Goal: Information Seeking & Learning: Check status

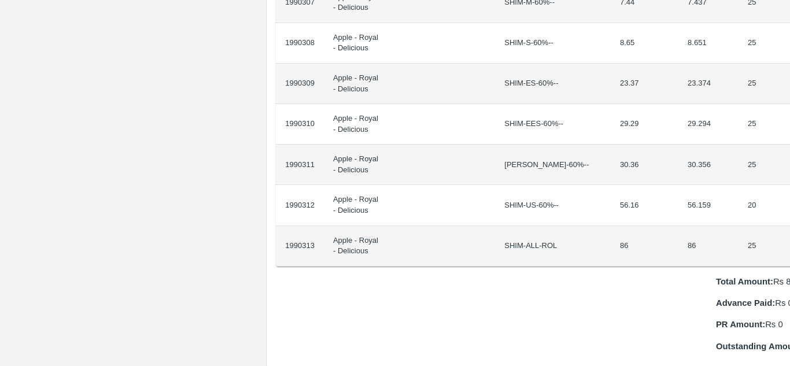
scroll to position [936, 24]
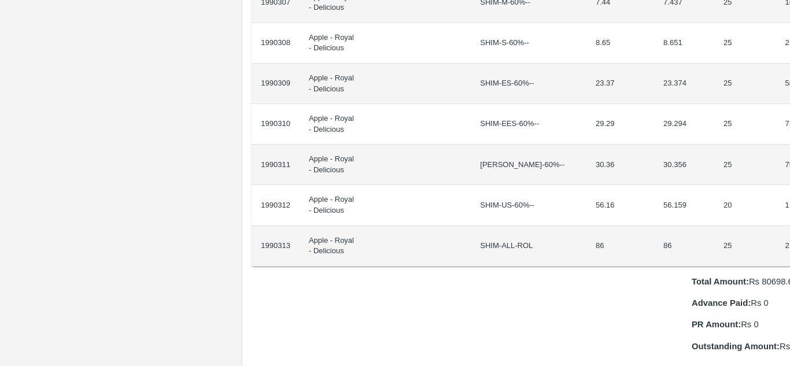
drag, startPoint x: 286, startPoint y: 195, endPoint x: 789, endPoint y: 203, distance: 503.1
click at [789, 203] on div "Supply Chain Purchase Order - 174101 Payment Requests Edit View Logs View Trace…" at bounding box center [395, 183] width 790 height 366
copy thead "ID Product Brand/[PERSON_NAME] Expected Weight (Kgs) Actual Weight (Kgs) Agreed…"
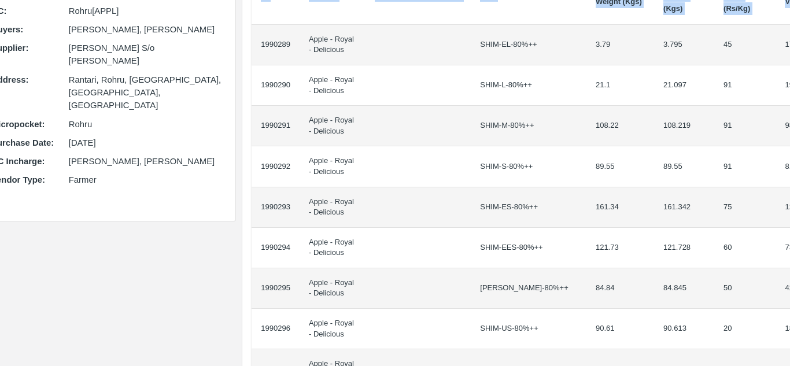
scroll to position [0, 24]
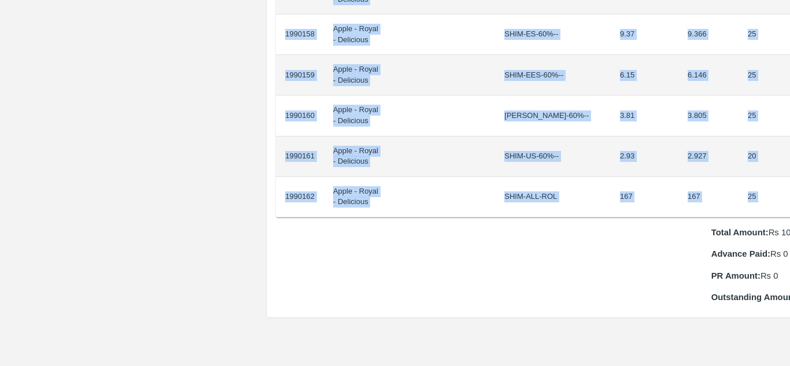
scroll to position [1026, 24]
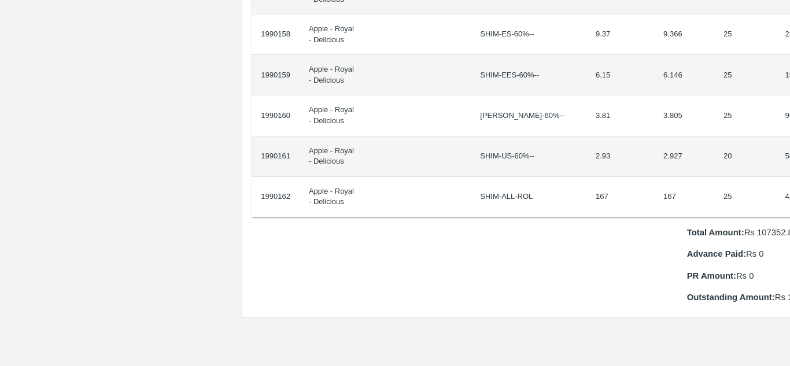
drag, startPoint x: 285, startPoint y: 194, endPoint x: 789, endPoint y: 195, distance: 504.3
click at [789, 195] on div "Supply Chain Purchase Order - 174098 Payment Requests Edit View Logs View Trace…" at bounding box center [395, 183] width 790 height 366
copy thead "ID Product Brand/Marka SKU Expected Weight (Kgs) Actual Weight (Kgs) Agreed Val…"
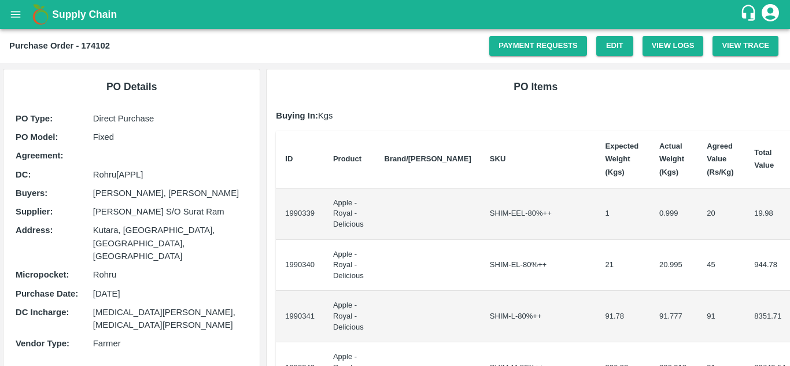
click at [286, 205] on td "1990339" at bounding box center [300, 214] width 48 height 51
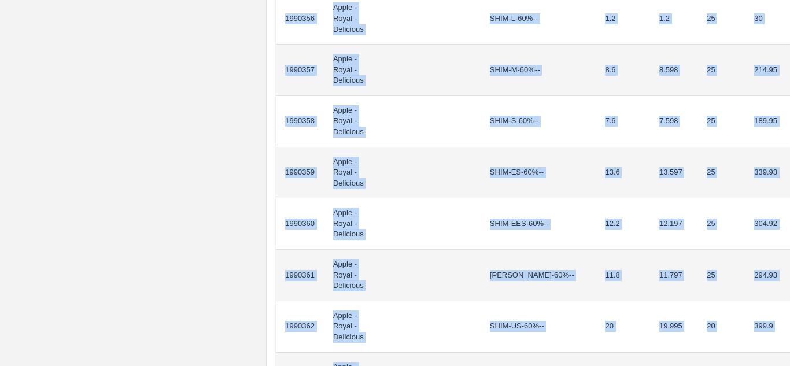
scroll to position [1071, 0]
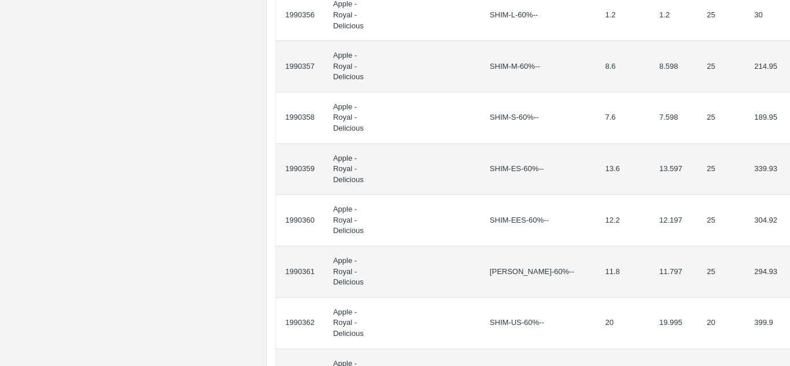
drag, startPoint x: 286, startPoint y: 205, endPoint x: 784, endPoint y: 102, distance: 509.0
copy thead "ID Product Brand/[PERSON_NAME] Expected Weight (Kgs) Actual Weight (Kgs) Agreed…"
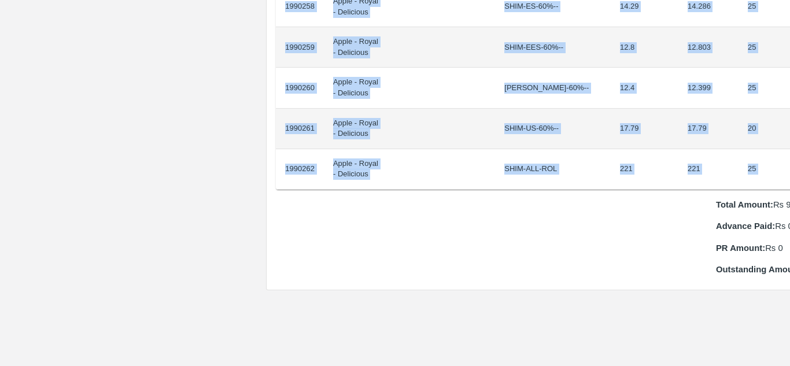
scroll to position [1054, 24]
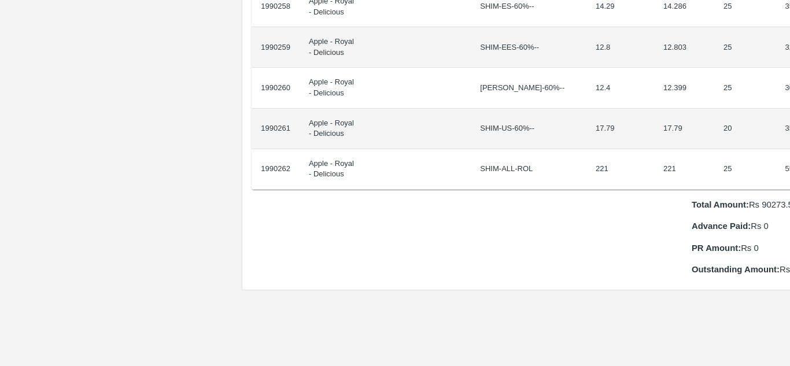
drag, startPoint x: 285, startPoint y: 196, endPoint x: 789, endPoint y: 155, distance: 505.9
click at [789, 155] on div "Supply Chain Purchase Order - 174100 Payment Requests Edit View Logs View Trace…" at bounding box center [395, 183] width 790 height 366
copy thead "ID Product Brand/[PERSON_NAME] Expected Weight (Kgs) Actual Weight (Kgs) Agreed…"
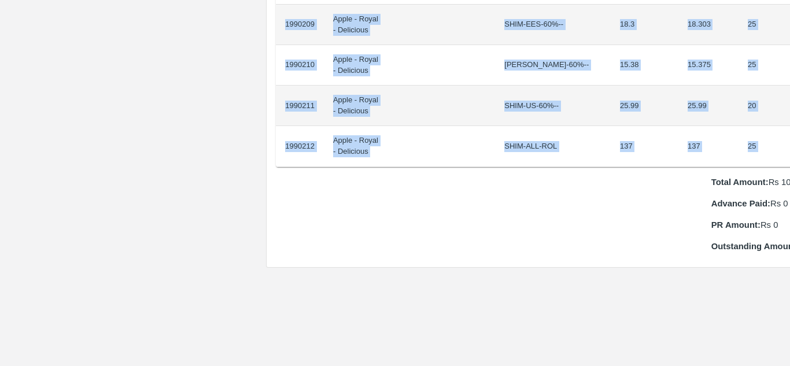
scroll to position [995, 24]
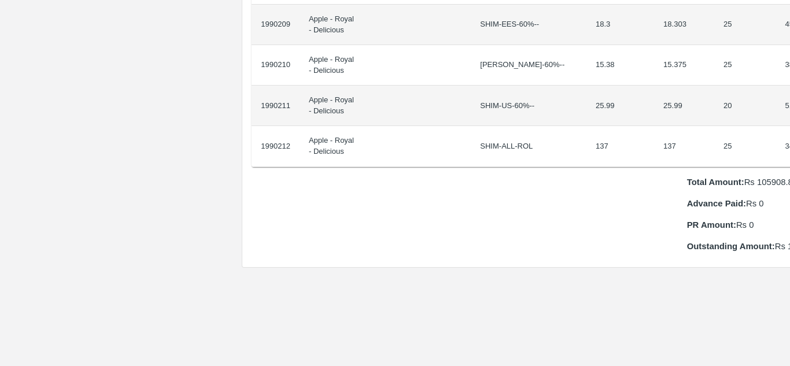
drag, startPoint x: 285, startPoint y: 194, endPoint x: 789, endPoint y: 130, distance: 508.8
click at [789, 130] on div "Supply Chain Purchase Order - 174099 Payment Requests Edit View Logs View Trace…" at bounding box center [395, 183] width 790 height 366
copy thead "ID Product Brand/[PERSON_NAME] Expected Weight (Kgs) Actual Weight (Kgs) Agreed…"
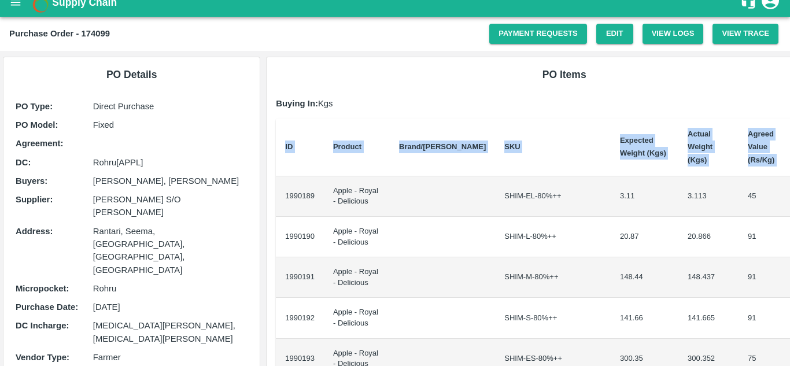
scroll to position [0, 0]
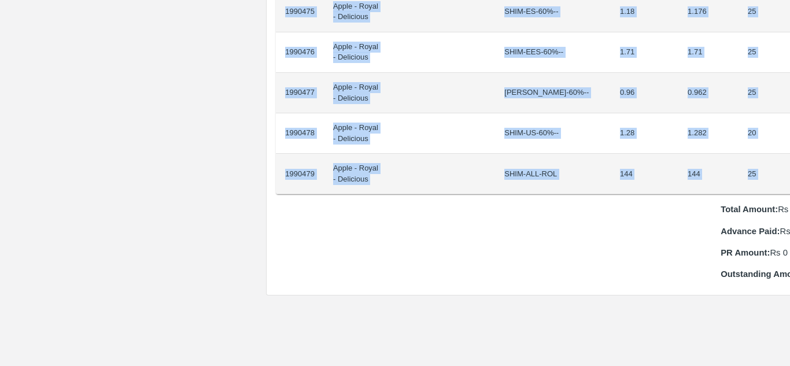
scroll to position [927, 24]
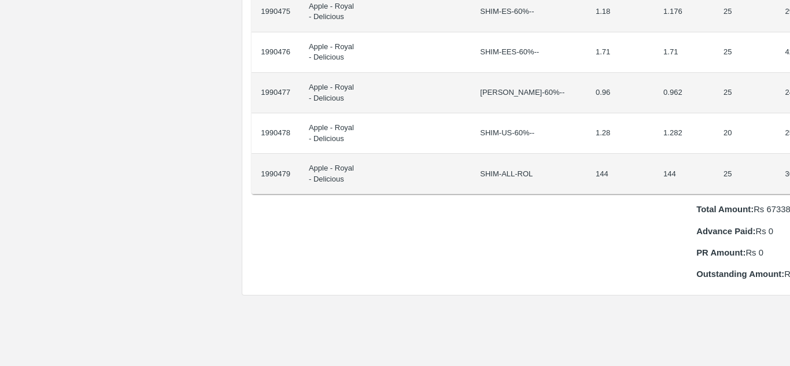
drag, startPoint x: 285, startPoint y: 193, endPoint x: 789, endPoint y: 167, distance: 504.9
click at [789, 167] on div "Supply Chain Purchase Order - 174106 Payment Requests Edit View Logs View Trace…" at bounding box center [395, 183] width 790 height 366
copy thead "ID Product Brand/Marka SKU Expected Weight (Kgs) Actual Weight (Kgs) Agreed Val…"
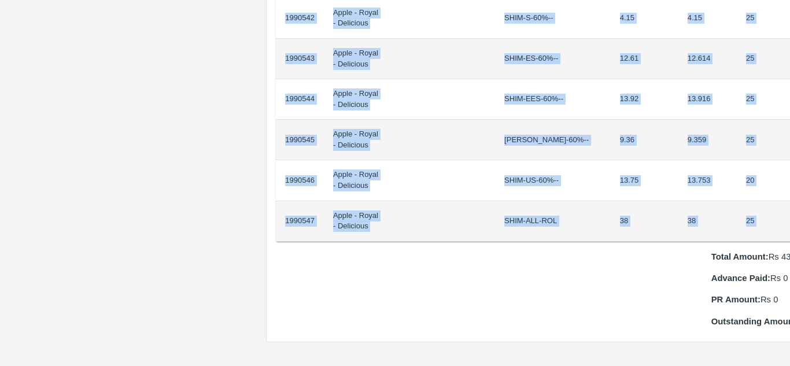
scroll to position [961, 20]
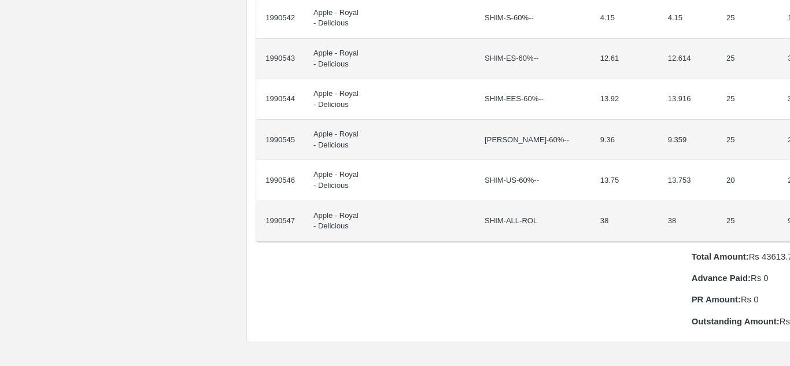
drag, startPoint x: 285, startPoint y: 195, endPoint x: 789, endPoint y: 217, distance: 505.3
click at [789, 217] on div "Supply Chain Purchase Order - 174109 Payment Requests Edit View Logs View Trace…" at bounding box center [395, 183] width 790 height 366
copy thead "ID Product Brand/[PERSON_NAME] Expected Weight (Kgs) Actual Weight (Kgs) Agreed…"
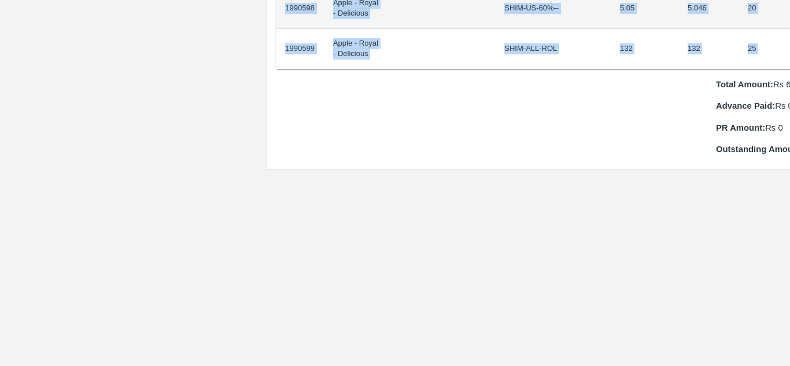
scroll to position [1174, 24]
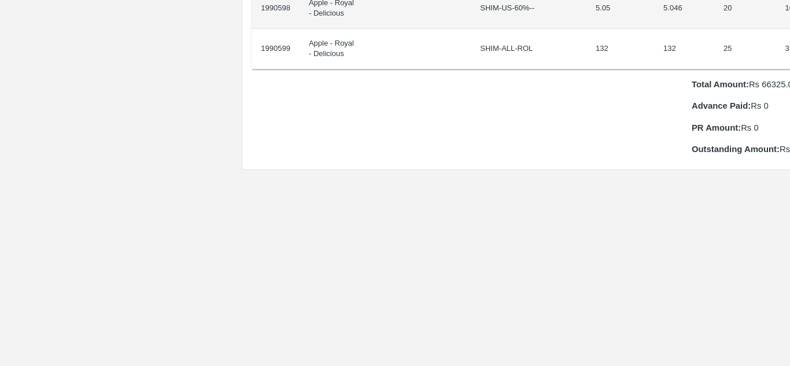
drag, startPoint x: 284, startPoint y: 193, endPoint x: 789, endPoint y: 34, distance: 529.8
click at [789, 34] on div "Supply Chain Purchase Order - 174110 Payment Requests Edit View Logs View Trace…" at bounding box center [395, 183] width 790 height 366
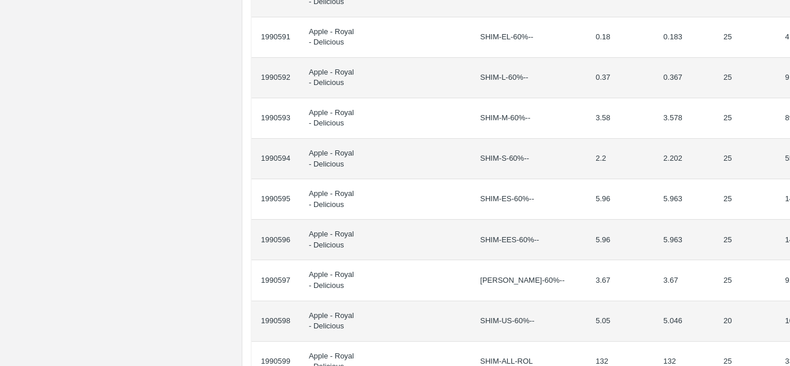
scroll to position [849, 24]
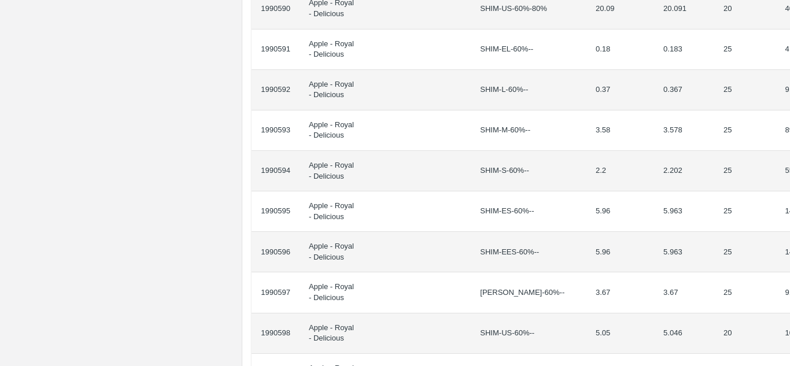
copy thead "ID Product Brand/[PERSON_NAME] Expected Weight (Kgs) Actual Weight (Kgs) Agreed…"
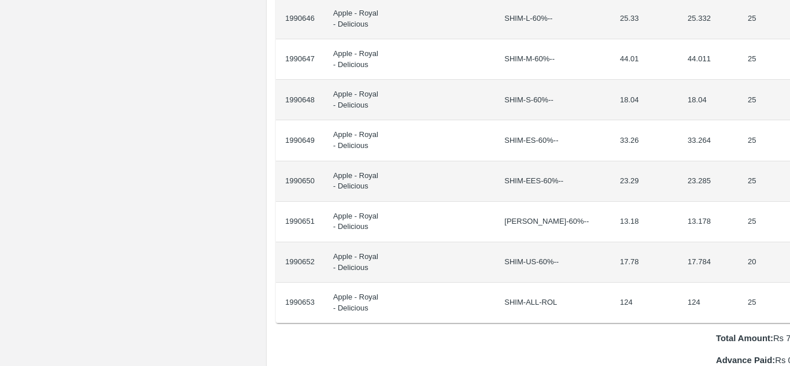
scroll to position [1001, 24]
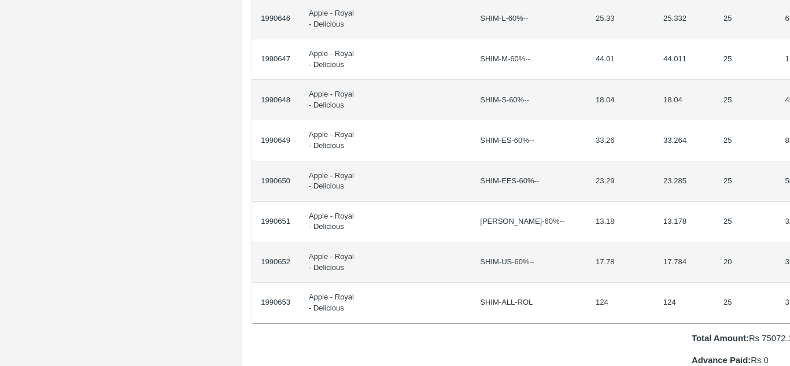
drag, startPoint x: 285, startPoint y: 195, endPoint x: 789, endPoint y: 292, distance: 514.1
click at [789, 292] on div "Supply Chain Purchase Order - 174111 Payment Requests Edit View Logs View Trace…" at bounding box center [395, 183] width 790 height 366
copy thead "ID Product Brand/[PERSON_NAME] Expected Weight (Kgs) Actual Weight (Kgs) Agreed…"
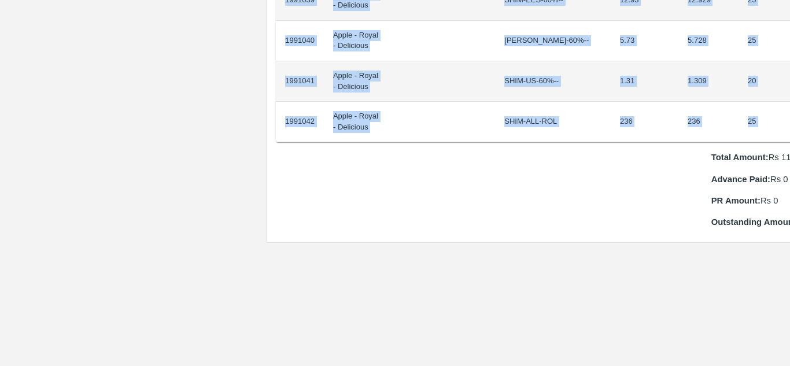
scroll to position [1182, 24]
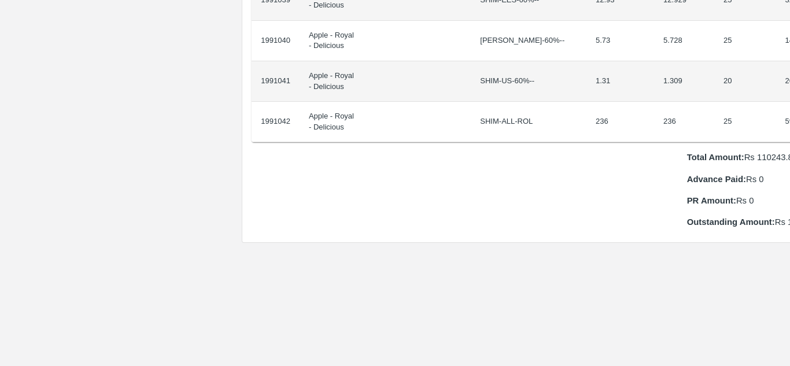
drag, startPoint x: 285, startPoint y: 193, endPoint x: 789, endPoint y: 100, distance: 512.8
click at [789, 100] on div "Supply Chain Purchase Order - 174130 Payment Requests Edit View Logs View Trace…" at bounding box center [395, 183] width 790 height 366
copy thead "ID Product Brand/[PERSON_NAME] Expected Weight (Kgs) Actual Weight (Kgs) Agreed…"
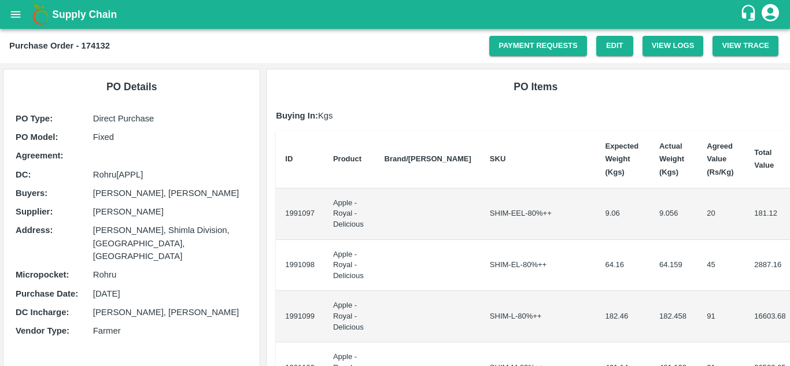
click at [284, 209] on td "1991097" at bounding box center [300, 214] width 48 height 51
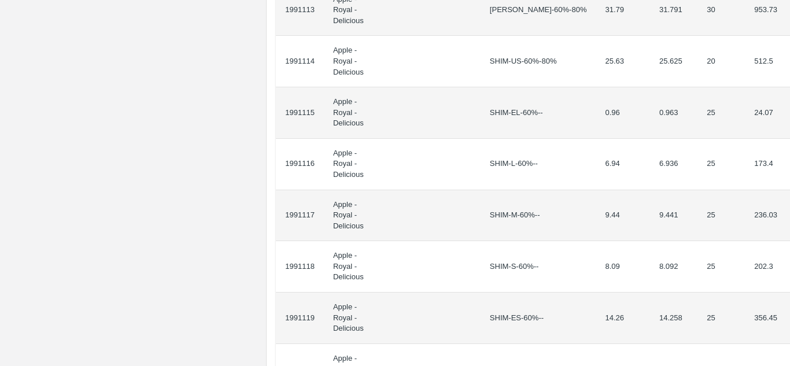
scroll to position [988, 0]
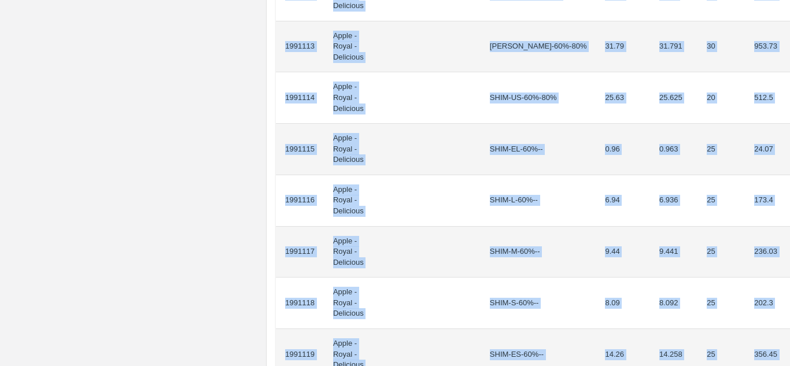
drag, startPoint x: 285, startPoint y: 209, endPoint x: 765, endPoint y: 273, distance: 484.2
copy tbody "1991097 Apple - Royal - Delicious SHIM-EEL-80%++ 9.06 9.056 20 181.12 1991098 A…"
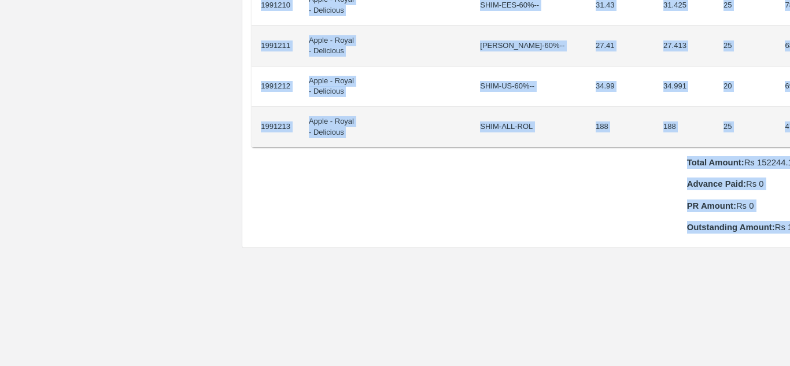
scroll to position [1186, 24]
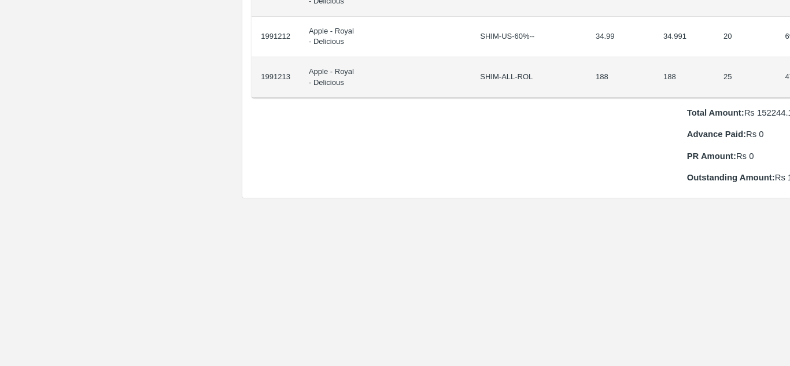
drag, startPoint x: 285, startPoint y: 193, endPoint x: 789, endPoint y: 68, distance: 520.0
click at [789, 68] on div "Supply Chain Purchase Order - 174134 Payment Requests Edit View Logs View Trace…" at bounding box center [395, 183] width 790 height 366
copy thead "ID Product Brand/[PERSON_NAME] Expected Weight (Kgs) Actual Weight (Kgs) Agreed…"
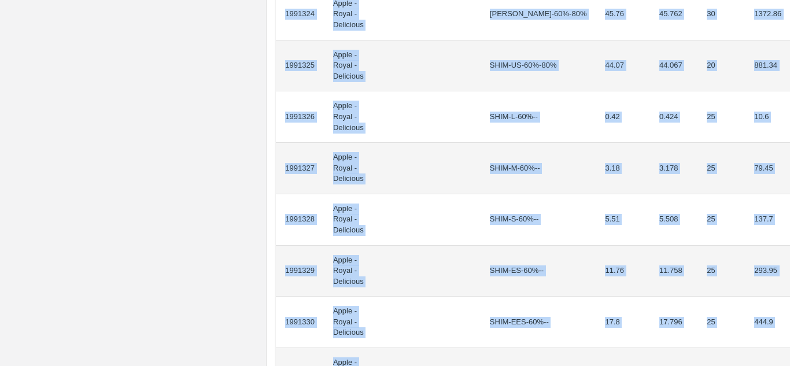
scroll to position [1005, 0]
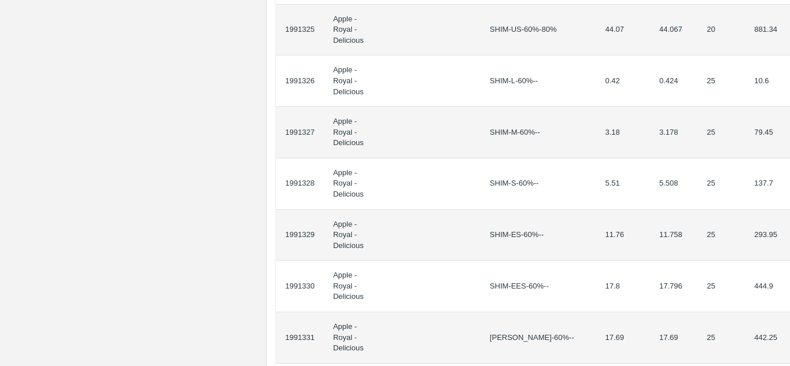
drag, startPoint x: 285, startPoint y: 208, endPoint x: 789, endPoint y: 192, distance: 504.5
click at [789, 192] on div "Supply Chain Purchase Order - 174138 Payment Requests Edit View Logs View Trace…" at bounding box center [395, 183] width 790 height 366
copy thead "ID Product Brand/[PERSON_NAME] Expected Weight (Kgs) Actual Weight (Kgs) Agreed…"
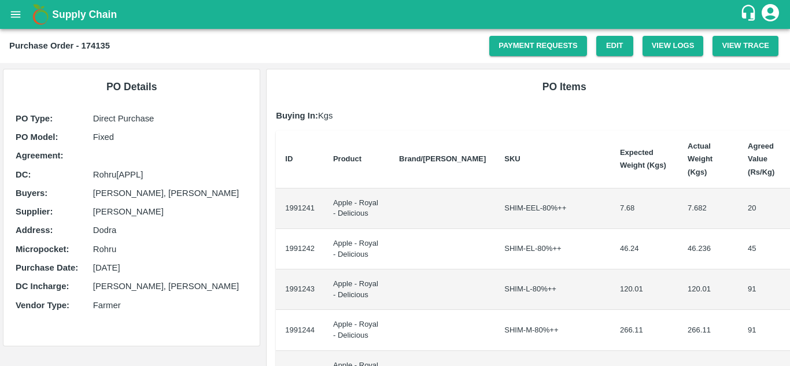
click at [284, 195] on td "1991241" at bounding box center [300, 209] width 48 height 40
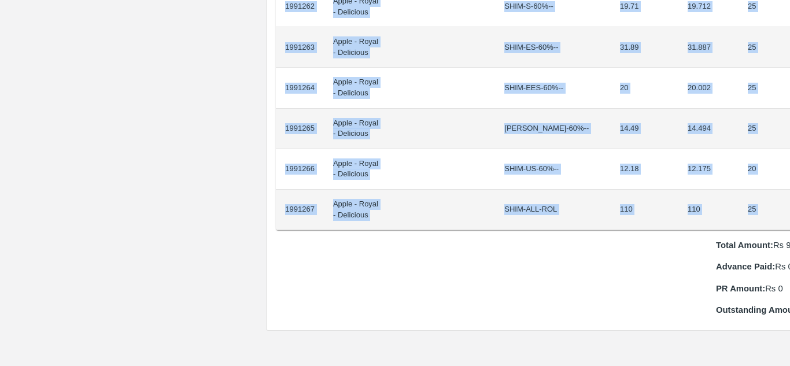
scroll to position [1054, 24]
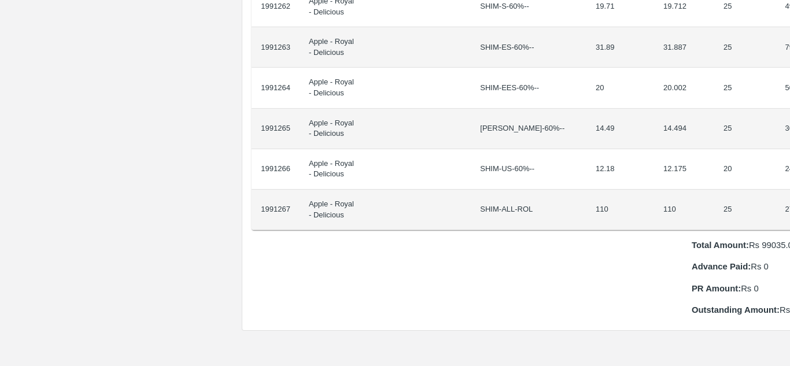
drag, startPoint x: 286, startPoint y: 194, endPoint x: 789, endPoint y: 201, distance: 503.7
click at [789, 201] on div "Supply Chain Purchase Order - 174135 Payment Requests Edit View Logs View Trace…" at bounding box center [395, 183] width 790 height 366
copy thead "ID Product Brand/[PERSON_NAME] Expected Weight (Kgs) Actual Weight (Kgs) Agreed…"
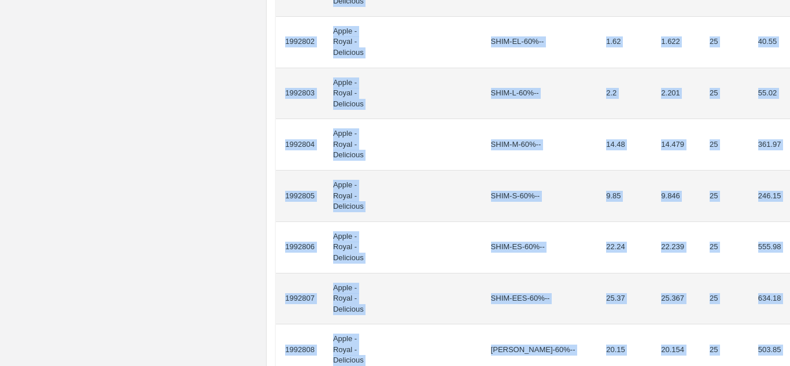
scroll to position [1149, 0]
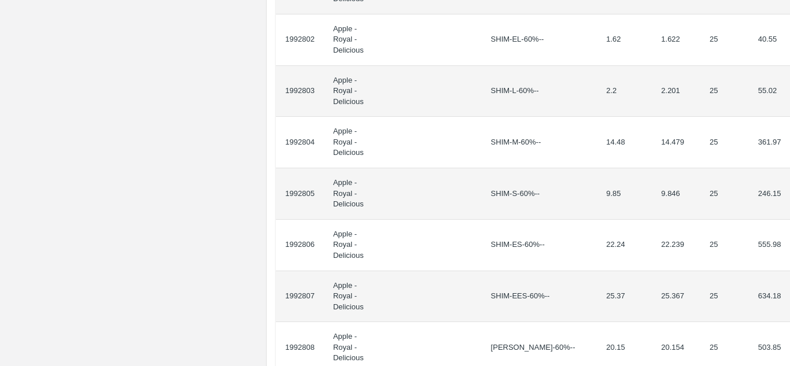
drag, startPoint x: 285, startPoint y: 206, endPoint x: 789, endPoint y: 150, distance: 507.9
click at [789, 150] on div "Supply Chain Purchase Order - 174206 Payment Requests Edit View Logs View Trace…" at bounding box center [395, 183] width 790 height 366
copy thead "ID Product Brand/[PERSON_NAME] Expected Weight (Kgs) Actual Weight (Kgs) Agreed…"
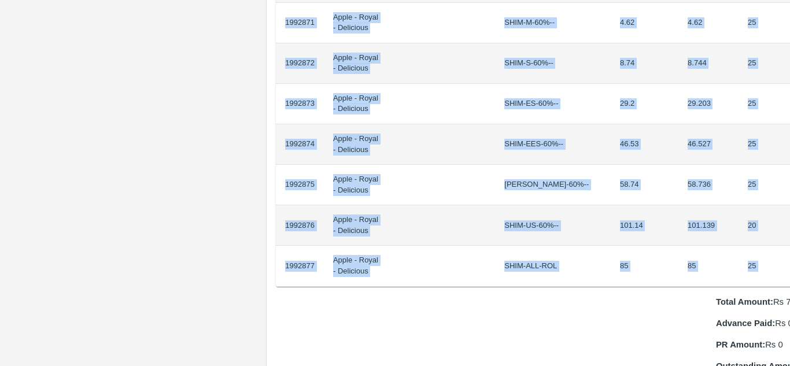
scroll to position [875, 24]
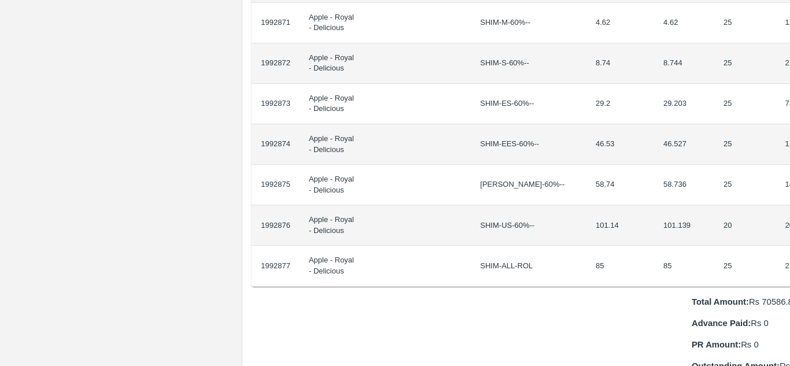
drag, startPoint x: 286, startPoint y: 193, endPoint x: 789, endPoint y: 254, distance: 507.5
click at [789, 254] on div "Supply Chain Purchase Order - 174208 Payment Requests Edit View Logs View Trace…" at bounding box center [395, 183] width 790 height 366
copy thead "ID Product Brand/[PERSON_NAME] Expected Weight (Kgs) Actual Weight (Kgs) Agreed…"
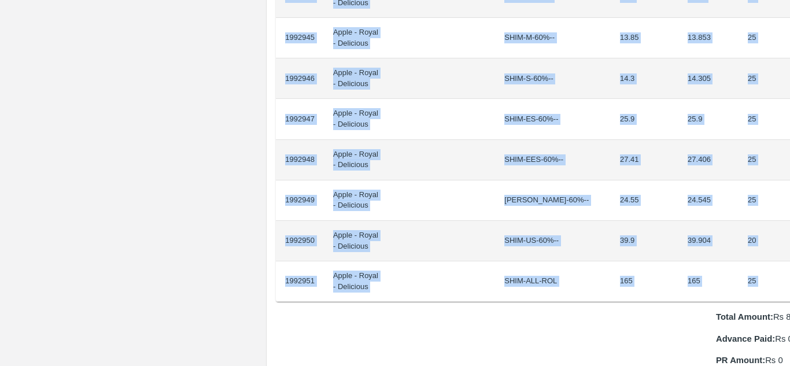
scroll to position [1022, 24]
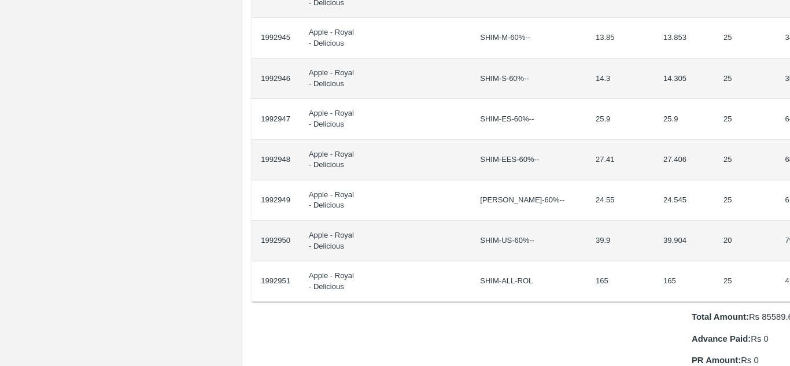
drag, startPoint x: 285, startPoint y: 197, endPoint x: 789, endPoint y: 273, distance: 510.0
click at [789, 273] on div "Supply Chain Purchase Order - 174210 Payment Requests Edit View Logs View Trace…" at bounding box center [395, 183] width 790 height 366
copy thead "ID Product Brand/[PERSON_NAME] Expected Weight (Kgs) Actual Weight (Kgs) Agreed…"
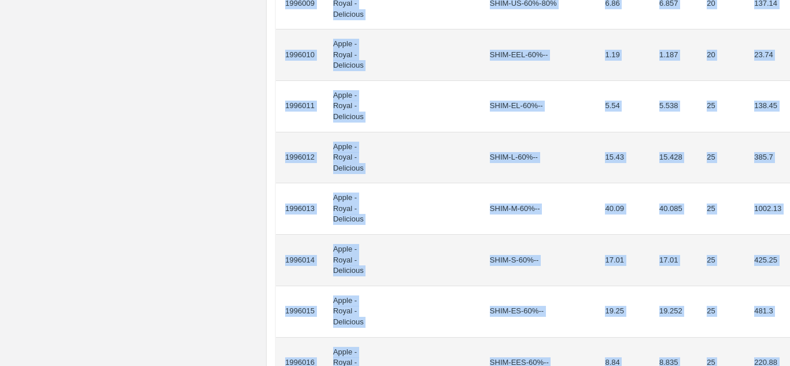
scroll to position [1084, 0]
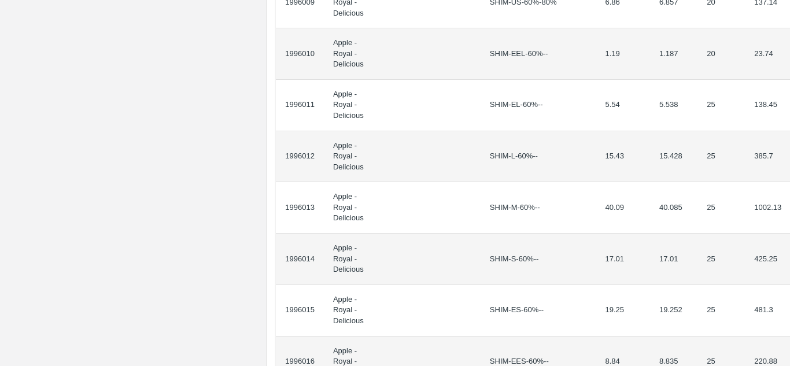
drag, startPoint x: 285, startPoint y: 208, endPoint x: 789, endPoint y: 219, distance: 504.4
click at [789, 219] on div "Supply Chain Purchase Order - 174372 Payment Requests Edit View Logs View Trace…" at bounding box center [395, 183] width 790 height 366
copy thead "ID Product Brand/[PERSON_NAME] Expected Weight (Kgs) Actual Weight (Kgs) Agreed…"
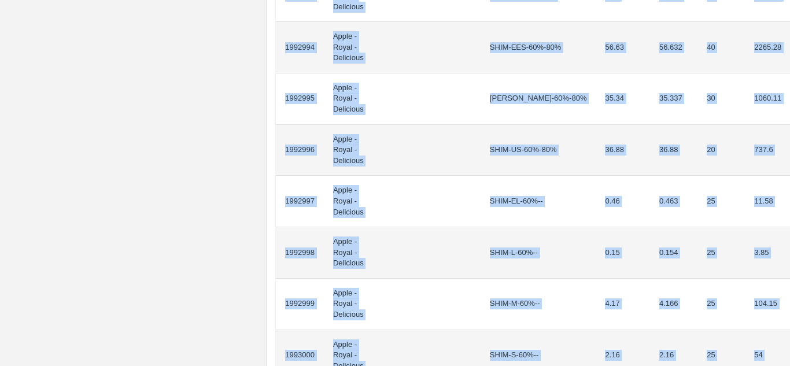
scroll to position [1017, 0]
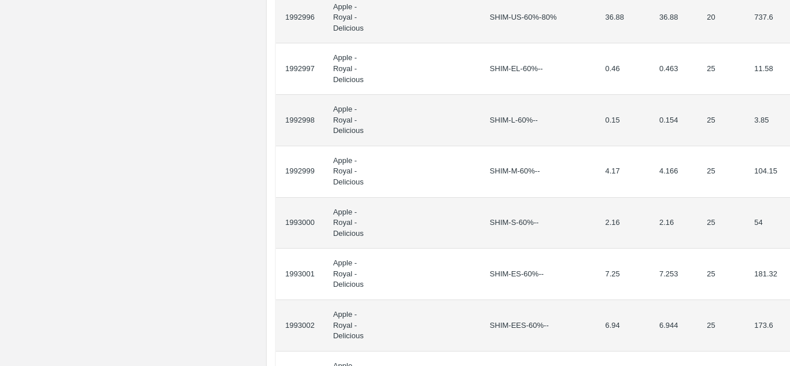
drag, startPoint x: 285, startPoint y: 206, endPoint x: 789, endPoint y: 190, distance: 504.5
click at [789, 190] on div "Supply Chain Purchase Order - 174211 Payment Requests Edit View Logs View Trace…" at bounding box center [395, 183] width 790 height 366
copy thead "ID Product Brand/[PERSON_NAME] Expected Weight (Kgs) Actual Weight (Kgs) Agreed…"
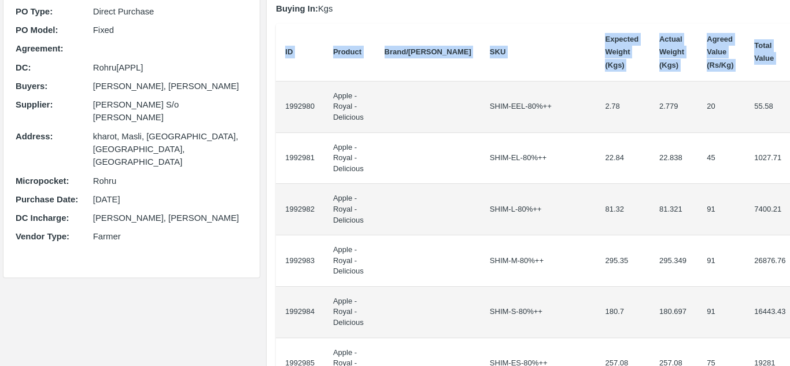
scroll to position [112, 0]
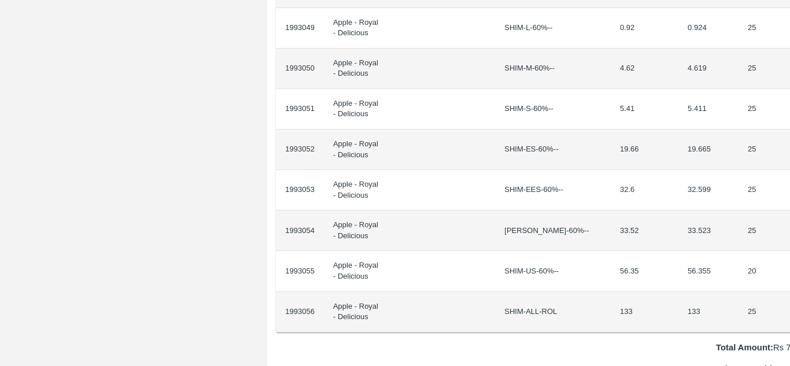
scroll to position [870, 24]
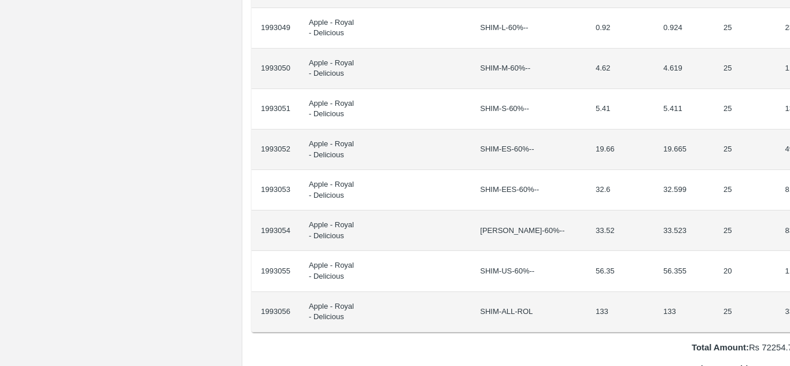
drag, startPoint x: 285, startPoint y: 195, endPoint x: 789, endPoint y: 298, distance: 514.6
click at [789, 298] on div "Supply Chain Purchase Order - 174212 Payment Requests Edit View Logs View Trace…" at bounding box center [395, 183] width 790 height 366
copy thead "ID Product Brand/[PERSON_NAME] Expected Weight (Kgs) Actual Weight (Kgs) Agreed…"
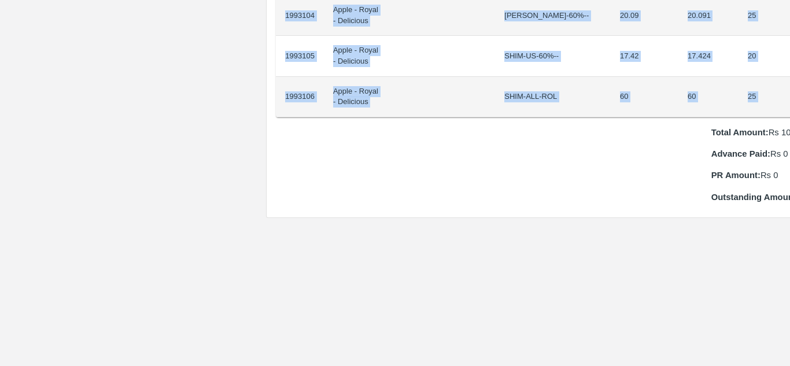
scroll to position [1085, 24]
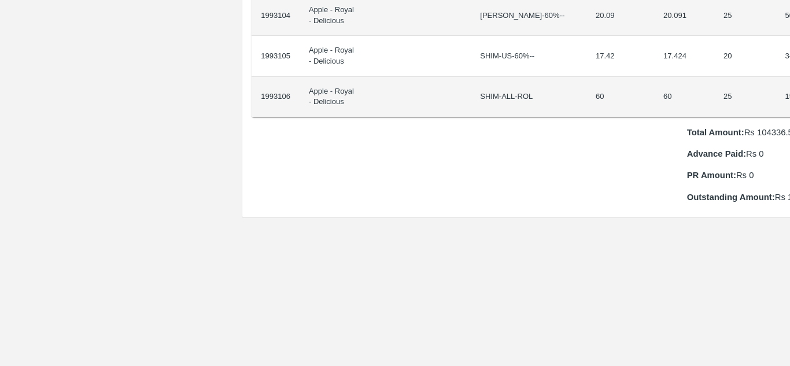
drag, startPoint x: 286, startPoint y: 194, endPoint x: 789, endPoint y: 93, distance: 513.7
click at [789, 93] on div "Supply Chain Purchase Order - 174213 Payment Requests Edit View Logs View Trace…" at bounding box center [395, 183] width 790 height 366
copy thead "ID Product Brand/[PERSON_NAME] Expected Weight (Kgs) Actual Weight (Kgs) Agreed…"
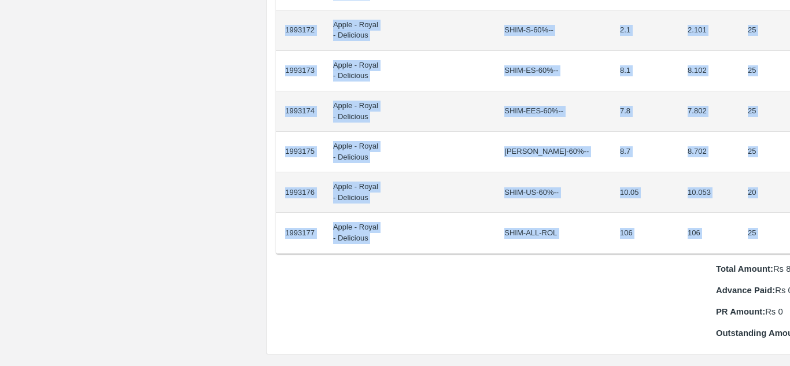
scroll to position [908, 24]
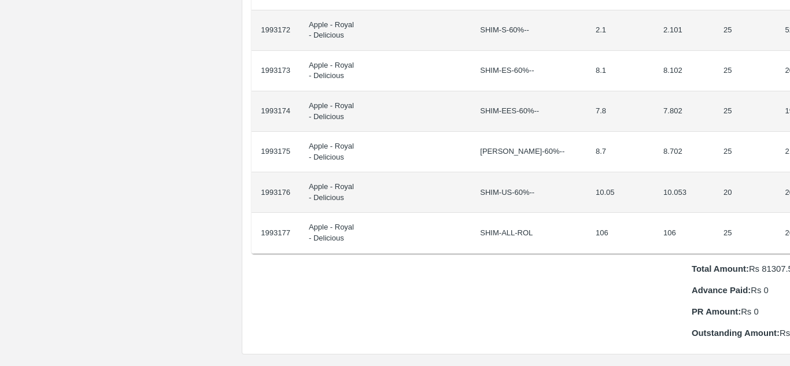
drag, startPoint x: 285, startPoint y: 195, endPoint x: 789, endPoint y: 220, distance: 504.9
click at [789, 220] on div "Supply Chain Purchase Order - 174216 Payment Requests Edit View Logs View Trace…" at bounding box center [395, 183] width 790 height 366
copy thead "ID Product Brand/[PERSON_NAME] Expected Weight (Kgs) Actual Weight (Kgs) Agreed…"
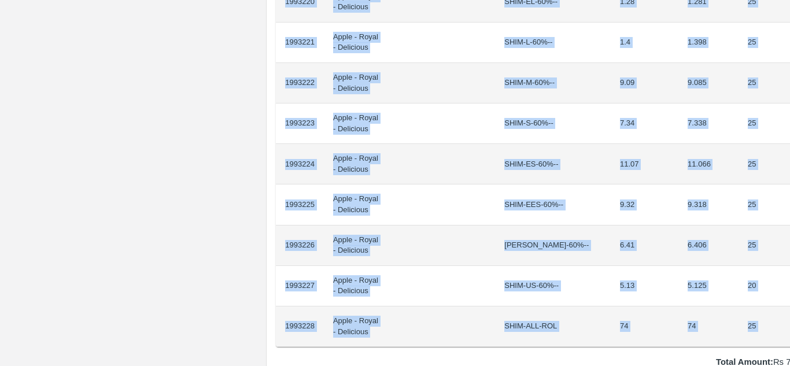
scroll to position [937, 24]
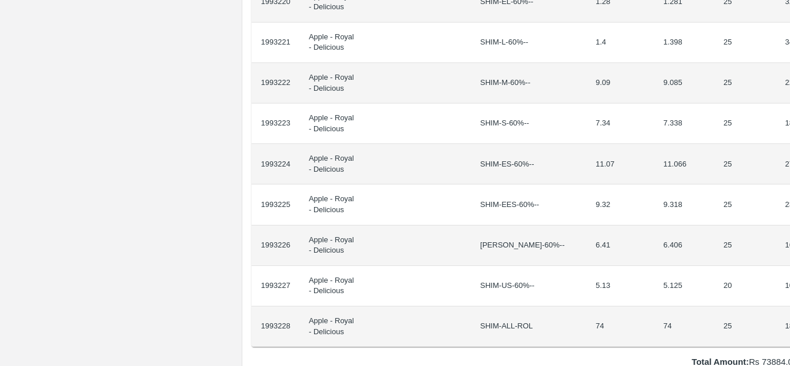
drag, startPoint x: 286, startPoint y: 193, endPoint x: 789, endPoint y: 320, distance: 519.5
click at [789, 320] on div "Supply Chain Purchase Order - 174217 Payment Requests Edit View Logs View Trace…" at bounding box center [395, 183] width 790 height 366
copy thead "ID Product Brand/[PERSON_NAME] Expected Weight (Kgs) Actual Weight (Kgs) Agreed…"
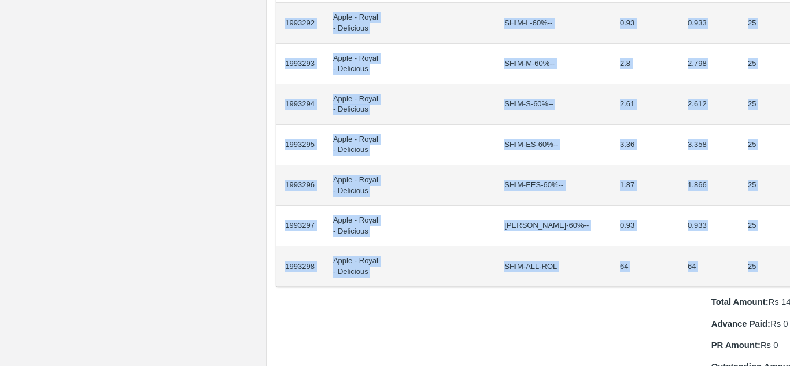
scroll to position [834, 24]
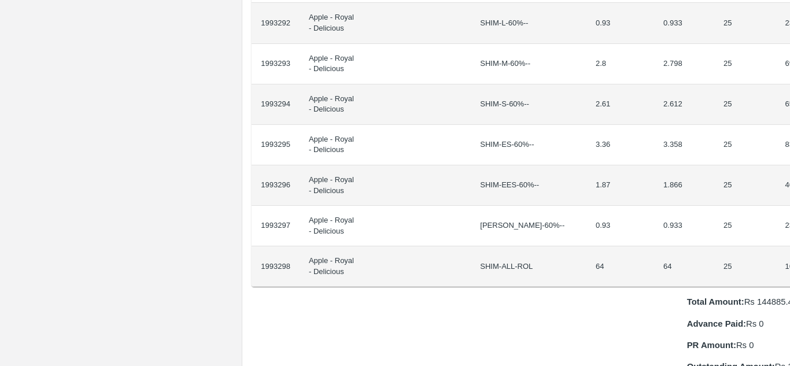
drag, startPoint x: 285, startPoint y: 193, endPoint x: 789, endPoint y: 245, distance: 506.9
click at [789, 245] on div "Supply Chain Purchase Order - 174220 Payment Requests Edit View Logs View Trace…" at bounding box center [395, 183] width 790 height 366
copy thead "ID Product Brand/[PERSON_NAME] Expected Weight (Kgs) Actual Weight (Kgs) Agreed…"
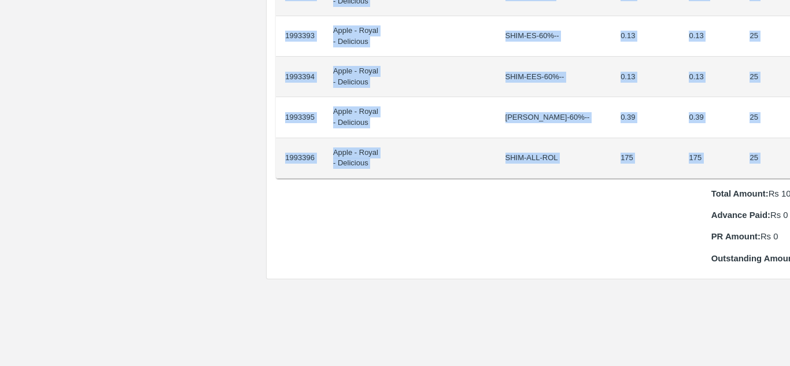
scroll to position [1024, 24]
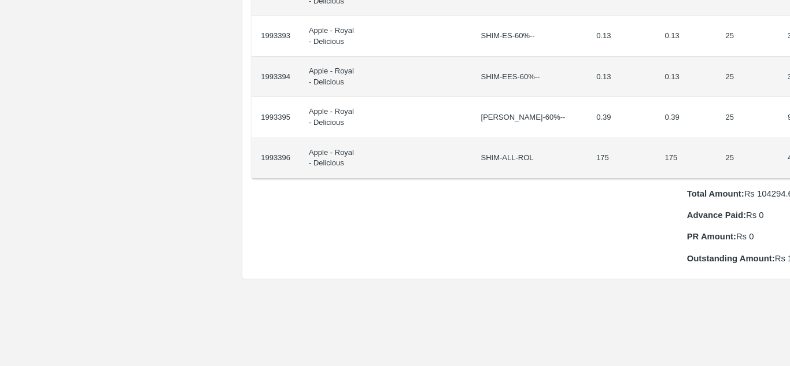
drag, startPoint x: 285, startPoint y: 195, endPoint x: 789, endPoint y: 138, distance: 507.5
click at [789, 138] on div "Supply Chain Purchase Order - 174222 Payment Requests Edit View Logs View Trace…" at bounding box center [395, 183] width 790 height 366
copy thead "ID Product Brand/[PERSON_NAME] Expected Weight (Kgs) Actual Weight (Kgs) Agreed…"
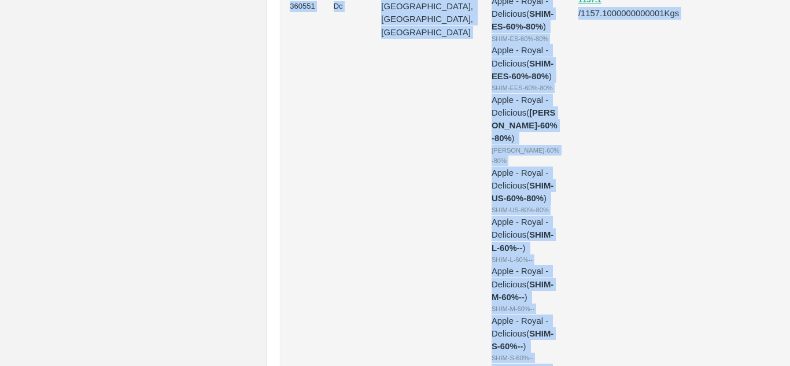
scroll to position [2236, 0]
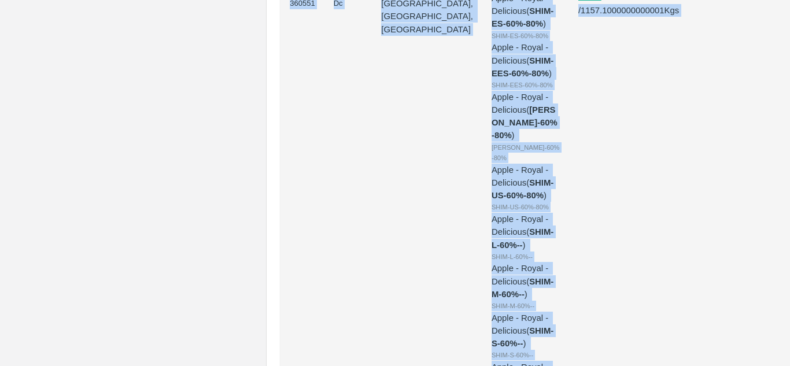
drag, startPoint x: 285, startPoint y: 194, endPoint x: 614, endPoint y: 358, distance: 368.3
click at [688, 258] on td at bounding box center [740, 4] width 104 height 1262
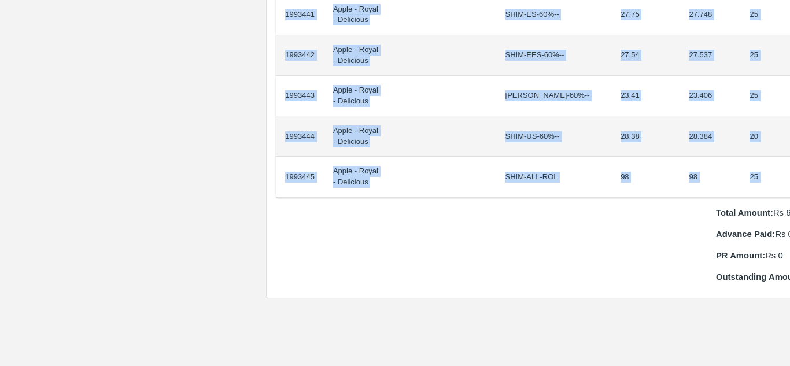
scroll to position [965, 24]
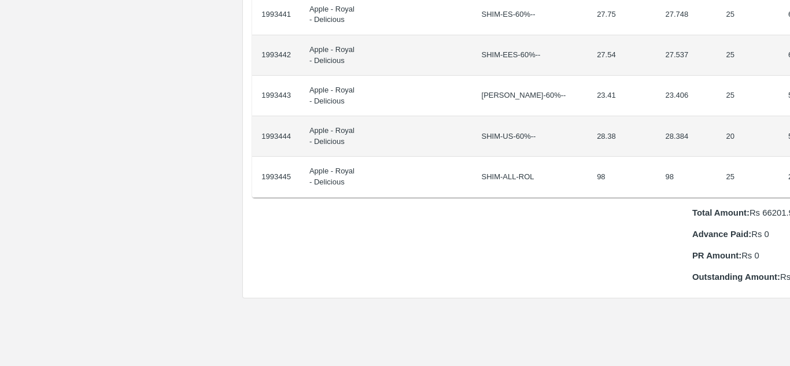
drag, startPoint x: 286, startPoint y: 193, endPoint x: 789, endPoint y: 154, distance: 505.1
click at [789, 154] on div "Supply Chain Purchase Order - 174223 Payment Requests Edit View Logs View Trace…" at bounding box center [395, 183] width 790 height 366
copy thead "ID Product Brand/[PERSON_NAME] Expected Weight (Kgs) Actual Weight (Kgs) Agreed…"
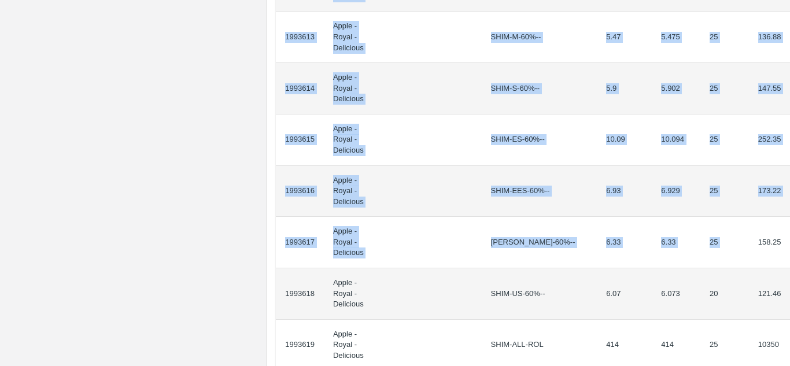
scroll to position [1029, 0]
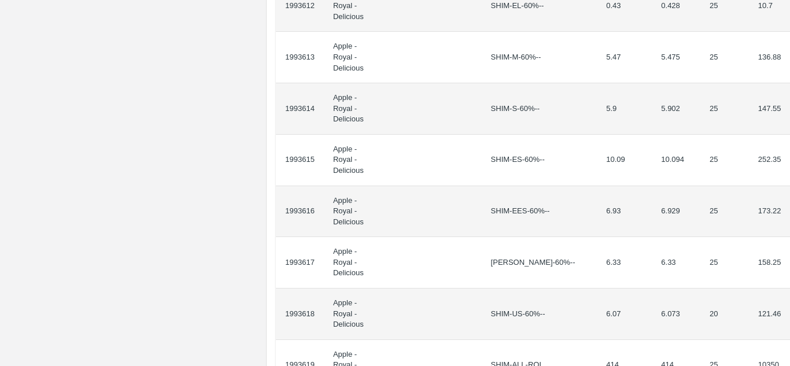
drag, startPoint x: 286, startPoint y: 206, endPoint x: 780, endPoint y: 115, distance: 502.2
copy thead "ID Product Brand/[PERSON_NAME] Expected Weight (Kgs) Actual Weight (Kgs) Agreed…"
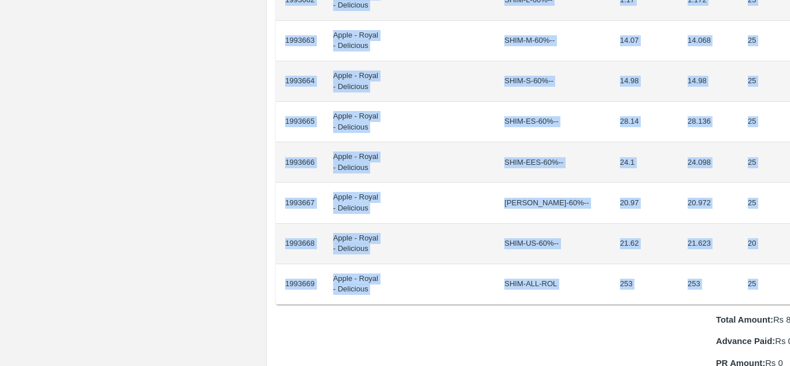
scroll to position [939, 24]
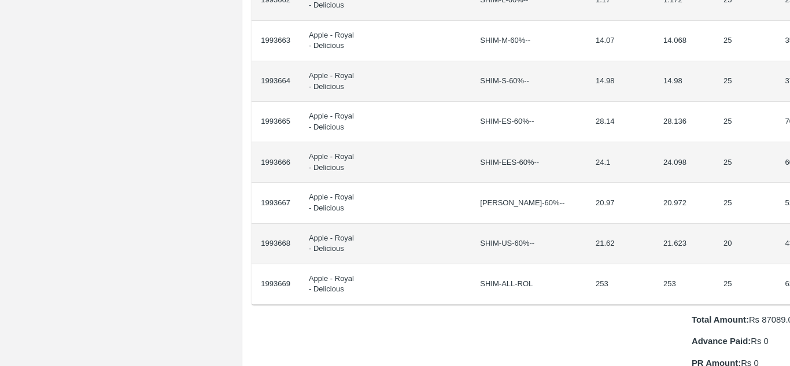
drag, startPoint x: 285, startPoint y: 196, endPoint x: 789, endPoint y: 269, distance: 509.6
click at [789, 269] on div "Supply Chain Purchase Order - 174232 Payment Requests Edit View Logs View Trace…" at bounding box center [395, 183] width 790 height 366
copy thead "ID Product Brand/[PERSON_NAME] Expected Weight (Kgs) Actual Weight (Kgs) Agreed…"
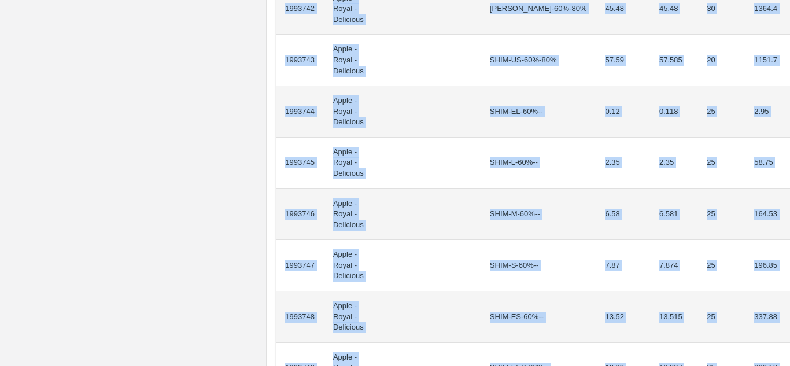
scroll to position [1032, 0]
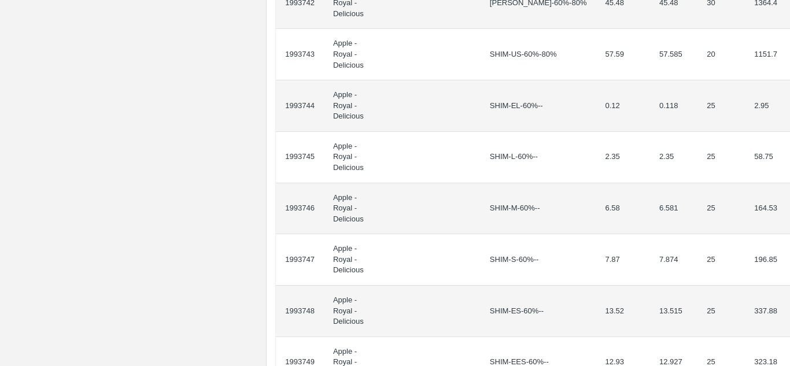
drag, startPoint x: 286, startPoint y: 208, endPoint x: 789, endPoint y: 226, distance: 503.4
click at [789, 226] on div "Supply Chain Purchase Order - 174235 Payment Requests Edit View Logs View Trace…" at bounding box center [395, 183] width 790 height 366
copy thead "ID Product Brand/Marka SKU Expected Weight (Kgs) Actual Weight (Kgs) Agreed Val…"
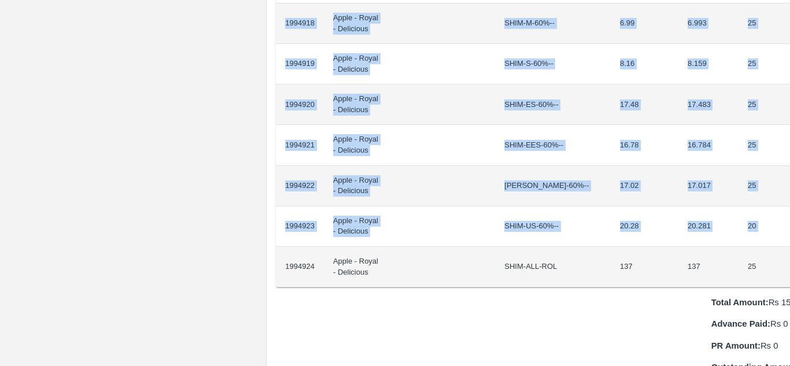
scroll to position [996, 24]
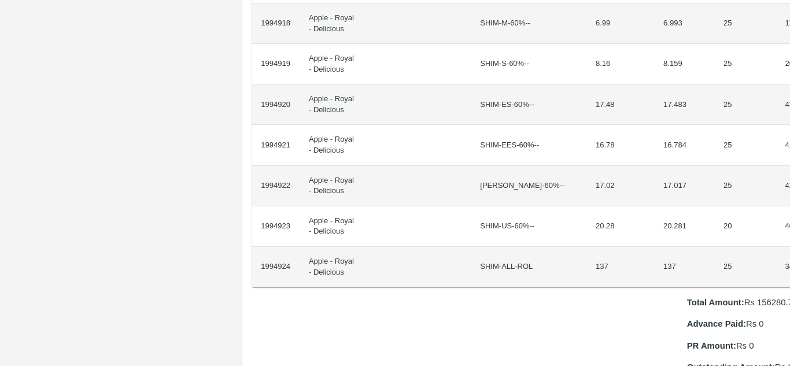
drag, startPoint x: 285, startPoint y: 194, endPoint x: 789, endPoint y: 241, distance: 507.0
click at [789, 241] on div "Supply Chain Purchase Order - 174318 Payment Requests Edit View Logs View Trace…" at bounding box center [395, 183] width 790 height 366
copy thead "ID Product Brand/[PERSON_NAME] Expected Weight (Kgs) Actual Weight (Kgs) Agreed…"
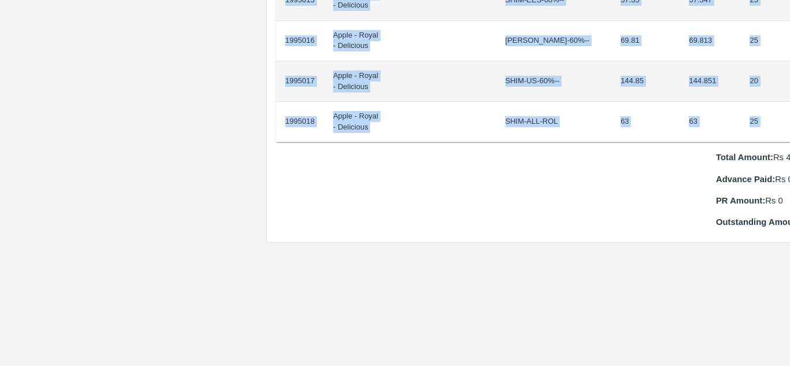
scroll to position [939, 24]
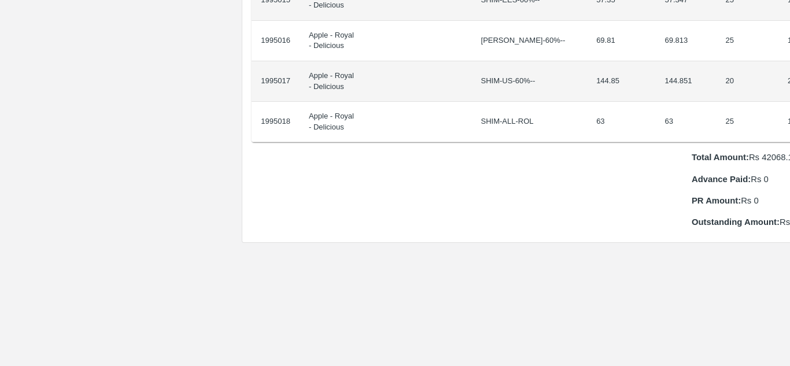
drag, startPoint x: 285, startPoint y: 195, endPoint x: 789, endPoint y: 104, distance: 512.6
click at [789, 104] on div "Supply Chain Purchase Order - 174324 Payment Requests Edit View Logs View Trace…" at bounding box center [395, 183] width 790 height 366
copy thead "ID Product Brand/[PERSON_NAME] Expected Weight (Kgs) Actual Weight (Kgs) Agreed…"
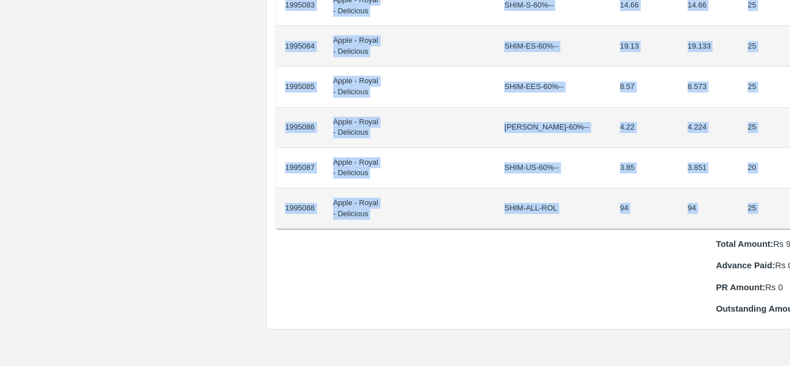
scroll to position [1055, 24]
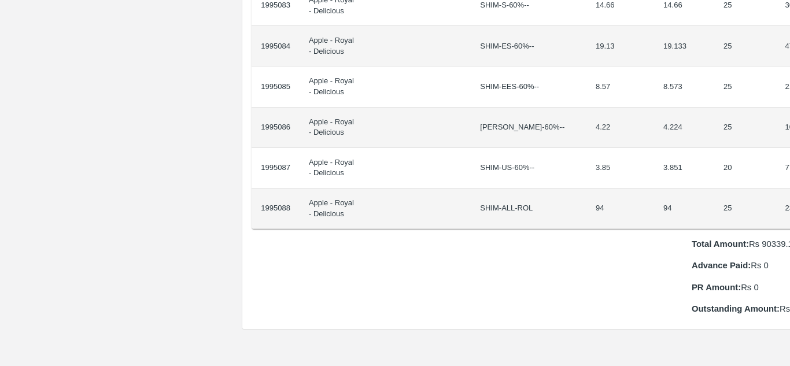
drag, startPoint x: 286, startPoint y: 195, endPoint x: 789, endPoint y: 194, distance: 503.7
click at [789, 194] on div "Supply Chain Purchase Order - 174326 Payment Requests Edit View Logs View Trace…" at bounding box center [395, 183] width 790 height 366
copy thead "ID Product Brand/[PERSON_NAME] Expected Weight (Kgs) Actual Weight (Kgs) Agreed…"
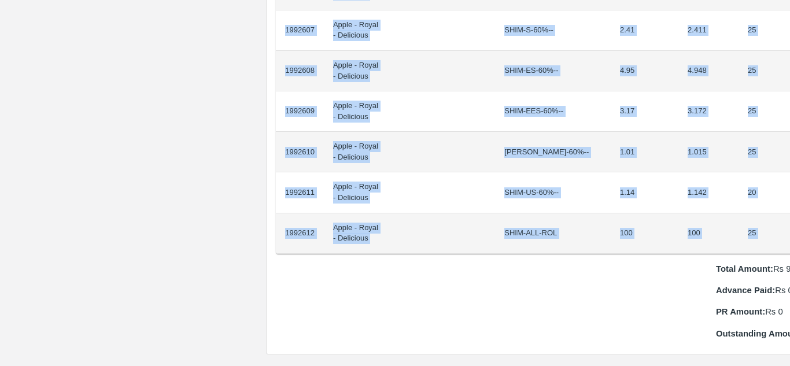
scroll to position [949, 24]
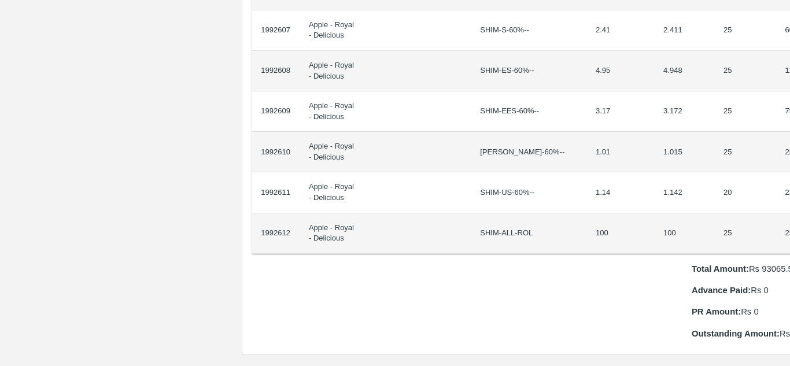
drag, startPoint x: 285, startPoint y: 198, endPoint x: 789, endPoint y: 205, distance: 504.9
click at [789, 205] on div "Supply Chain Purchase Order - 174198 Payment Requests Edit View Logs View Trace…" at bounding box center [395, 183] width 790 height 366
copy thead "ID Product Brand/[PERSON_NAME] Expected Weight (Kgs) Actual Weight (Kgs) Agreed…"
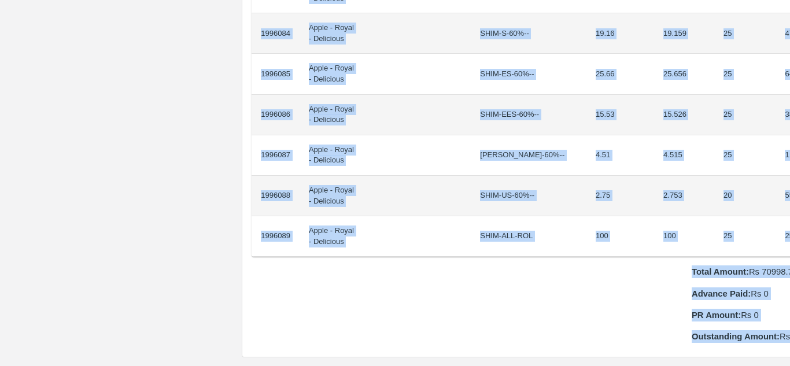
scroll to position [1103, 24]
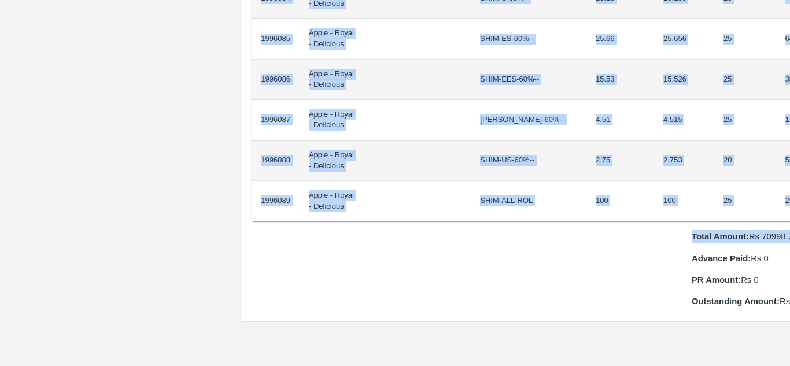
drag, startPoint x: 285, startPoint y: 193, endPoint x: 789, endPoint y: 211, distance: 505.2
click at [789, 211] on div "Supply Chain Purchase Order - 174374 Payment Requests Edit View Logs View Trace…" at bounding box center [395, 183] width 790 height 366
copy div "1996062 Apple - Royal - Delicious SHIM-EEL-80%++ 3.74 3.743 20 74.86 1996063 Ap…"
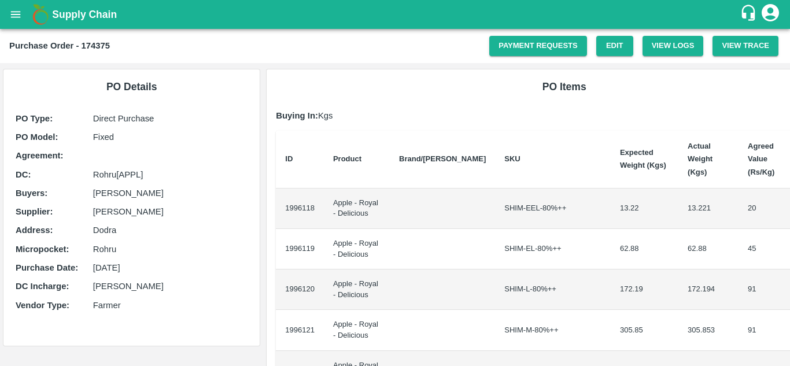
click at [217, 82] on h6 "PO Details" at bounding box center [132, 87] width 238 height 16
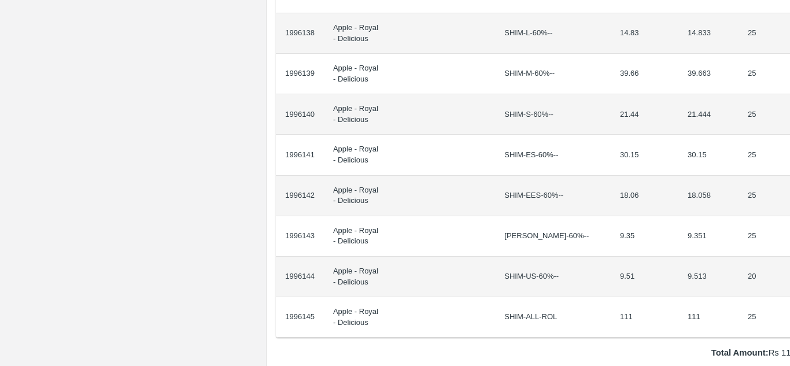
scroll to position [987, 24]
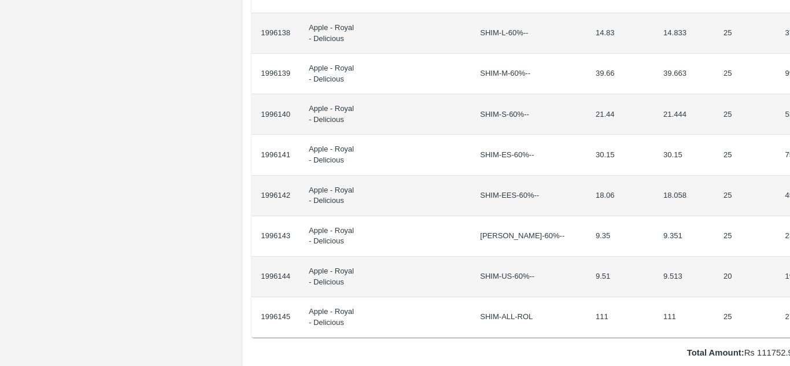
drag, startPoint x: 285, startPoint y: 194, endPoint x: 789, endPoint y: 296, distance: 515.0
click at [789, 296] on div "Supply Chain Purchase Order - 174375 Payment Requests Edit View Logs View Trace…" at bounding box center [395, 183] width 790 height 366
copy thead "ID Product Brand/[PERSON_NAME] Expected Weight (Kgs) Actual Weight (Kgs) Agreed…"
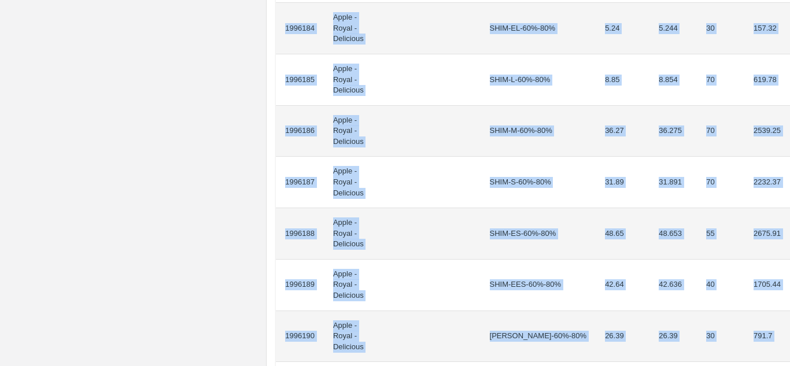
scroll to position [1199, 0]
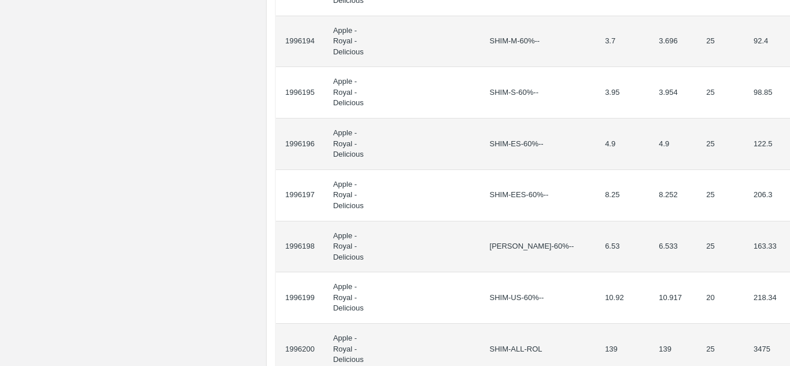
drag, startPoint x: 283, startPoint y: 206, endPoint x: 789, endPoint y: 65, distance: 526.0
click at [789, 65] on div "Supply Chain Purchase Order - 174376 Payment Requests Edit View Logs View Trace…" at bounding box center [395, 183] width 790 height 366
copy thead "ID Product Brand/[PERSON_NAME] Expected Weight (Kgs) Actual Weight (Kgs) Agreed…"
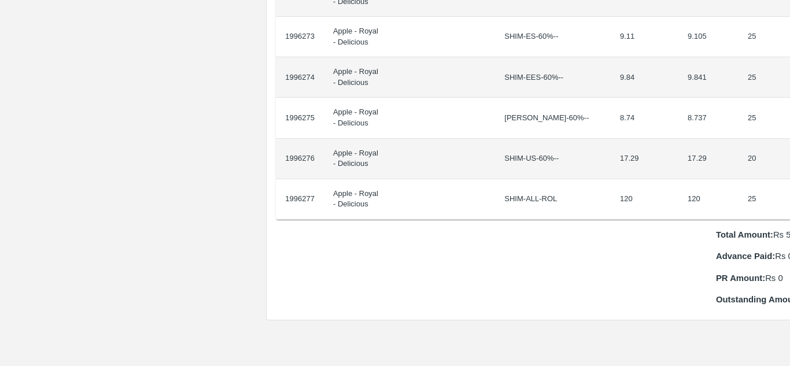
scroll to position [1024, 24]
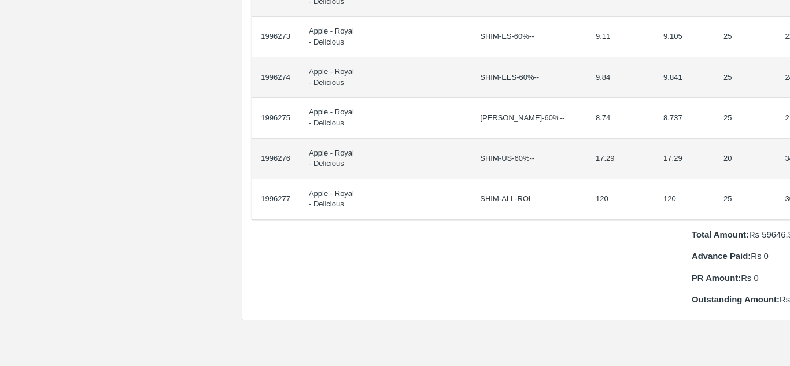
drag, startPoint x: 286, startPoint y: 195, endPoint x: 789, endPoint y: 171, distance: 504.2
click at [789, 171] on div "Supply Chain Purchase Order - 174379 Payment Requests Edit View Logs View Trace…" at bounding box center [395, 183] width 790 height 366
copy thead "ID Product Brand/[PERSON_NAME] Expected Weight (Kgs) Actual Weight (Kgs) Agreed…"
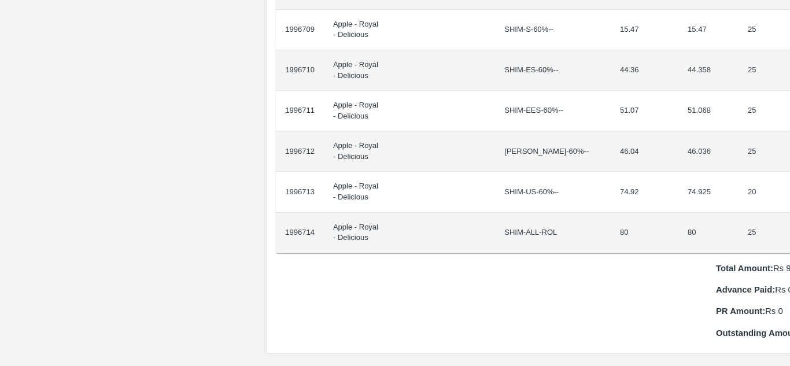
scroll to position [950, 24]
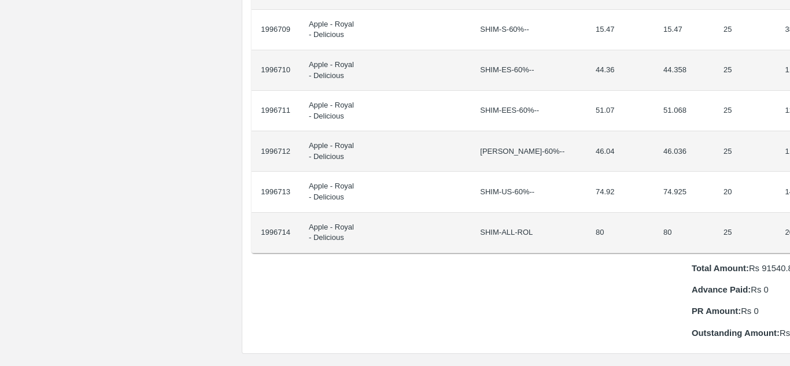
drag, startPoint x: 286, startPoint y: 191, endPoint x: 789, endPoint y: 227, distance: 504.9
click at [789, 227] on div "Supply Chain Purchase Order - 174400 Payment Requests Edit View Logs View Trace…" at bounding box center [395, 183] width 790 height 366
copy thead "ID Product Brand/[PERSON_NAME] Expected Weight (Kgs) Actual Weight (Kgs) Agreed…"
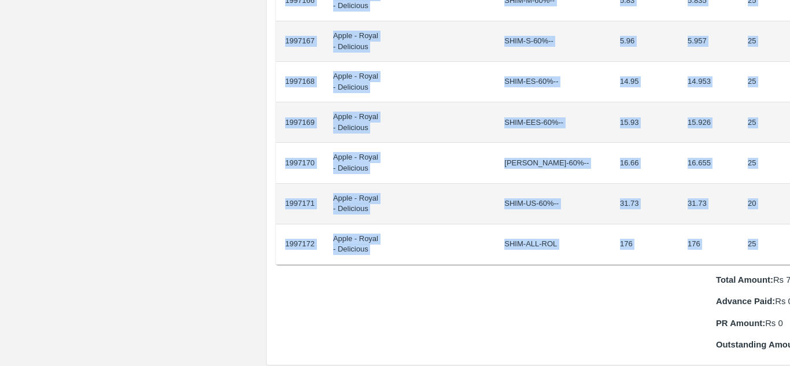
scroll to position [978, 24]
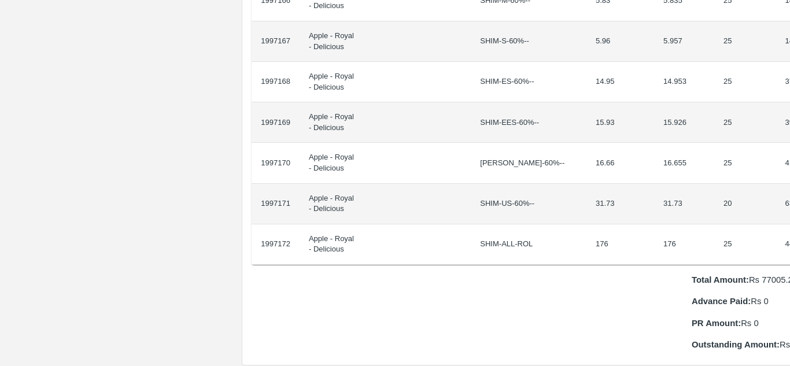
drag, startPoint x: 286, startPoint y: 195, endPoint x: 784, endPoint y: 229, distance: 499.1
copy thead "ID Product Brand/[PERSON_NAME] Expected Weight (Kgs) Actual Weight (Kgs) Agreed…"
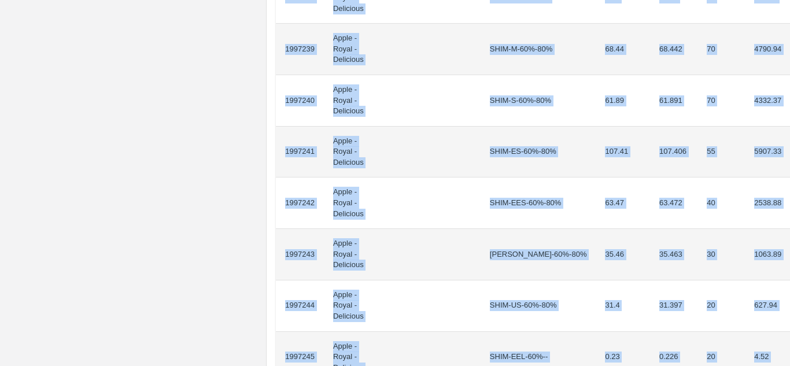
scroll to position [1129, 0]
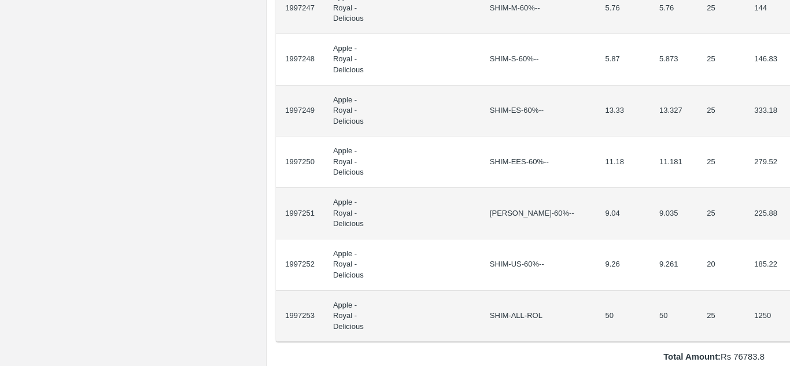
drag, startPoint x: 286, startPoint y: 209, endPoint x: 778, endPoint y: 39, distance: 521.2
copy thead "ID Product Brand/[PERSON_NAME] Expected Weight (Kgs) Actual Weight (Kgs) Agreed…"
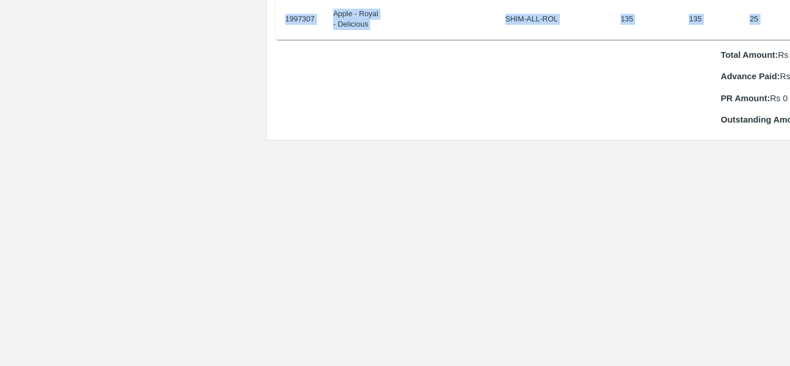
scroll to position [1203, 24]
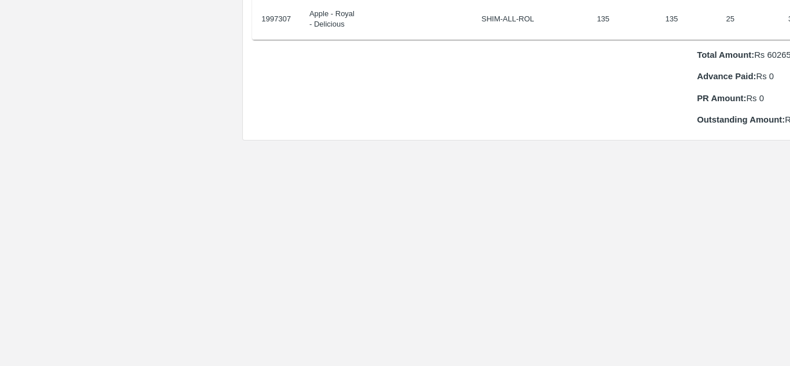
drag, startPoint x: 285, startPoint y: 193, endPoint x: 789, endPoint y: 16, distance: 534.4
click at [789, 16] on div "Supply Chain Purchase Order - 174425 Payment Requests Edit View Logs View Trace…" at bounding box center [395, 183] width 790 height 366
copy thead "ID Product Brand/[PERSON_NAME] Expected Weight (Kgs) Actual Weight (Kgs) Agreed…"
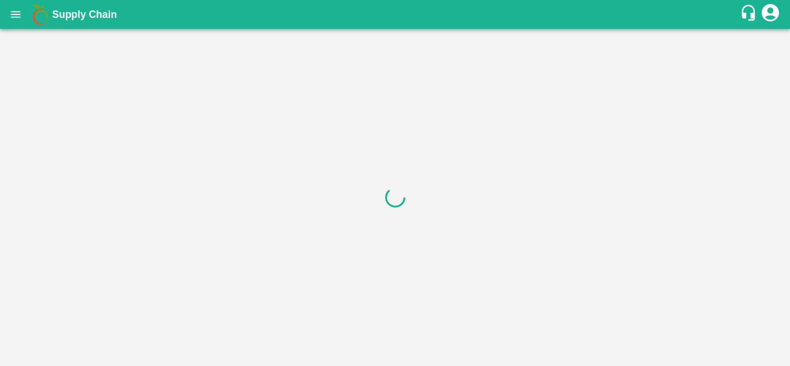
click at [414, 266] on div at bounding box center [395, 197] width 790 height 337
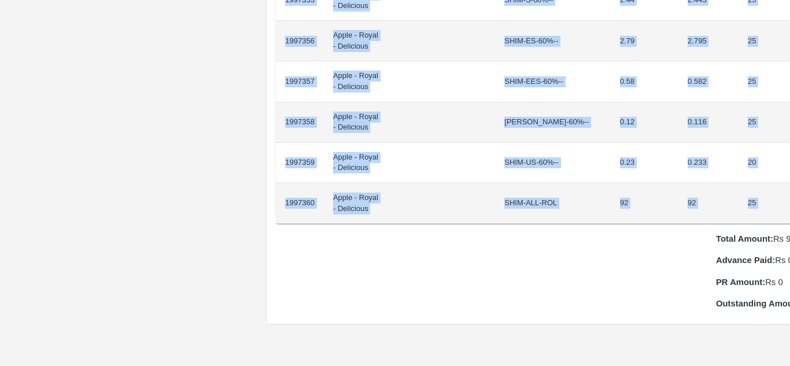
scroll to position [1060, 24]
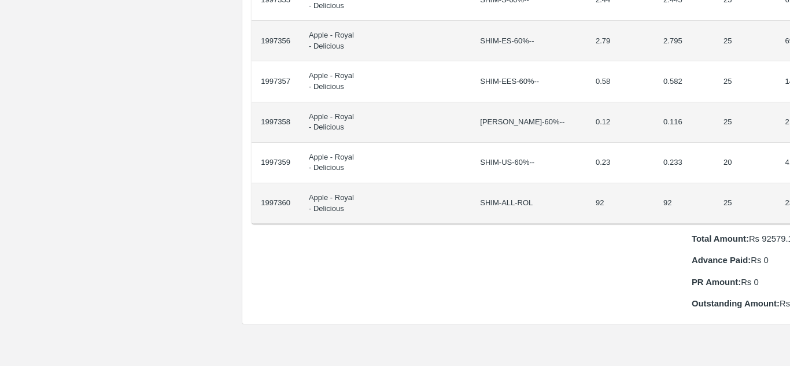
drag, startPoint x: 285, startPoint y: 193, endPoint x: 789, endPoint y: 191, distance: 504.3
click at [789, 191] on div "Supply Chain Purchase Order - 174426 Payment Requests Edit View Logs View Trace…" at bounding box center [395, 183] width 790 height 366
copy thead "ID Product Brand/Marka SKU Expected Weight (Kgs) Actual Weight (Kgs) Agreed Val…"
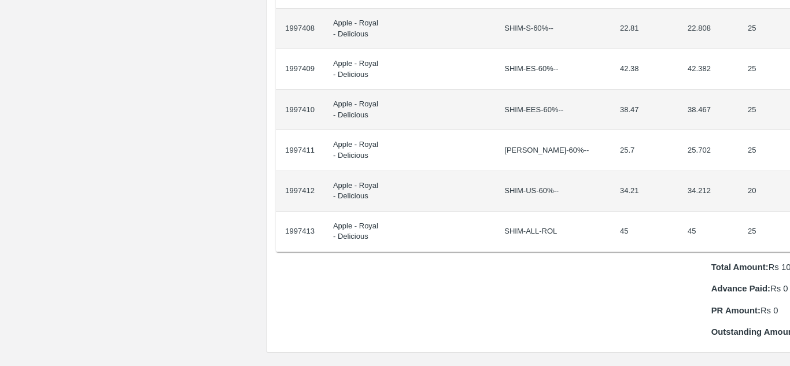
scroll to position [991, 24]
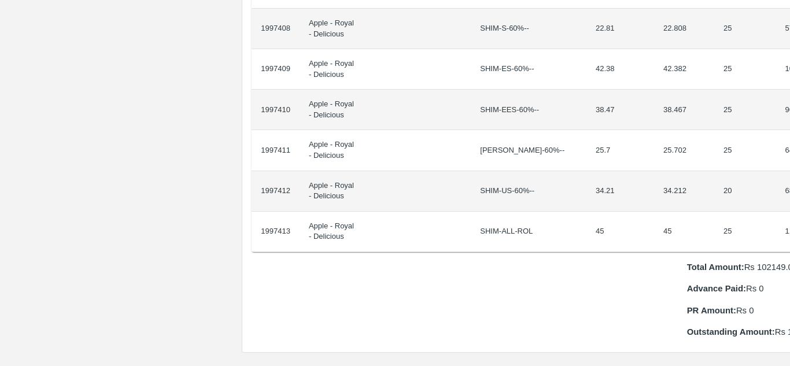
drag, startPoint x: 286, startPoint y: 195, endPoint x: 789, endPoint y: 221, distance: 504.3
click at [789, 221] on div "Supply Chain Purchase Order - 174427 Payment Requests Edit View Logs View Trace…" at bounding box center [395, 183] width 790 height 366
copy thead "ID Product Brand/[PERSON_NAME] Expected Weight (Kgs) Actual Weight (Kgs) Agreed…"
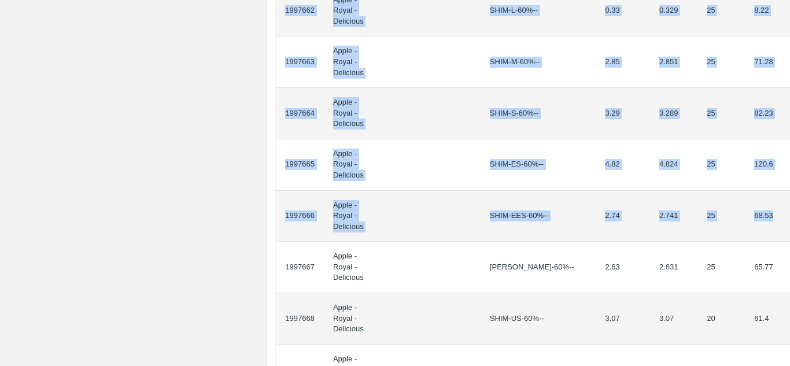
scroll to position [1019, 0]
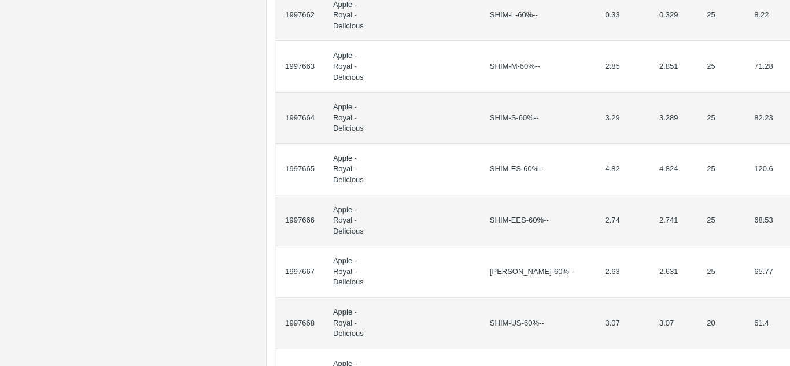
drag, startPoint x: 285, startPoint y: 207, endPoint x: 789, endPoint y: 130, distance: 510.7
click at [789, 130] on div "Supply Chain Purchase Order - 174442 Payment Requests Edit View Logs View Trace…" at bounding box center [395, 183] width 790 height 366
copy thead "ID Product Brand/[PERSON_NAME] Expected Weight (Kgs) Actual Weight (Kgs) Agreed…"
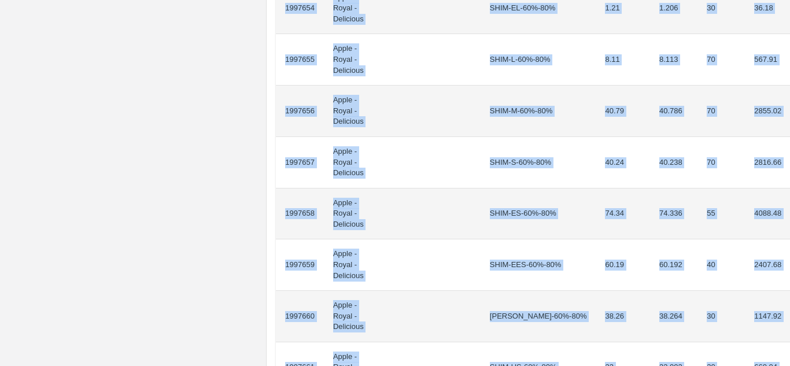
scroll to position [1046, 0]
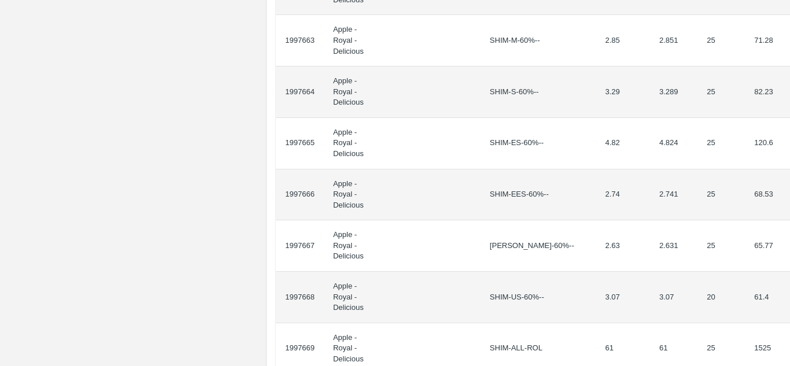
drag, startPoint x: 285, startPoint y: 206, endPoint x: 789, endPoint y: 81, distance: 519.5
click at [789, 81] on div "Supply Chain Purchase Order - 174442 Payment Requests Edit View Logs View Trace…" at bounding box center [395, 183] width 790 height 366
copy thead "ID Product Brand/Marka SKU Expected Weight (Kgs) Actual Weight (Kgs) Agreed Val…"
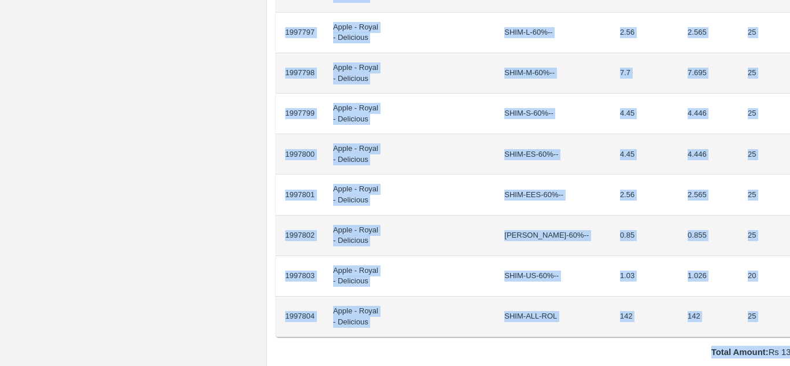
scroll to position [947, 24]
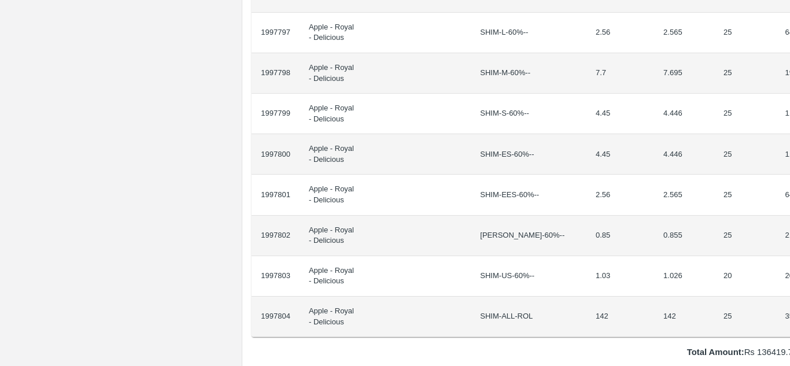
drag, startPoint x: 287, startPoint y: 195, endPoint x: 789, endPoint y: 304, distance: 514.3
click at [789, 304] on div "Supply Chain Purchase Order - 174445 Payment Requests Edit View Logs View Trace…" at bounding box center [395, 183] width 790 height 366
copy table "ID Product Brand/[PERSON_NAME] Expected Weight (Kgs) Actual Weight (Kgs) Agreed…"
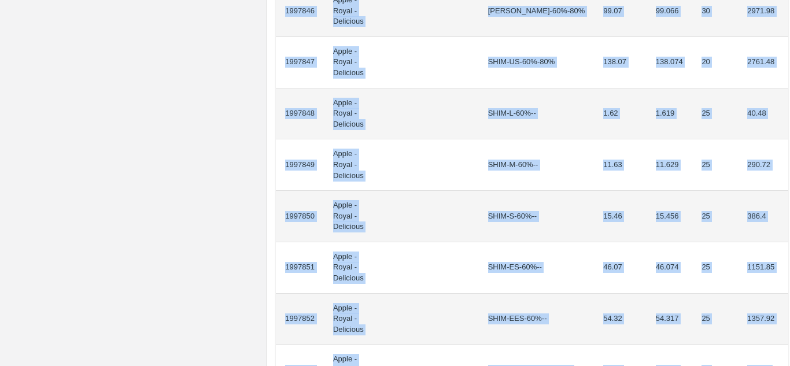
scroll to position [938, 0]
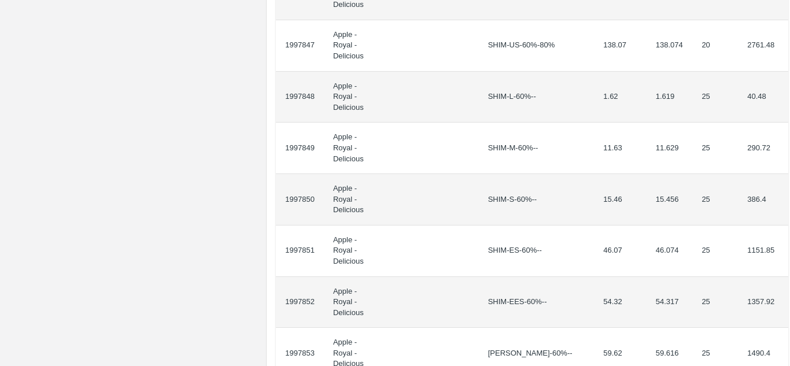
drag, startPoint x: 287, startPoint y: 207, endPoint x: 784, endPoint y: 202, distance: 497.3
copy table "ID Product Brand/[PERSON_NAME] Expected Weight (Kgs) Actual Weight (Kgs) Agreed…"
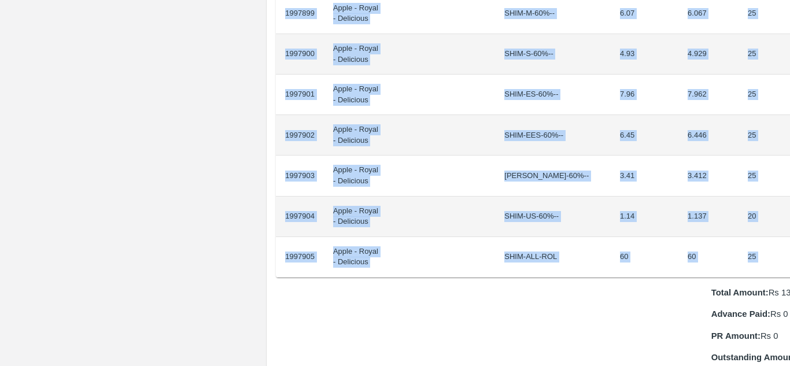
scroll to position [966, 24]
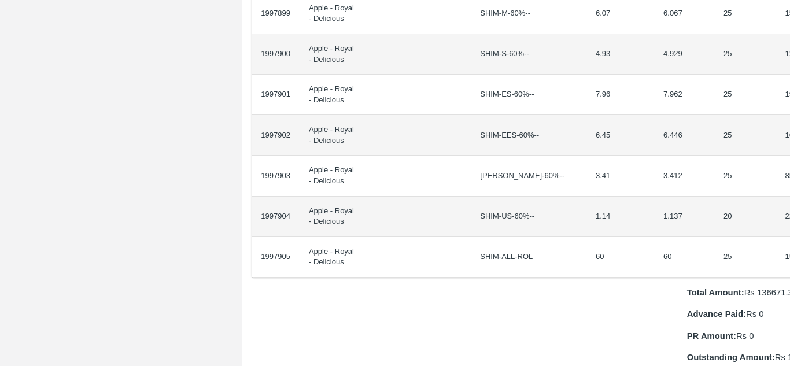
drag, startPoint x: 286, startPoint y: 192, endPoint x: 789, endPoint y: 249, distance: 506.8
click at [789, 249] on div "Supply Chain Purchase Order - 174447 Payment Requests Edit View Logs View Trace…" at bounding box center [395, 183] width 790 height 366
copy thead "ID Product Brand/[PERSON_NAME] Expected Weight (Kgs) Actual Weight (Kgs) Agreed…"
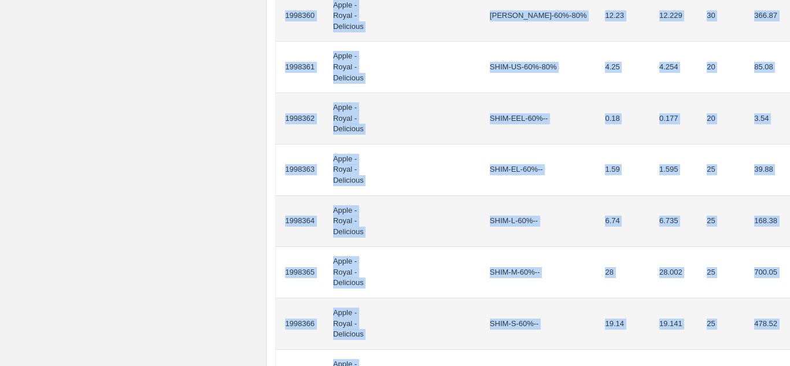
scroll to position [1083, 0]
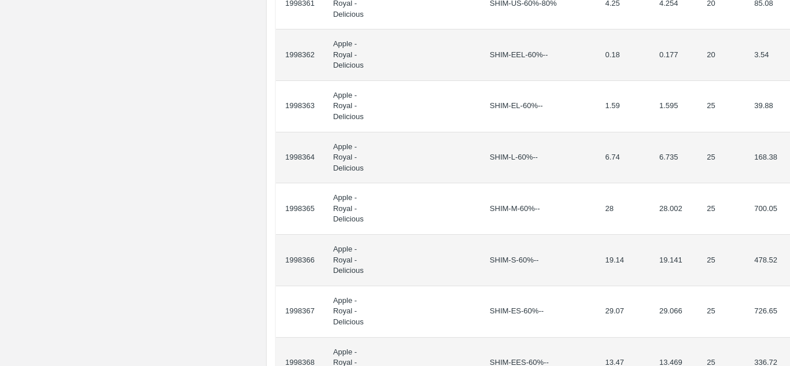
drag, startPoint x: 285, startPoint y: 208, endPoint x: 778, endPoint y: 226, distance: 493.6
copy thead "ID Product Brand/[PERSON_NAME] Expected Weight (Kgs) Actual Weight (Kgs) Agreed…"
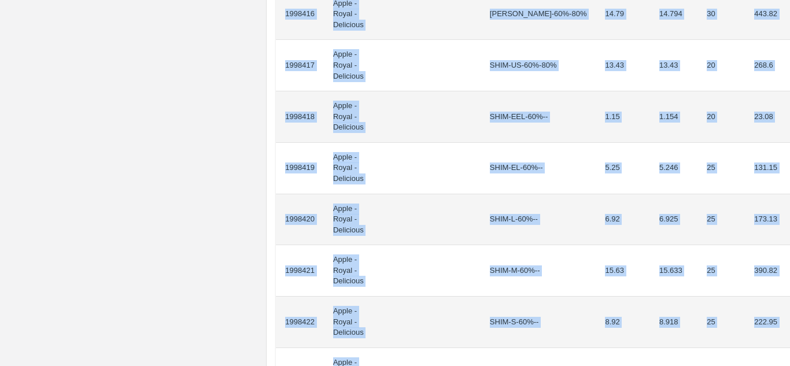
scroll to position [1040, 0]
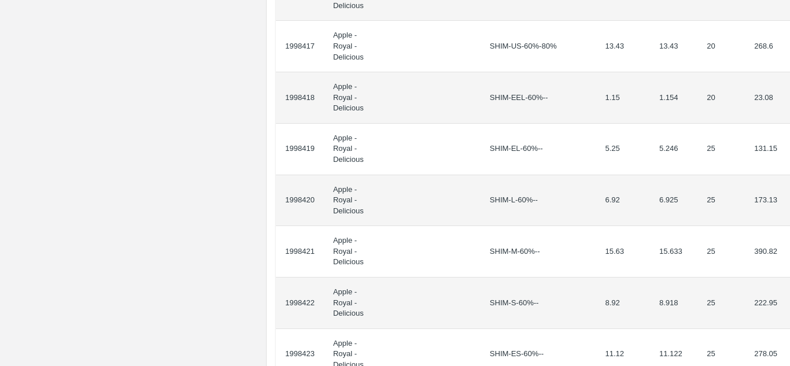
drag, startPoint x: 285, startPoint y: 207, endPoint x: 789, endPoint y: 258, distance: 506.9
click at [789, 258] on div "Supply Chain Purchase Order - 174471 Payment Requests Edit View Logs View Trace…" at bounding box center [395, 183] width 790 height 366
copy thead "ID Product Brand/[PERSON_NAME] Expected Weight (Kgs) Actual Weight (Kgs) Agreed…"
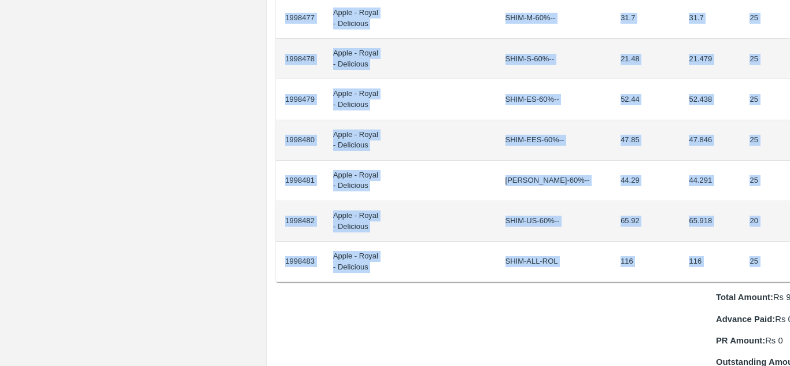
scroll to position [1042, 24]
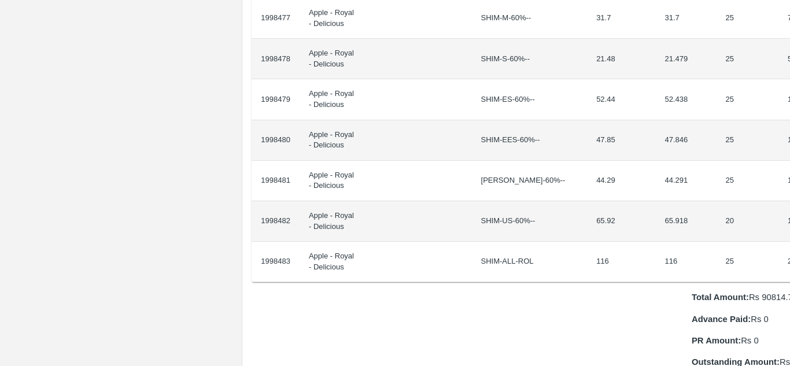
drag, startPoint x: 285, startPoint y: 196, endPoint x: 789, endPoint y: 248, distance: 507.5
click at [789, 248] on div "Supply Chain Purchase Order - 174472 Payment Requests Edit View Logs View Trace…" at bounding box center [395, 183] width 790 height 366
copy thead "ID Product Brand/Marka SKU Expected Weight (Kgs) Actual Weight (Kgs) Agreed Val…"
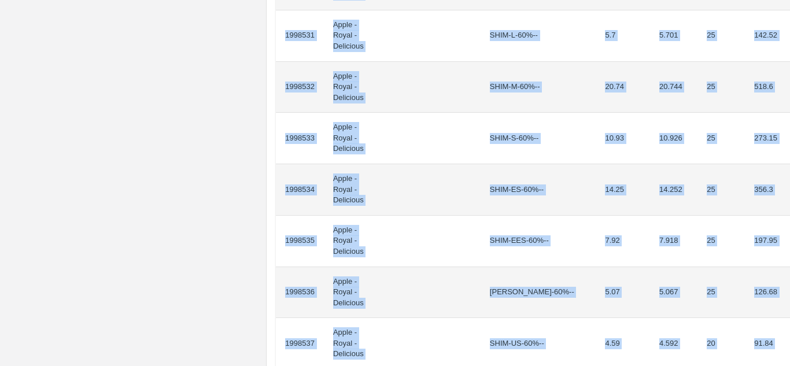
scroll to position [1187, 0]
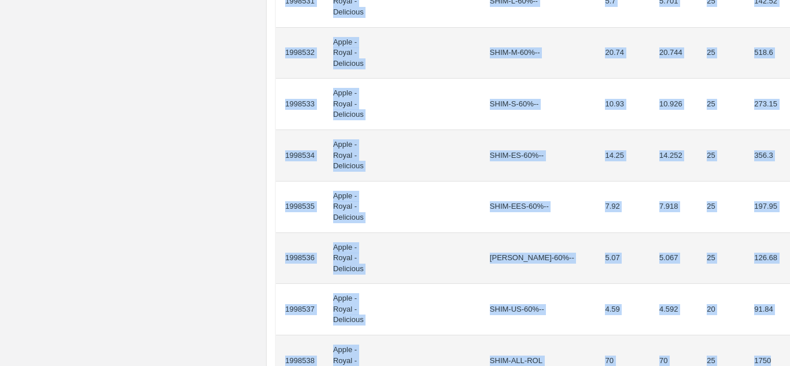
drag, startPoint x: 285, startPoint y: 208, endPoint x: 769, endPoint y: 80, distance: 500.4
copy tbody "1998512 Apple - Royal - Delicious SHIM-EEL-80%++ 6.33 6.333 20 126.66 1998513 A…"
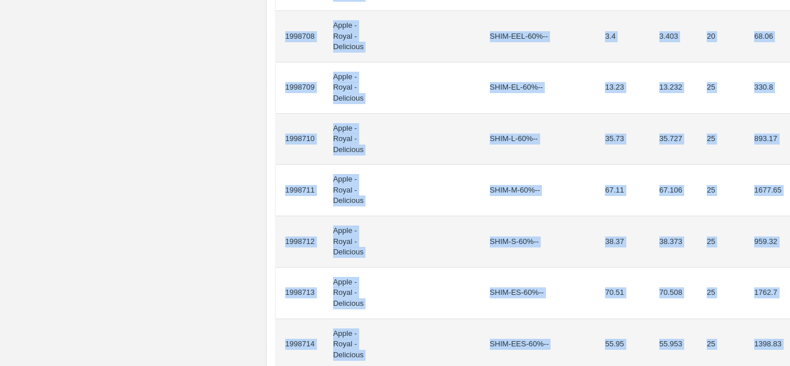
scroll to position [1124, 0]
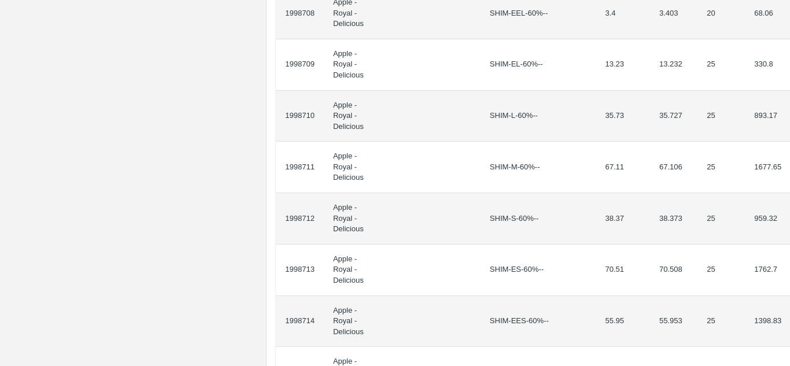
drag, startPoint x: 286, startPoint y: 209, endPoint x: 778, endPoint y: 172, distance: 494.1
copy thead "ID Product Brand/[PERSON_NAME] Expected Weight (Kgs) Actual Weight (Kgs) Agreed…"
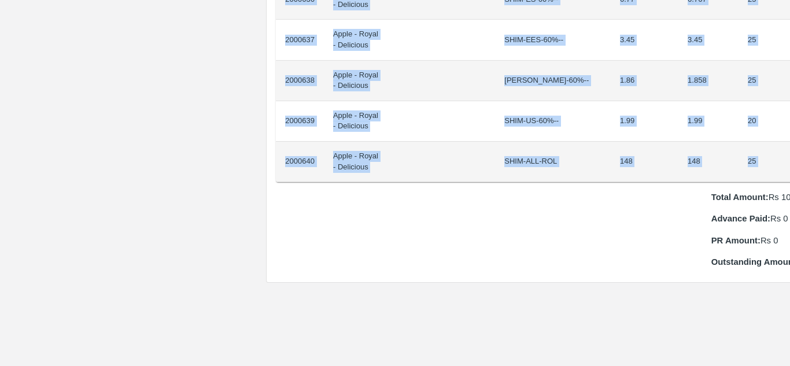
scroll to position [1102, 24]
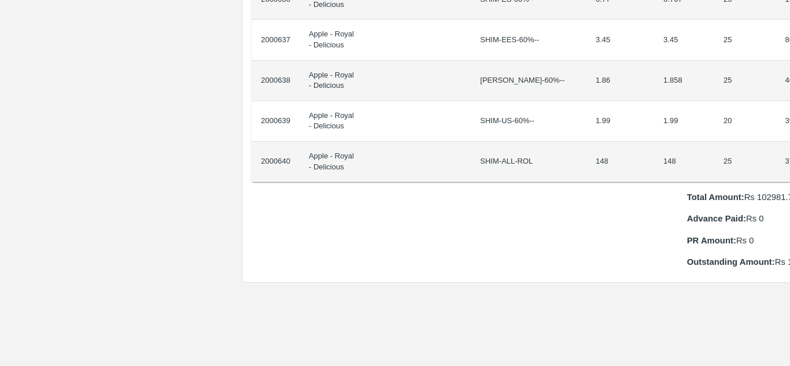
drag, startPoint x: 283, startPoint y: 194, endPoint x: 789, endPoint y: 154, distance: 507.6
click at [789, 154] on div "Supply Chain Purchase Order - 174586 Payment Requests Edit View Logs View Trace…" at bounding box center [395, 183] width 790 height 366
copy thead "ID Product Brand/[PERSON_NAME] Expected Weight (Kgs) Actual Weight (Kgs) Agreed…"
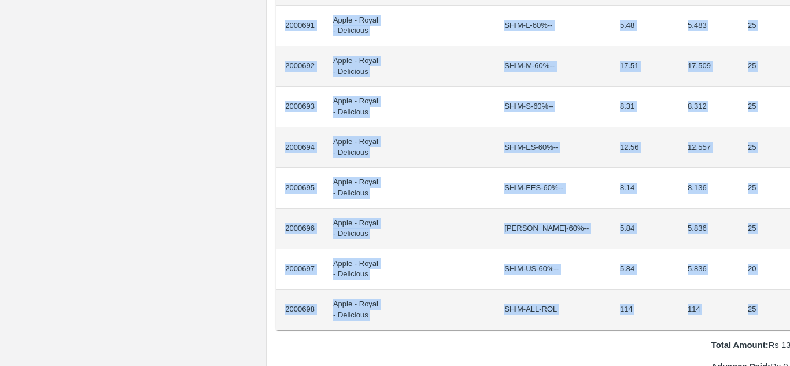
scroll to position [954, 24]
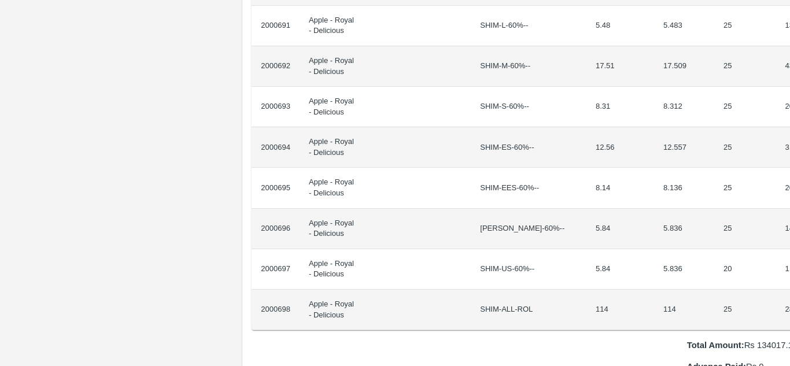
drag, startPoint x: 285, startPoint y: 195, endPoint x: 785, endPoint y: 297, distance: 511.0
copy thead "ID Product Brand/[PERSON_NAME] Expected Weight (Kgs) Actual Weight (Kgs) Agreed…"
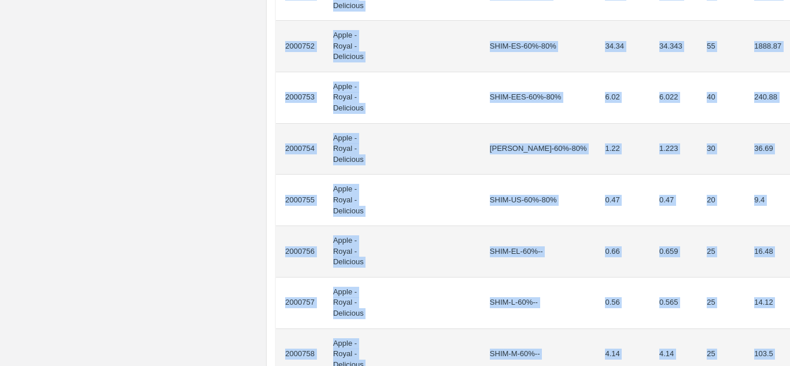
scroll to position [939, 0]
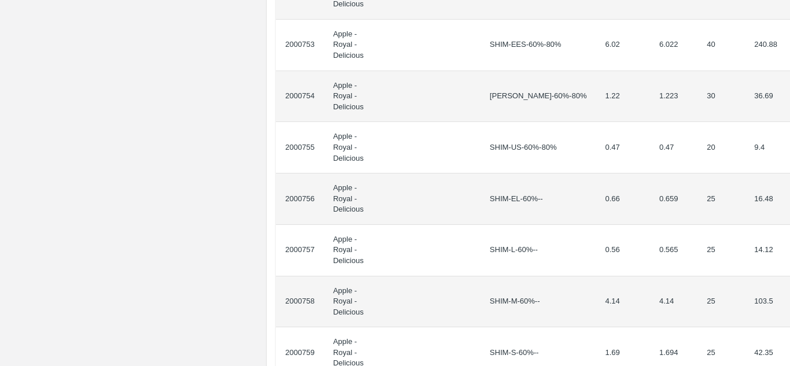
drag, startPoint x: 285, startPoint y: 210, endPoint x: 778, endPoint y: 243, distance: 495.0
copy thead "ID Product Brand/[PERSON_NAME] Expected Weight (Kgs) Actual Weight (Kgs) Agreed…"
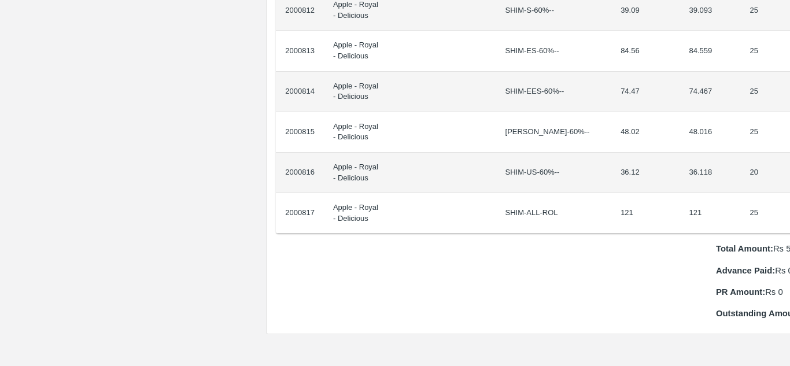
scroll to position [1091, 24]
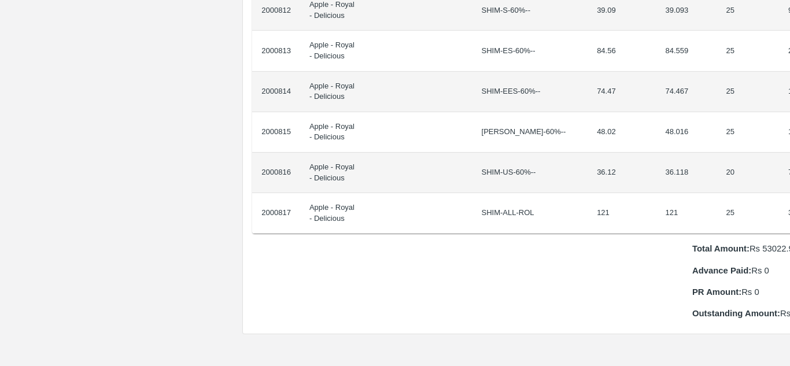
drag, startPoint x: 285, startPoint y: 196, endPoint x: 789, endPoint y: 195, distance: 504.8
click at [789, 195] on div "Supply Chain Purchase Order - 174592 Payment Requests Edit View Logs View Trace…" at bounding box center [395, 183] width 790 height 366
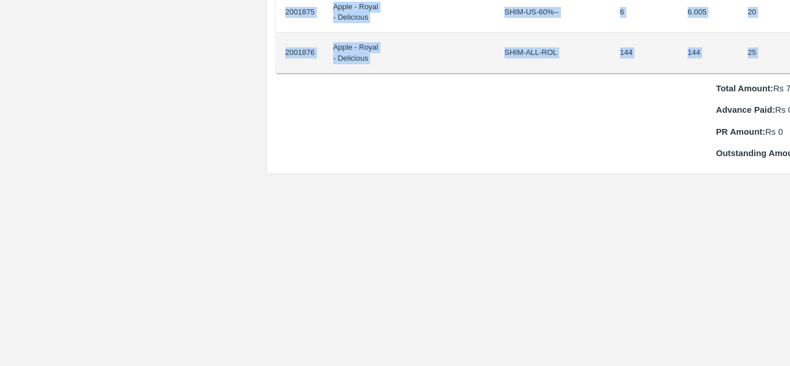
scroll to position [1210, 23]
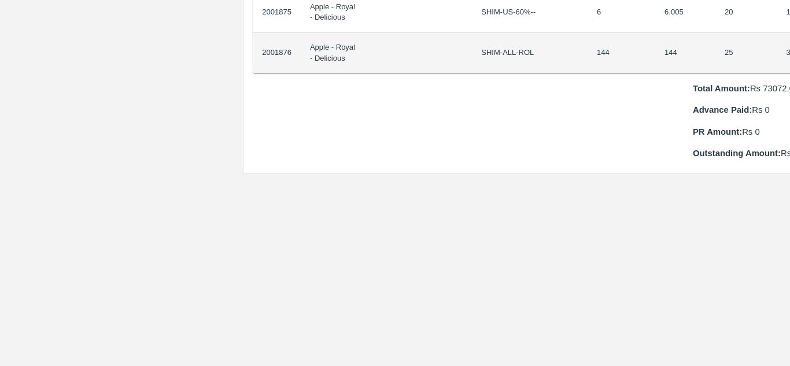
drag, startPoint x: 284, startPoint y: 195, endPoint x: 789, endPoint y: 44, distance: 527.6
click at [789, 44] on div "Supply Chain Purchase Order - 174644 Payment Requests Edit View Logs View Trace…" at bounding box center [395, 183] width 790 height 366
copy thead "ID Product Brand/[PERSON_NAME] Expected Weight (Kgs) Actual Weight (Kgs) Agreed…"
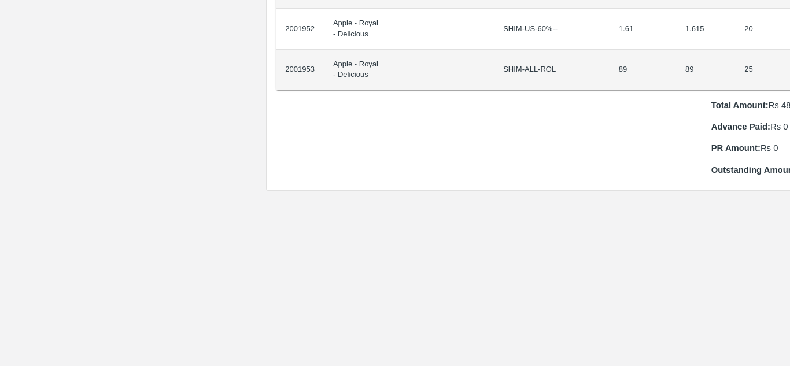
scroll to position [1113, 19]
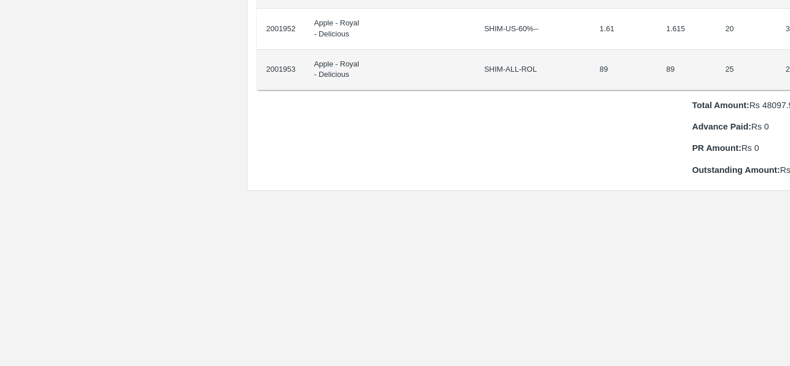
drag, startPoint x: 286, startPoint y: 195, endPoint x: 789, endPoint y: 58, distance: 521.6
click at [789, 58] on div "Supply Chain Purchase Order - 174647 Payment Requests Edit View Logs View Trace…" at bounding box center [395, 183] width 790 height 366
copy thead "ID Product Brand/[PERSON_NAME] Expected Weight (Kgs) Actual Weight (Kgs) Agreed…"
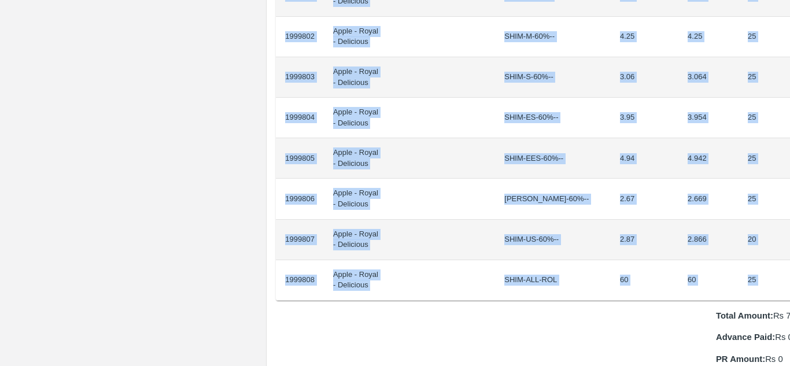
scroll to position [943, 24]
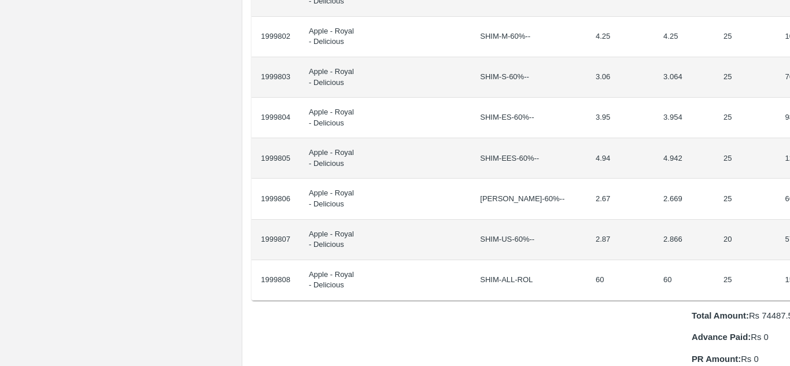
drag, startPoint x: 285, startPoint y: 195, endPoint x: 789, endPoint y: 272, distance: 510.1
click at [789, 272] on div "Supply Chain Purchase Order - 174534 Payment Requests Edit View Logs View Trace…" at bounding box center [395, 183] width 790 height 366
copy thead "ID Product Brand/[PERSON_NAME] Expected Weight (Kgs) Actual Weight (Kgs) Agreed…"
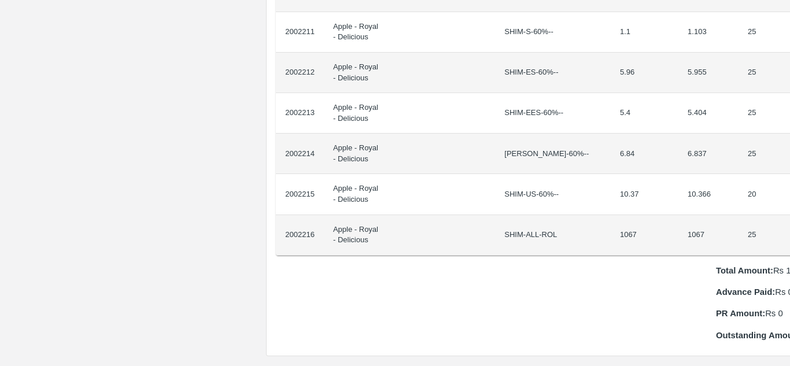
scroll to position [947, 24]
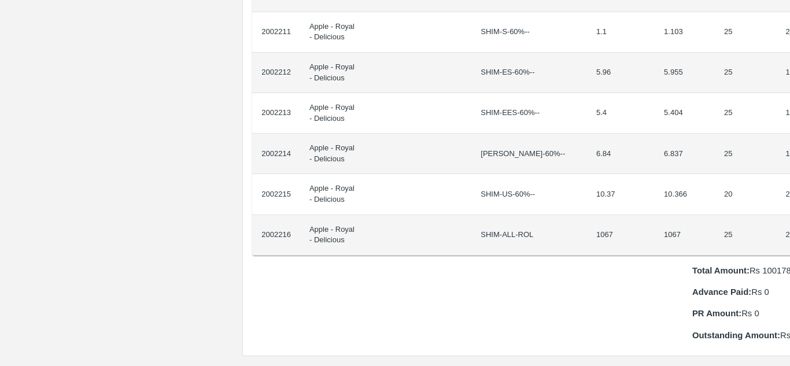
drag, startPoint x: 285, startPoint y: 195, endPoint x: 789, endPoint y: 224, distance: 505.6
click at [789, 224] on div "Supply Chain Purchase Order - 174660 Payment Requests Edit View Logs View Trace…" at bounding box center [395, 183] width 790 height 366
copy thead "ID Product Brand/[PERSON_NAME] Expected Weight (Kgs) Actual Weight (Kgs) Agreed…"
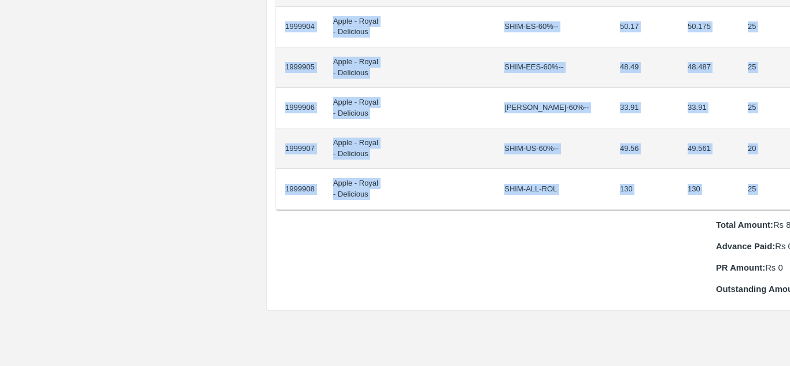
scroll to position [952, 24]
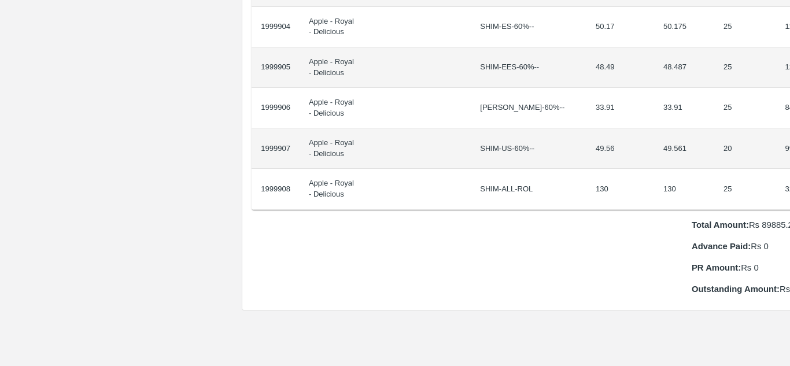
drag, startPoint x: 286, startPoint y: 194, endPoint x: 789, endPoint y: 178, distance: 503.9
click at [789, 178] on div "Supply Chain Purchase Order - 174540 Payment Requests Edit View Logs View Trace…" at bounding box center [395, 183] width 790 height 366
copy thead "ID Product Brand/[PERSON_NAME] Expected Weight (Kgs) Actual Weight (Kgs) Agreed…"
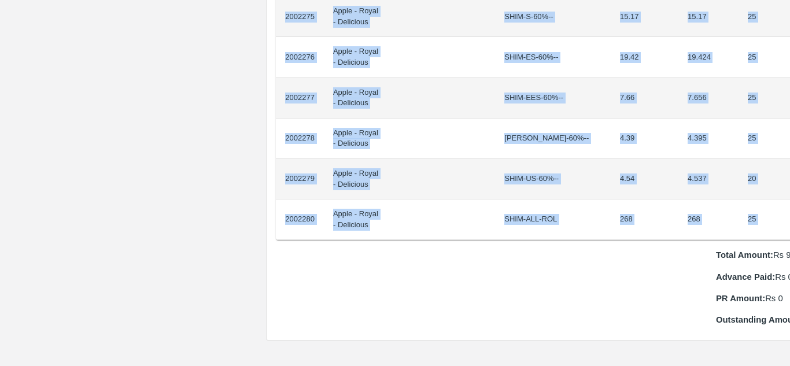
scroll to position [1084, 24]
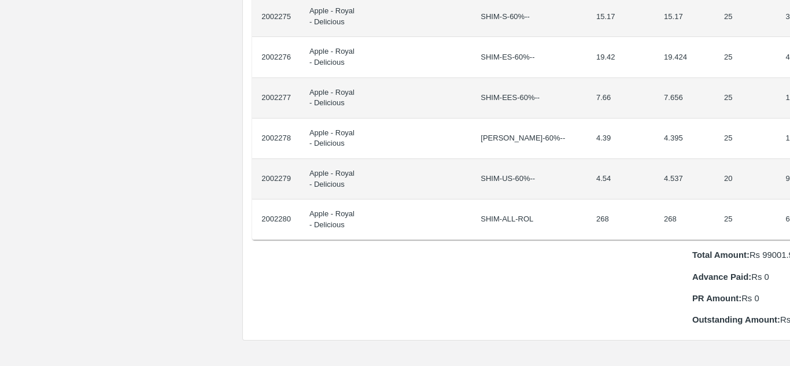
drag, startPoint x: 283, startPoint y: 194, endPoint x: 789, endPoint y: 194, distance: 506.6
click at [789, 194] on div "Supply Chain Purchase Order - 174662 Payment Requests Edit View Logs View Trace…" at bounding box center [395, 183] width 790 height 366
copy thead "ID Product Brand/[PERSON_NAME] Expected Weight (Kgs) Actual Weight (Kgs) Agreed…"
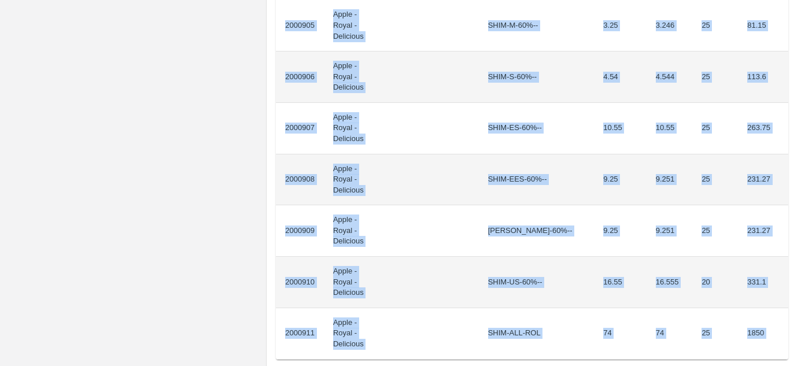
scroll to position [1063, 0]
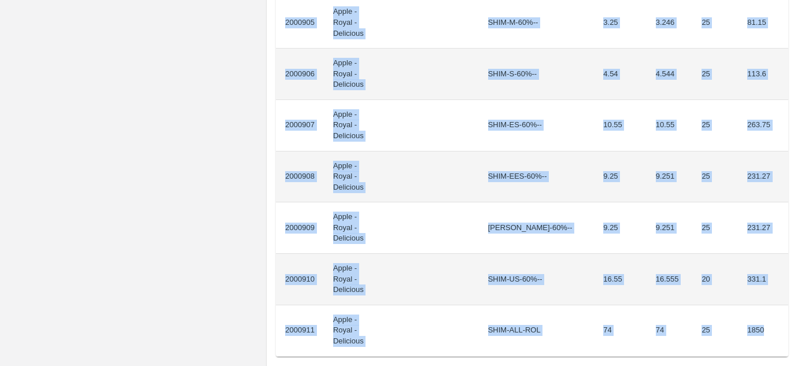
drag, startPoint x: 285, startPoint y: 208, endPoint x: 774, endPoint y: 79, distance: 505.2
copy tbody "2000888 Apple - Royal - Delicious SHIM-EL-80%++ 3.9 3.896 45 175.32 2000889 App…"
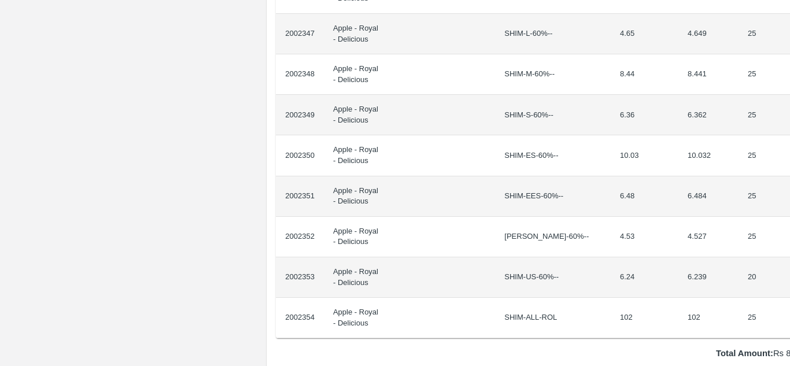
scroll to position [986, 24]
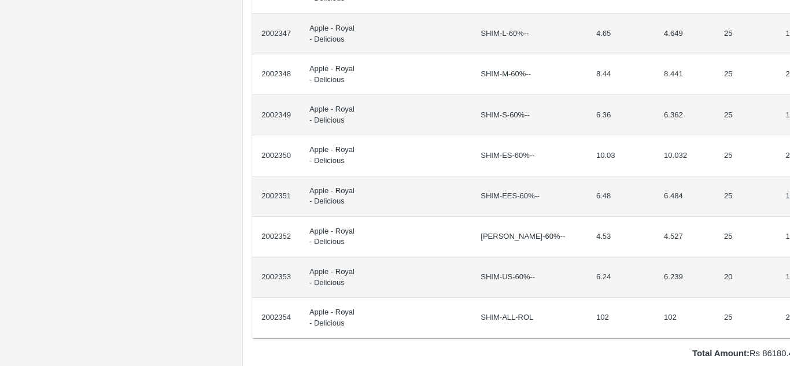
drag, startPoint x: 285, startPoint y: 196, endPoint x: 789, endPoint y: 306, distance: 516.6
click at [789, 306] on div "Supply Chain Purchase Order - 174664 Payment Requests Edit View Logs View Trace…" at bounding box center [395, 183] width 790 height 366
copy thead "ID Product Brand/[PERSON_NAME] Expected Weight (Kgs) Actual Weight (Kgs) Agreed…"
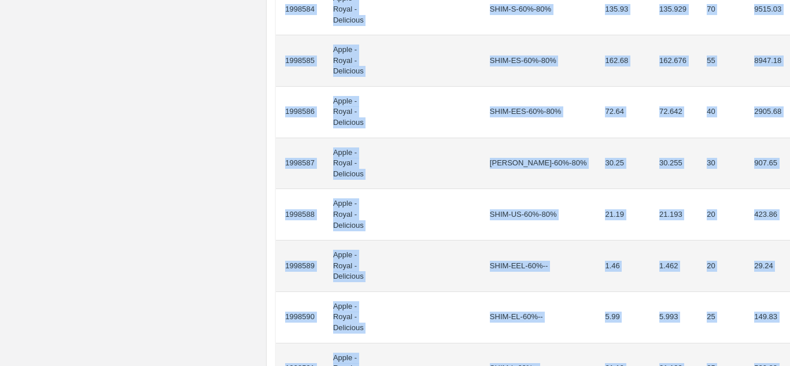
scroll to position [1040, 0]
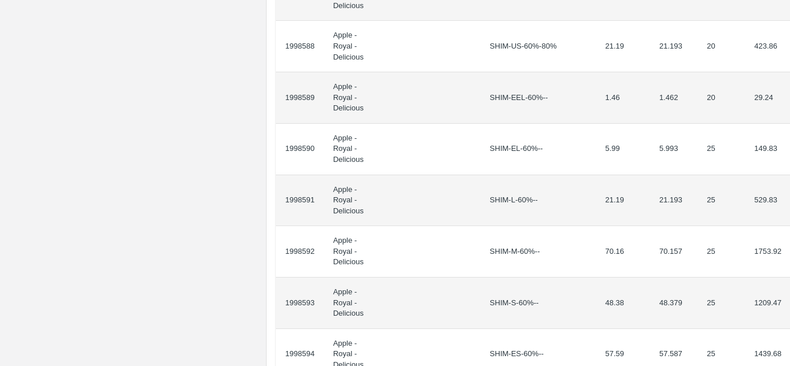
drag, startPoint x: 286, startPoint y: 206, endPoint x: 780, endPoint y: 259, distance: 496.1
copy thead "ID Product Brand/[PERSON_NAME] Expected Weight (Kgs) Actual Weight (Kgs) Agreed…"
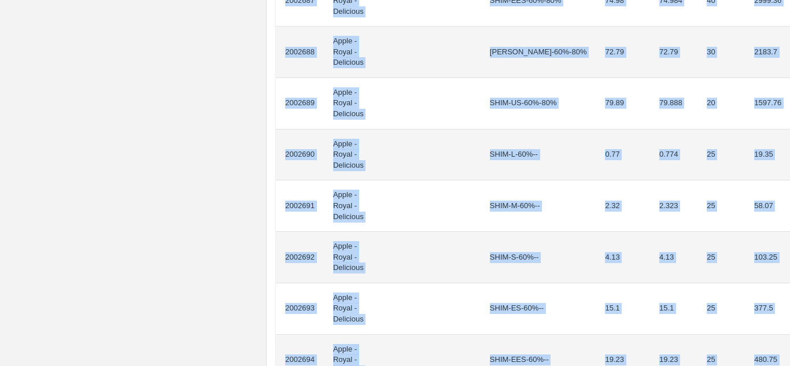
scroll to position [888, 0]
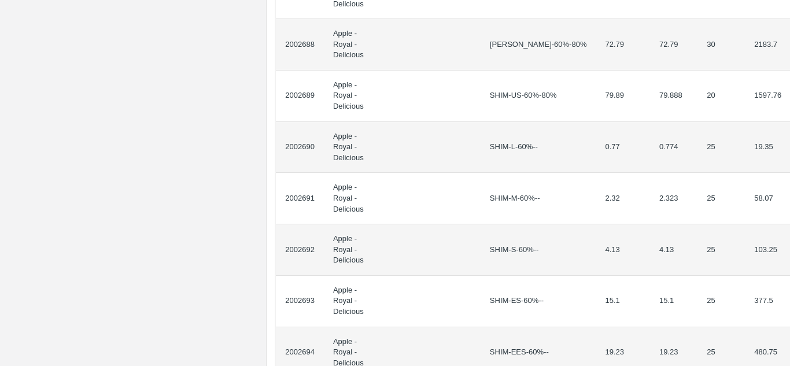
drag, startPoint x: 285, startPoint y: 206, endPoint x: 777, endPoint y: 249, distance: 494.0
copy thead "ID Product Brand/[PERSON_NAME] Expected Weight (Kgs) Actual Weight (Kgs) Agreed…"
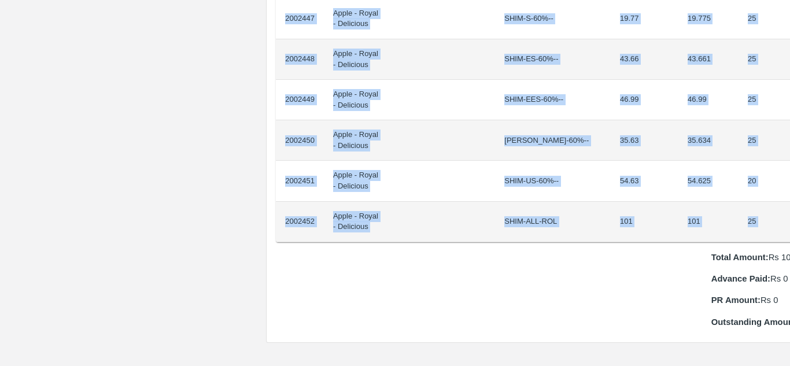
scroll to position [960, 24]
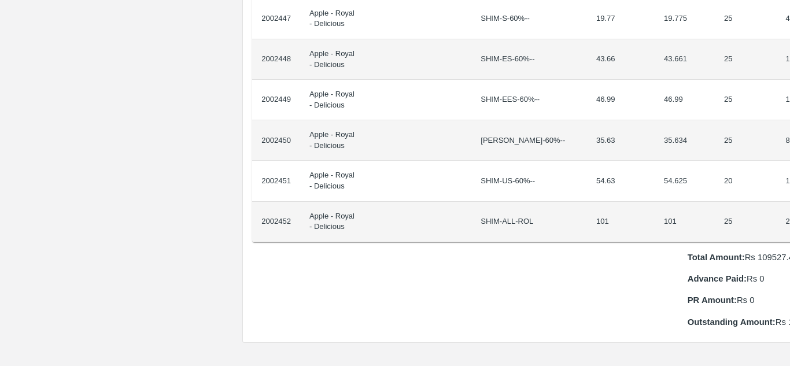
drag, startPoint x: 285, startPoint y: 197, endPoint x: 789, endPoint y: 216, distance: 504.6
click at [789, 216] on div "Supply Chain Purchase Order - 174667 Payment Requests Edit View Logs View Trace…" at bounding box center [395, 183] width 790 height 366
copy thead "ID Product Brand/[PERSON_NAME] Expected Weight (Kgs) Actual Weight (Kgs) Agreed…"
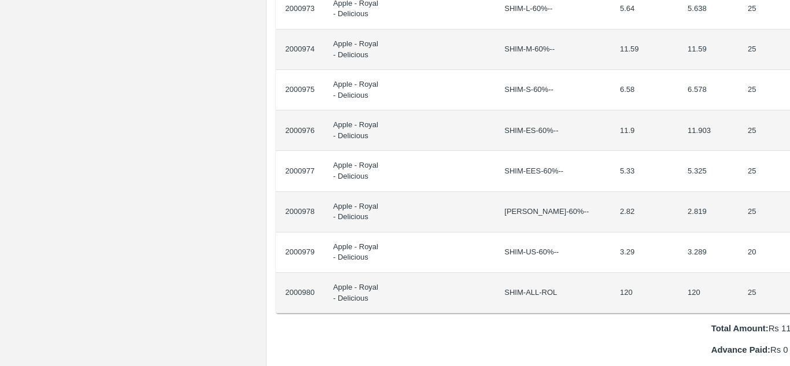
scroll to position [970, 24]
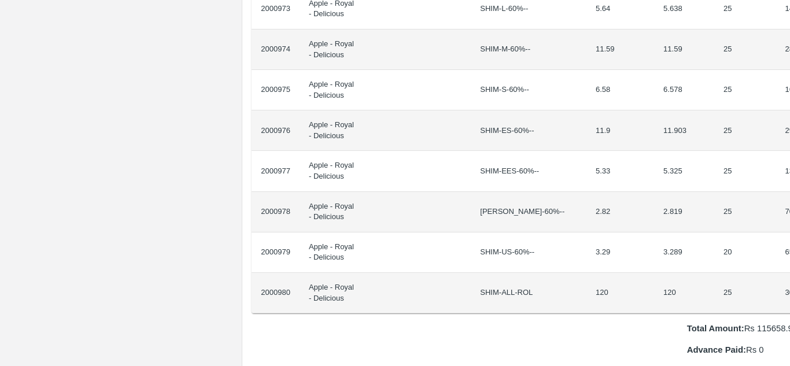
drag, startPoint x: 285, startPoint y: 195, endPoint x: 789, endPoint y: 280, distance: 511.4
click at [789, 280] on div "Supply Chain Purchase Order - 174598 Payment Requests Edit View Logs View Trace…" at bounding box center [395, 183] width 790 height 366
copy thead "ID Product Brand/[PERSON_NAME] Expected Weight (Kgs) Actual Weight (Kgs) Agreed…"
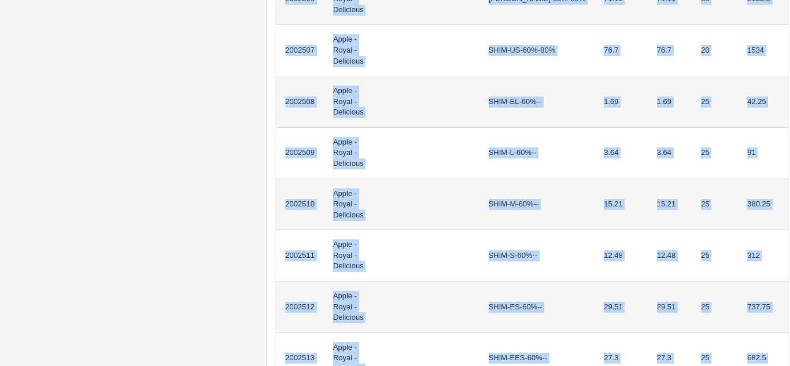
scroll to position [1084, 0]
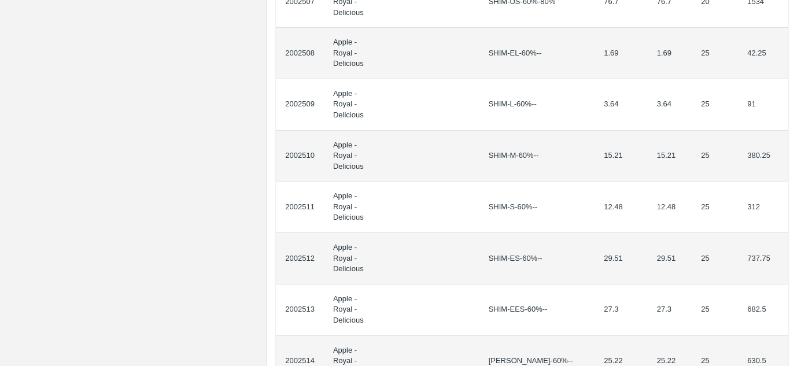
drag, startPoint x: 285, startPoint y: 207, endPoint x: 782, endPoint y: 182, distance: 497.9
copy thead "ID Product Brand/[PERSON_NAME] Expected Weight (Kgs) Actual Weight (Kgs) Agreed…"
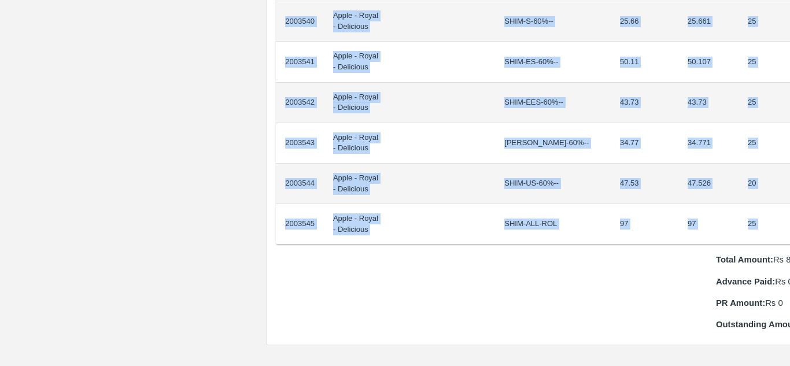
scroll to position [1080, 24]
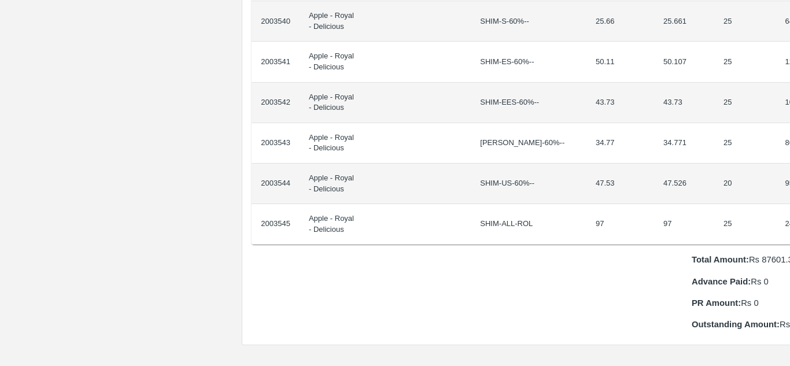
drag, startPoint x: 284, startPoint y: 194, endPoint x: 789, endPoint y: 213, distance: 505.8
click at [789, 213] on div "Supply Chain Purchase Order - 174716 Payment Requests Edit View Logs View Trace…" at bounding box center [395, 183] width 790 height 366
copy thead "ID Product Brand/[PERSON_NAME] Expected Weight (Kgs) Actual Weight (Kgs) Agreed…"
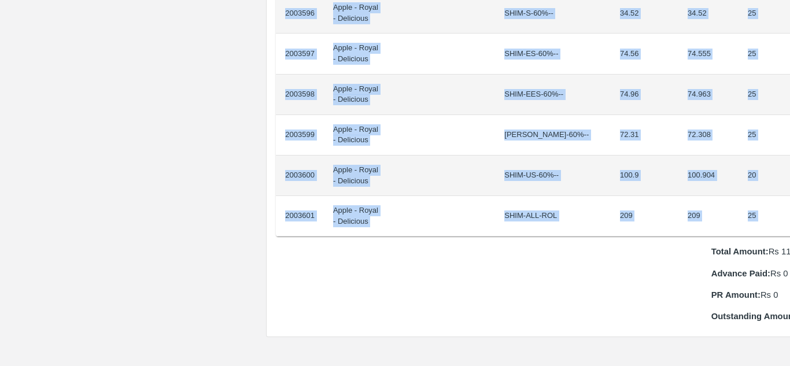
scroll to position [1088, 24]
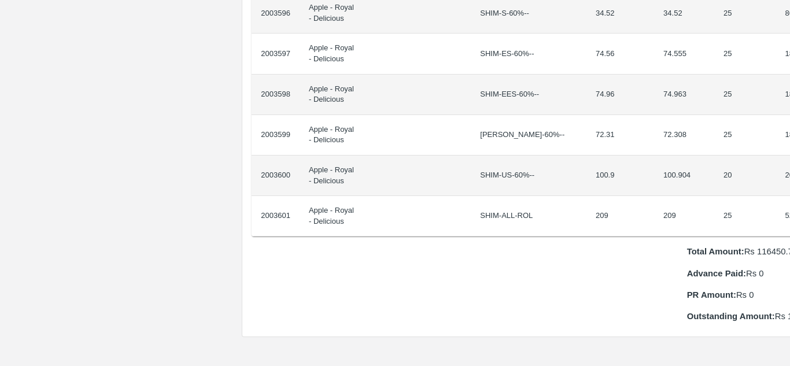
drag, startPoint x: 284, startPoint y: 194, endPoint x: 789, endPoint y: 204, distance: 505.5
click at [789, 204] on div "Supply Chain Purchase Order - 174717 Payment Requests Edit View Logs View Trace…" at bounding box center [395, 183] width 790 height 366
copy thead "ID Product Brand/[PERSON_NAME] Expected Weight (Kgs) Actual Weight (Kgs) Agreed…"
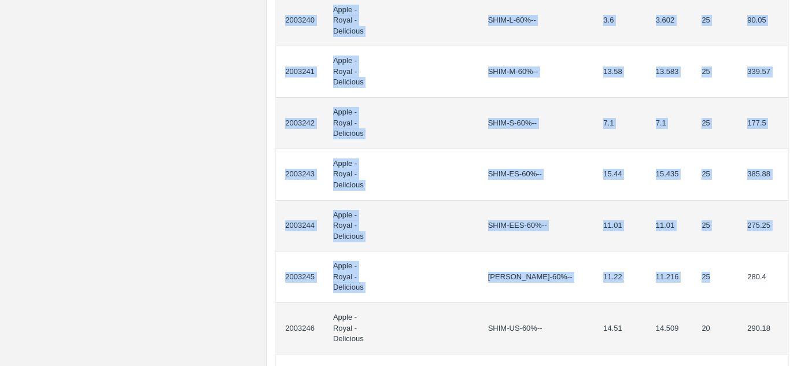
scroll to position [1200, 0]
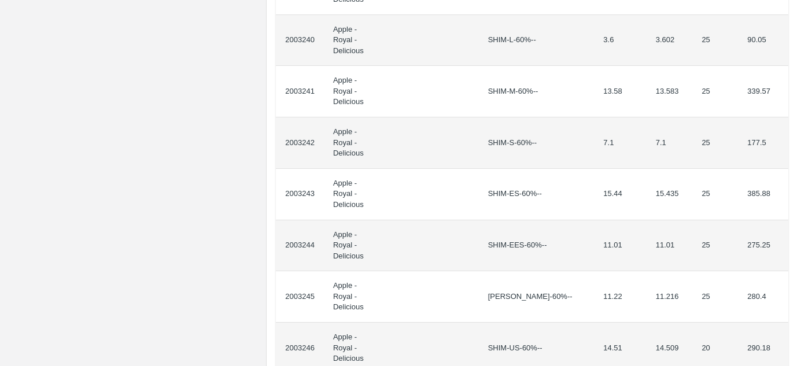
drag, startPoint x: 285, startPoint y: 208, endPoint x: 783, endPoint y: 102, distance: 509.0
copy thead "ID Product Brand/[PERSON_NAME] Expected Weight (Kgs) Actual Weight (Kgs) Agreed…"
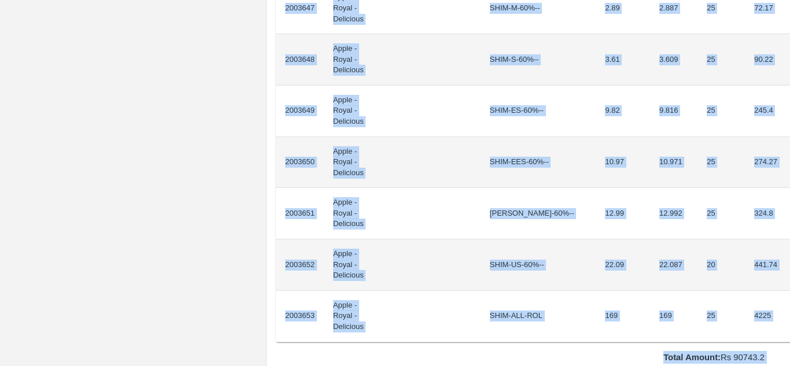
scroll to position [1100, 0]
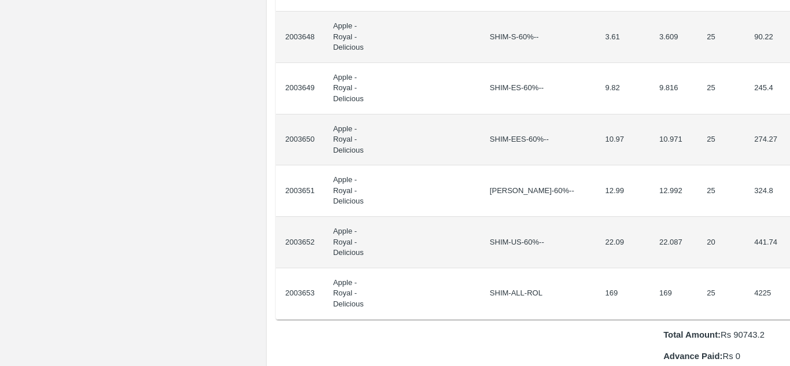
drag, startPoint x: 284, startPoint y: 206, endPoint x: 777, endPoint y: 50, distance: 516.8
copy thead "ID Product Brand/Marka SKU Expected Weight (Kgs) Actual Weight (Kgs) Agreed Val…"
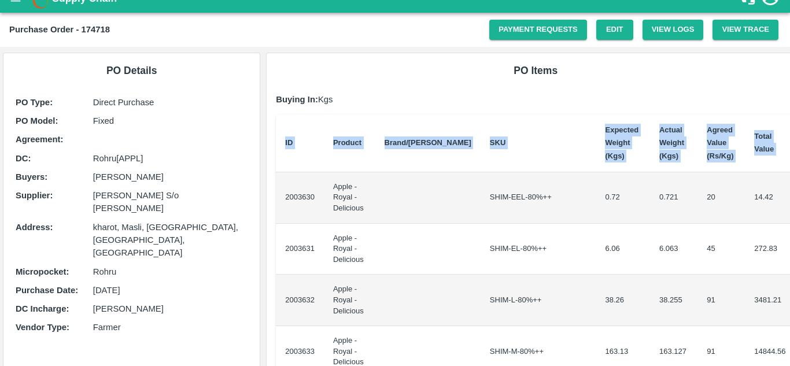
scroll to position [0, 0]
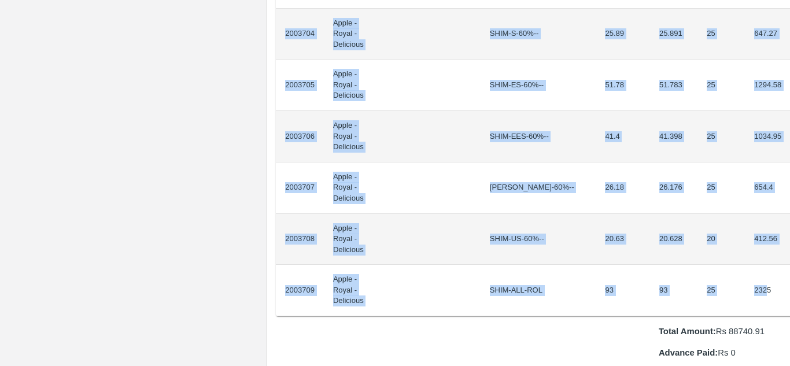
scroll to position [1186, 0]
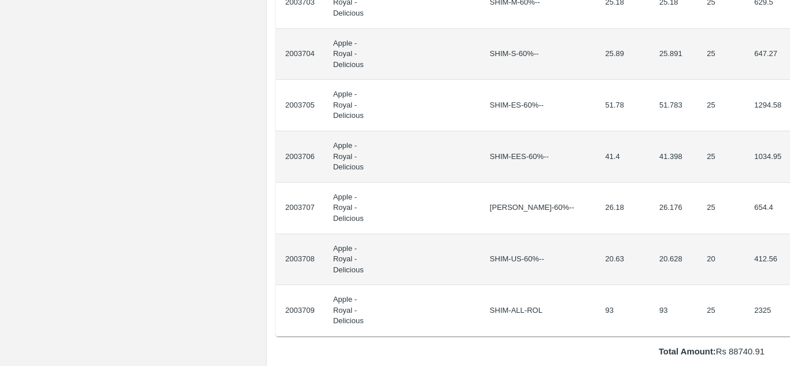
drag, startPoint x: 285, startPoint y: 206, endPoint x: 780, endPoint y: 39, distance: 521.9
copy thead "ID Product Brand/[PERSON_NAME] Expected Weight (Kgs) Actual Weight (Kgs) Agreed…"
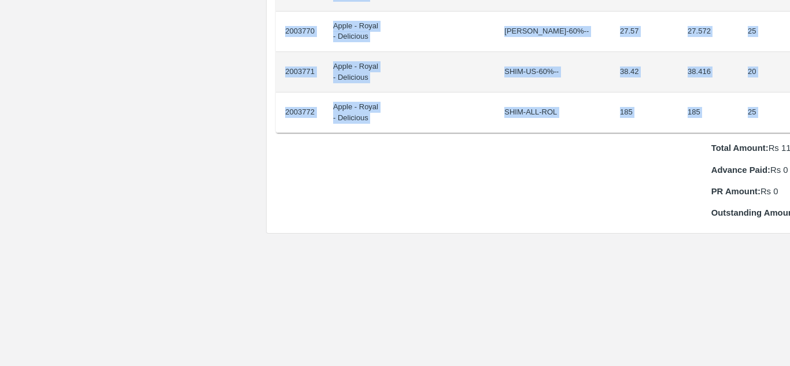
scroll to position [1191, 24]
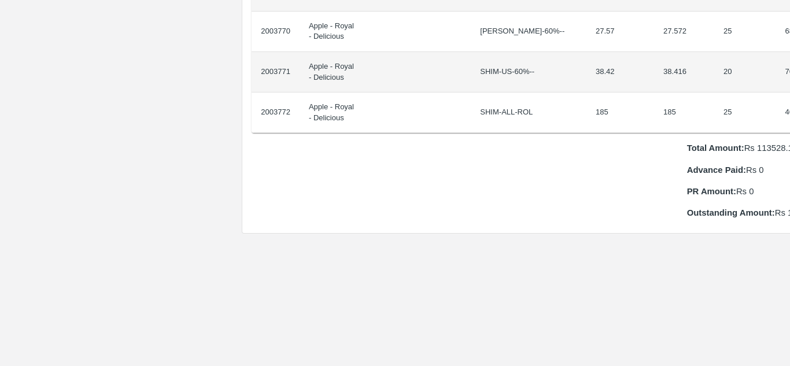
drag, startPoint x: 286, startPoint y: 197, endPoint x: 789, endPoint y: 101, distance: 512.7
click at [789, 101] on div "Supply Chain Purchase Order - 174722 Payment Requests Edit View Logs View Trace…" at bounding box center [395, 183] width 790 height 366
copy thead "ID Product Brand/Marka SKU Expected Weight (Kgs) Actual Weight (Kgs) Agreed Val…"
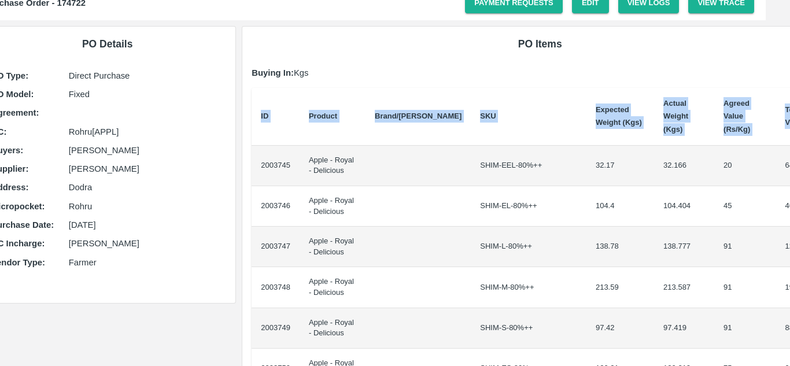
scroll to position [43, 0]
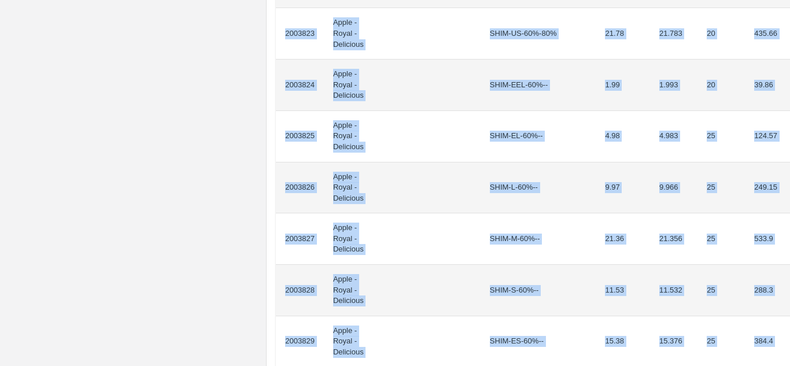
scroll to position [1059, 0]
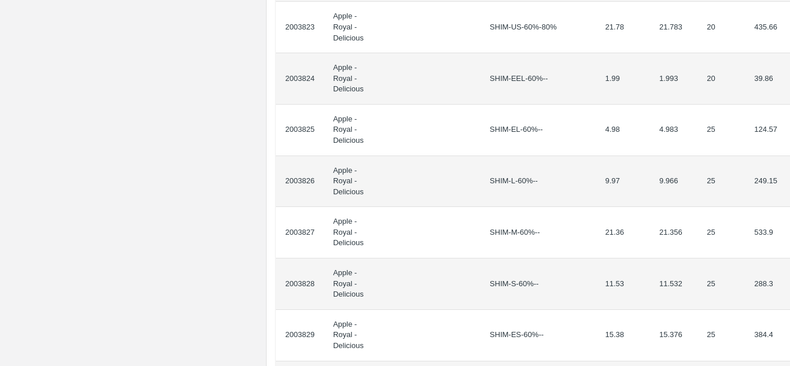
drag, startPoint x: 286, startPoint y: 206, endPoint x: 789, endPoint y: 253, distance: 505.8
click at [789, 253] on div "Supply Chain Purchase Order - 174723 Payment Requests Edit View Logs View Trace…" at bounding box center [395, 183] width 790 height 366
copy thead "ID Product Brand/[PERSON_NAME] Expected Weight (Kgs) Actual Weight (Kgs) Agreed…"
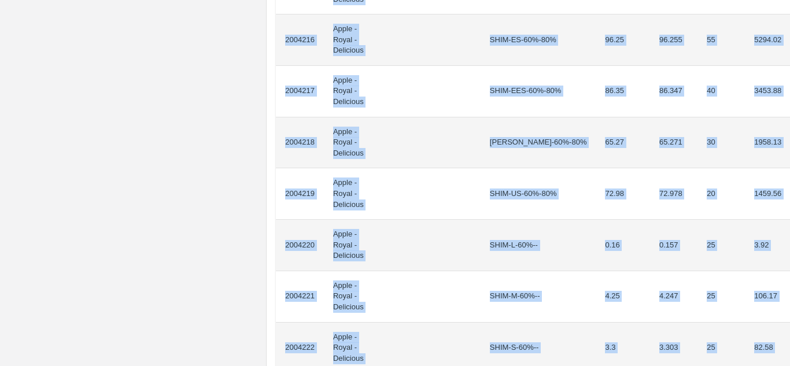
scroll to position [906, 0]
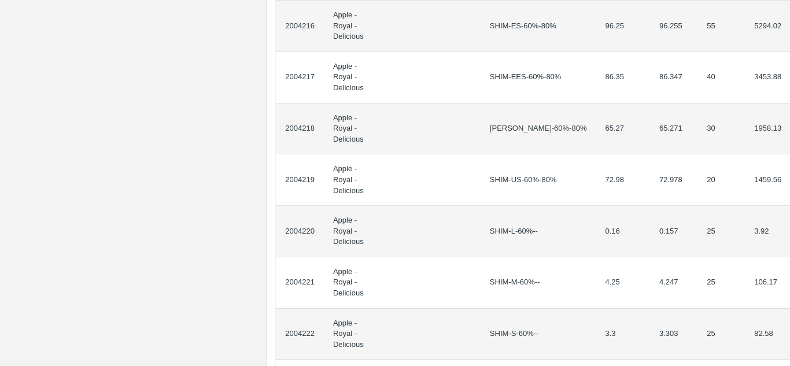
drag, startPoint x: 283, startPoint y: 207, endPoint x: 778, endPoint y: 316, distance: 507.4
copy thead "ID Product Brand/[PERSON_NAME] Expected Weight (Kgs) Actual Weight (Kgs) Agreed…"
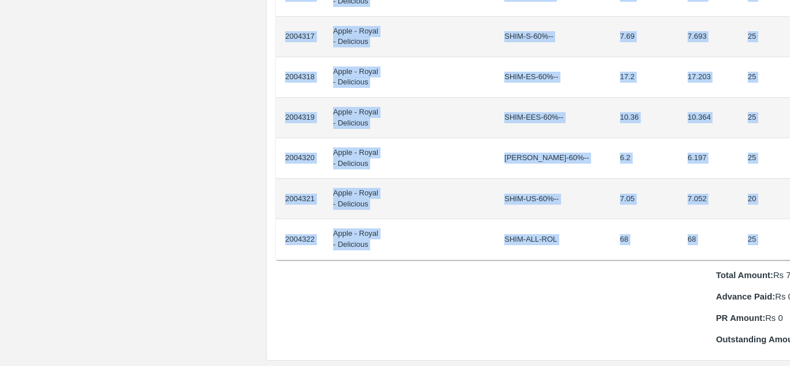
scroll to position [902, 24]
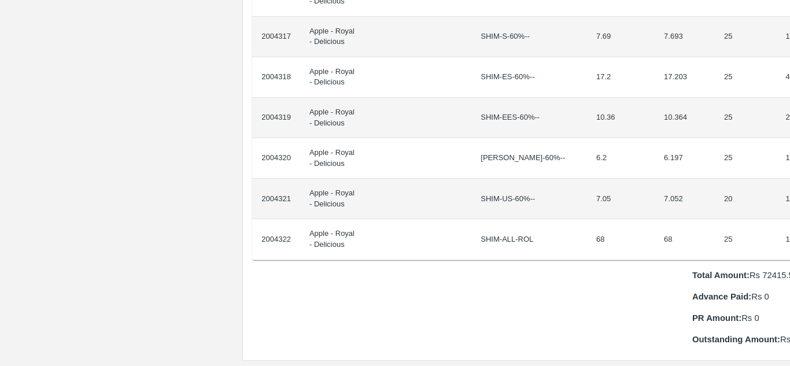
drag, startPoint x: 285, startPoint y: 194, endPoint x: 789, endPoint y: 224, distance: 505.1
click at [789, 224] on div "Supply Chain Purchase Order - 174743 Payment Requests Edit View Logs View Trace…" at bounding box center [395, 183] width 790 height 366
copy thead "ID Product Brand/[PERSON_NAME] Expected Weight (Kgs) Actual Weight (Kgs) Agreed…"
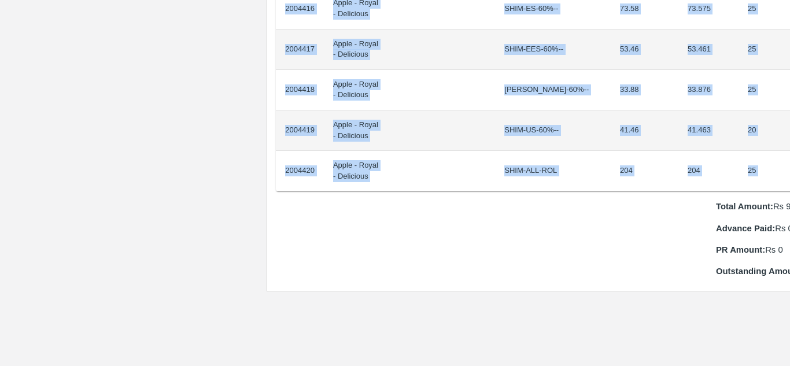
scroll to position [1133, 24]
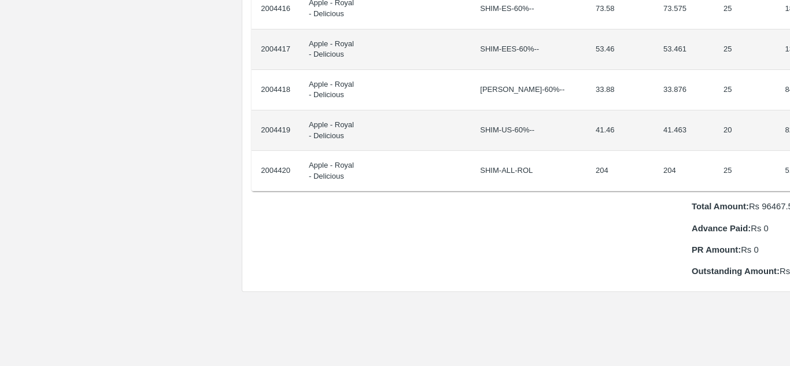
drag, startPoint x: 285, startPoint y: 195, endPoint x: 789, endPoint y: 153, distance: 506.6
click at [789, 153] on div "Supply Chain Purchase Order - 174746 Payment Requests Edit View Logs View Trace…" at bounding box center [395, 183] width 790 height 366
copy thead "ID Product Brand/[PERSON_NAME] Expected Weight (Kgs) Actual Weight (Kgs) Agreed…"
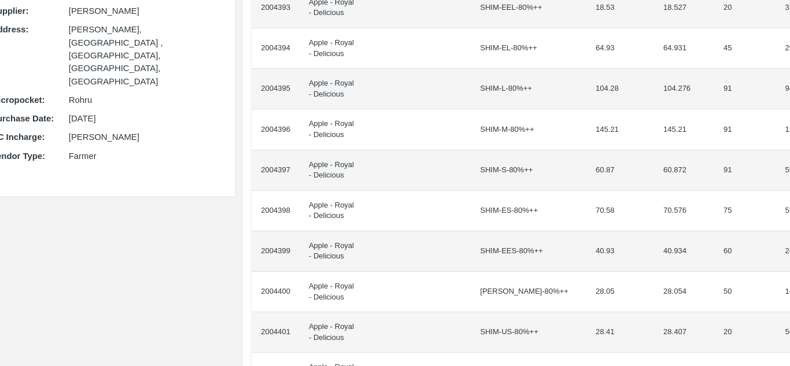
scroll to position [0, 24]
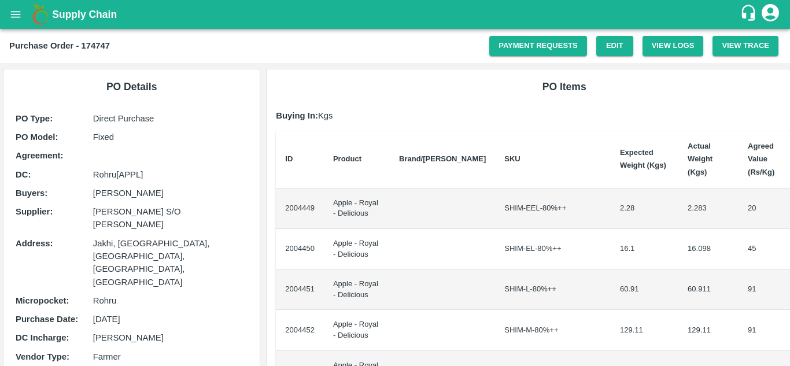
click at [284, 198] on td "2004449" at bounding box center [300, 209] width 48 height 40
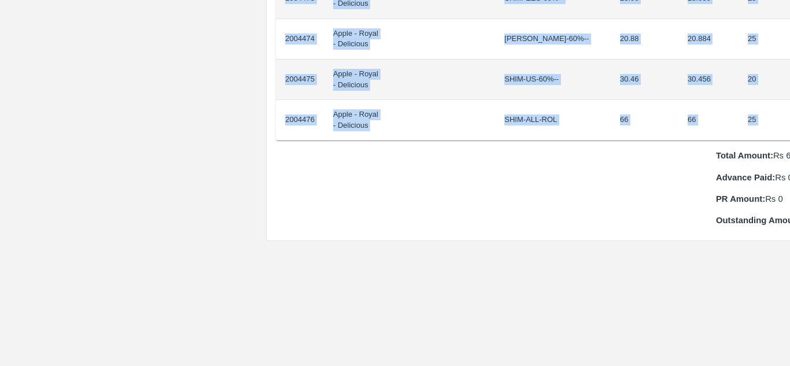
scroll to position [1184, 24]
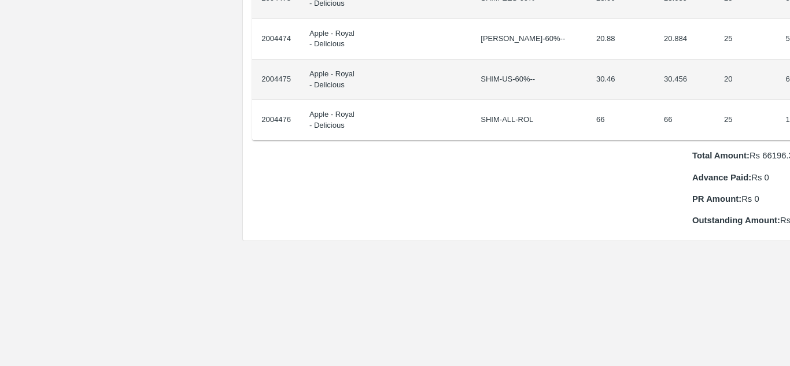
drag, startPoint x: 285, startPoint y: 194, endPoint x: 789, endPoint y: 104, distance: 512.8
click at [789, 104] on div "Supply Chain Purchase Order - 174747 Payment Requests Edit View Logs View Trace…" at bounding box center [395, 183] width 790 height 366
copy thead "ID Product Brand/[PERSON_NAME] Expected Weight (Kgs) Actual Weight (Kgs) Agreed…"
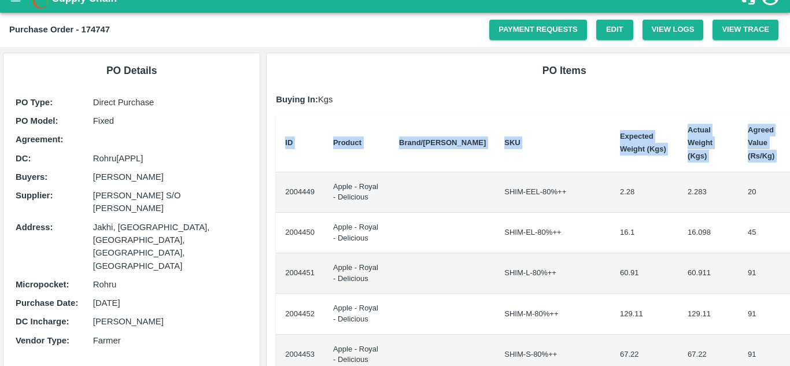
scroll to position [14, 0]
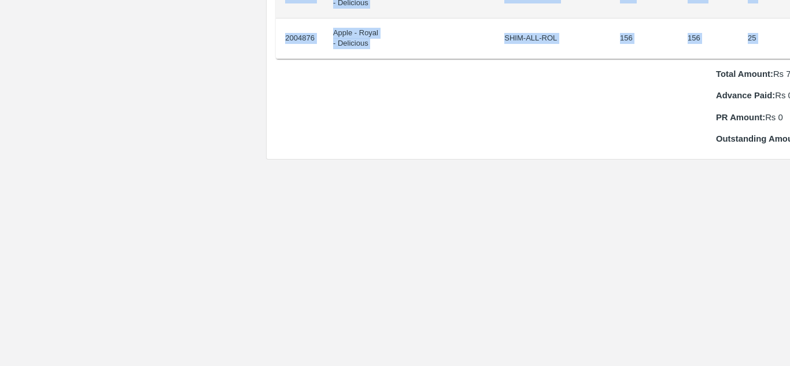
scroll to position [1184, 24]
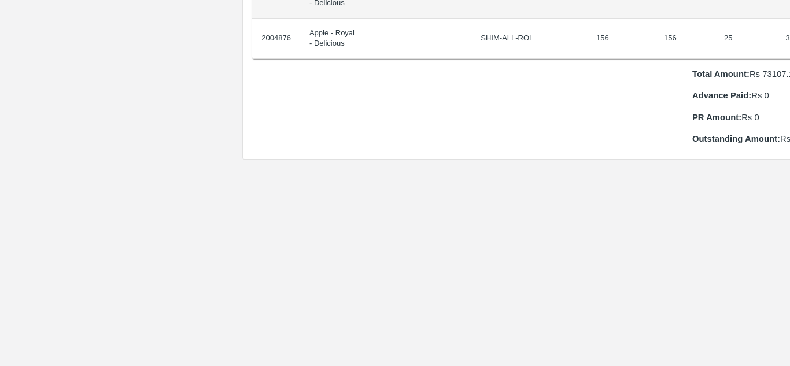
drag, startPoint x: 286, startPoint y: 194, endPoint x: 789, endPoint y: 36, distance: 527.3
click at [789, 36] on div "Supply Chain Purchase Order - 174761 Payment Requests Edit View Logs View Trace…" at bounding box center [395, 183] width 790 height 366
copy thead "ID Product Brand/[PERSON_NAME] Expected Weight (Kgs) Actual Weight (Kgs) Agreed…"
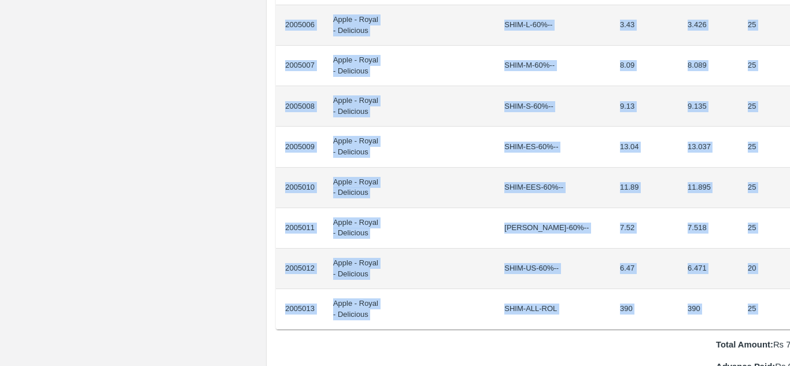
scroll to position [995, 24]
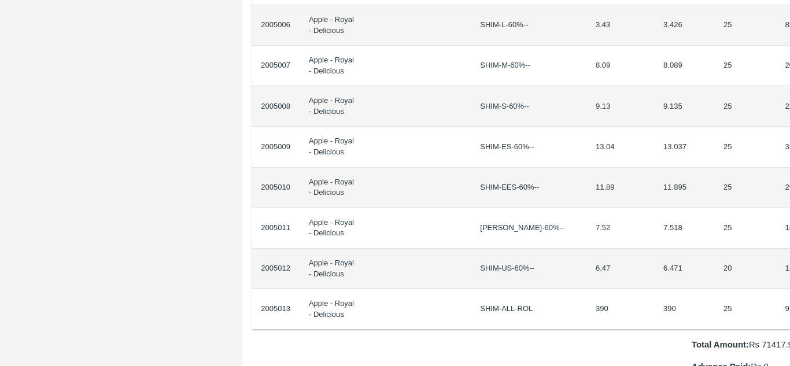
drag, startPoint x: 285, startPoint y: 194, endPoint x: 789, endPoint y: 284, distance: 512.8
click at [789, 284] on div "Supply Chain Purchase Order - 174765 Payment Requests Edit View Logs View Trace…" at bounding box center [395, 183] width 790 height 366
copy thead "ID Product Brand/[PERSON_NAME] Expected Weight (Kgs) Actual Weight (Kgs) Agreed…"
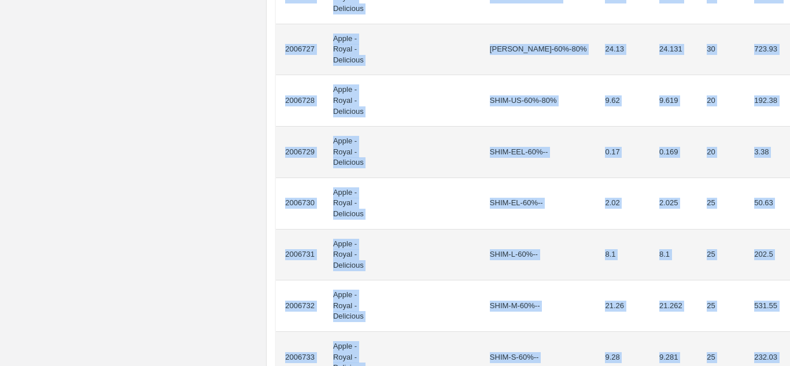
scroll to position [1027, 0]
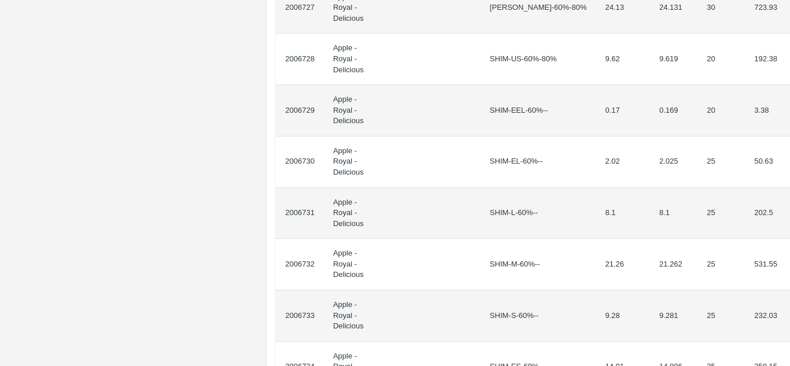
drag, startPoint x: 284, startPoint y: 208, endPoint x: 789, endPoint y: 286, distance: 511.3
click at [789, 286] on div "Supply Chain Purchase Order - 174869 Payment Requests Edit View Logs View Trace…" at bounding box center [395, 183] width 790 height 366
copy thead "ID Product Brand/[PERSON_NAME] Expected Weight (Kgs) Actual Weight (Kgs) Agreed…"
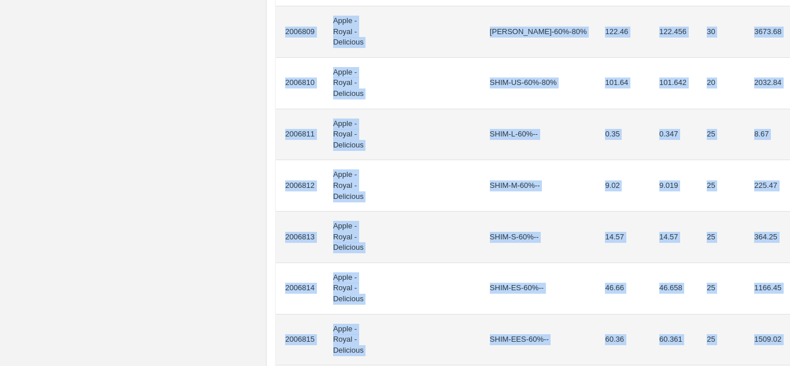
scroll to position [913, 0]
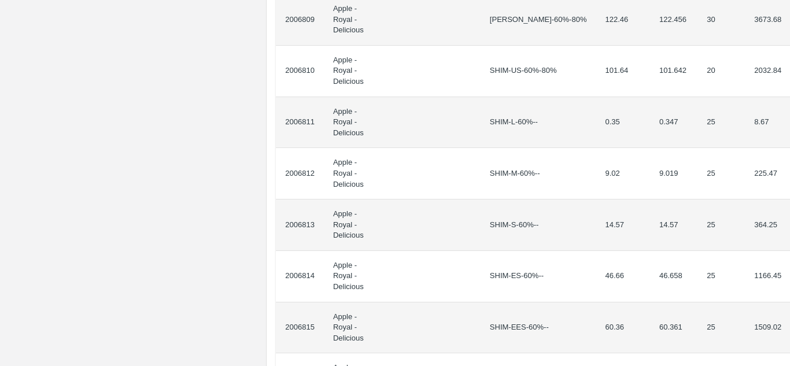
drag, startPoint x: 285, startPoint y: 207, endPoint x: 788, endPoint y: 237, distance: 504.0
click at [788, 237] on div "Supply Chain Purchase Order - 174873 Payment Requests Edit View Logs View Trace…" at bounding box center [395, 183] width 790 height 366
copy thead "ID Product Brand/[PERSON_NAME] Expected Weight (Kgs) Actual Weight (Kgs) Agreed…"
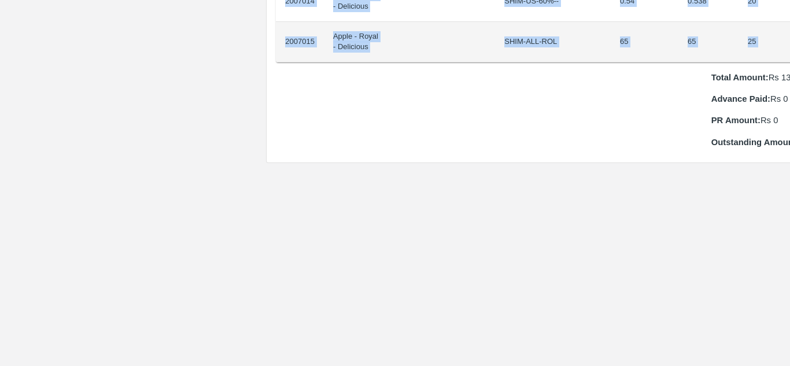
scroll to position [1140, 24]
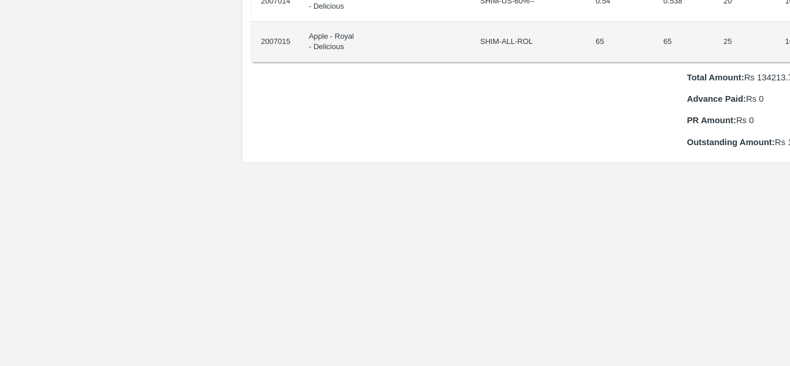
drag, startPoint x: 285, startPoint y: 193, endPoint x: 789, endPoint y: 32, distance: 529.1
click at [789, 32] on div "Supply Chain Purchase Order - 174887 Payment Requests Edit View Logs View Trace…" at bounding box center [395, 183] width 790 height 366
copy thead "ID Product Brand/[PERSON_NAME] Expected Weight (Kgs) Actual Weight (Kgs) Agreed…"
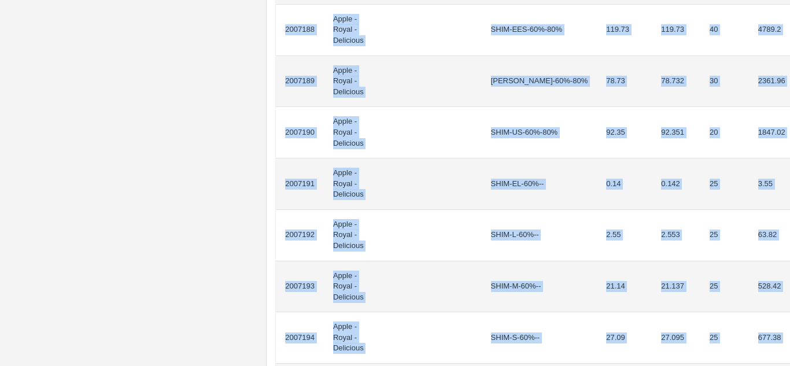
scroll to position [999, 0]
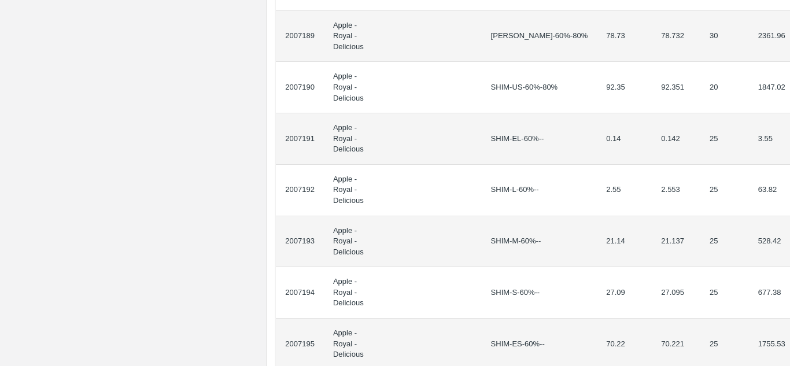
drag, startPoint x: 285, startPoint y: 206, endPoint x: 789, endPoint y: 279, distance: 509.4
click at [789, 279] on div "Supply Chain Purchase Order - 174896 Payment Requests Edit View Logs View Trace…" at bounding box center [395, 183] width 790 height 366
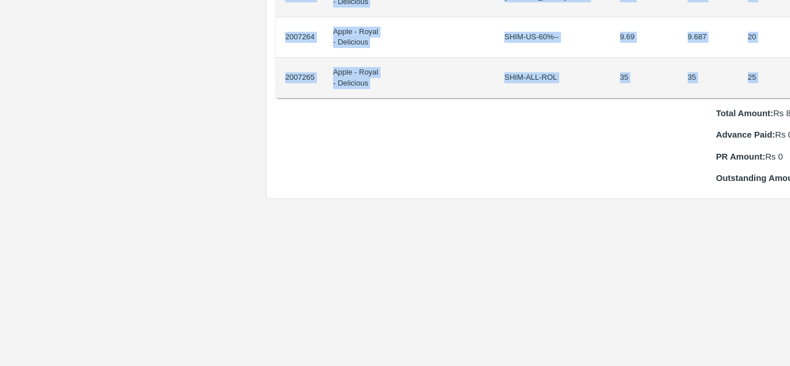
scroll to position [1185, 24]
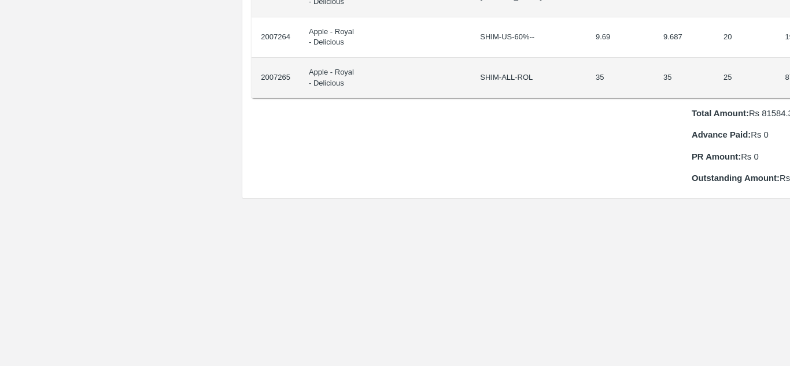
drag, startPoint x: 285, startPoint y: 197, endPoint x: 789, endPoint y: 60, distance: 523.1
click at [789, 60] on div "Supply Chain Purchase Order - 174898 Payment Requests Edit View Logs View Trace…" at bounding box center [395, 183] width 790 height 366
copy thead "ID Product Brand/Marka SKU Expected Weight (Kgs) Actual Weight (Kgs) Agreed Val…"
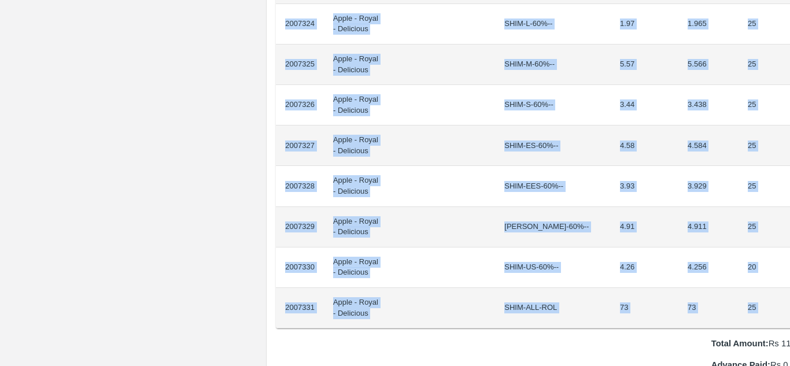
scroll to position [955, 24]
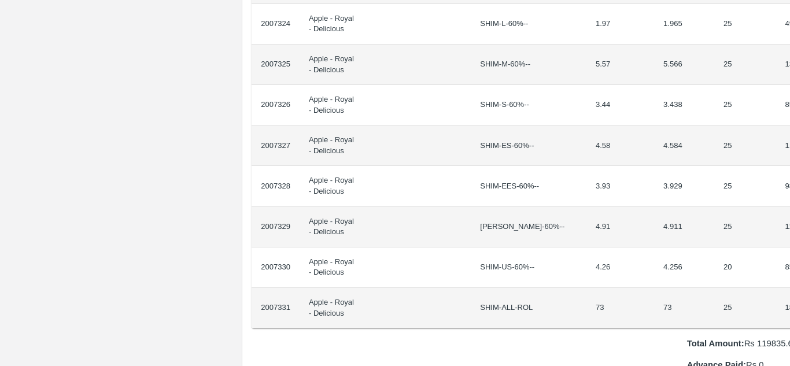
drag, startPoint x: 286, startPoint y: 195, endPoint x: 789, endPoint y: 293, distance: 513.1
click at [789, 293] on div "Supply Chain Purchase Order - 174900 Payment Requests Edit View Logs View Trace…" at bounding box center [395, 183] width 790 height 366
copy thead "ID Product Brand/[PERSON_NAME] Expected Weight (Kgs) Actual Weight (Kgs) Agreed…"
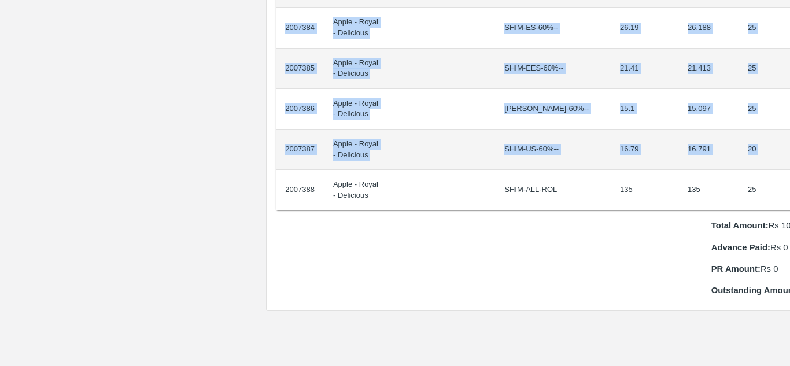
scroll to position [1114, 24]
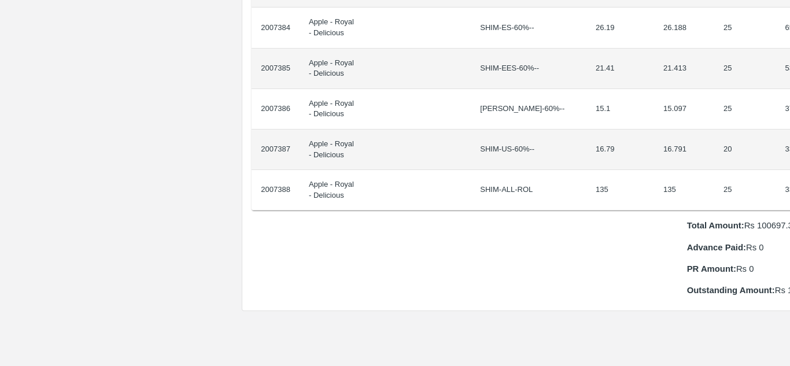
drag, startPoint x: 285, startPoint y: 195, endPoint x: 789, endPoint y: 184, distance: 504.4
click at [789, 184] on div "Supply Chain Purchase Order - 174902 Payment Requests Edit View Logs View Trace…" at bounding box center [395, 183] width 790 height 366
copy thead "ID Product Brand/[PERSON_NAME] Expected Weight (Kgs) Actual Weight (Kgs) Agreed…"
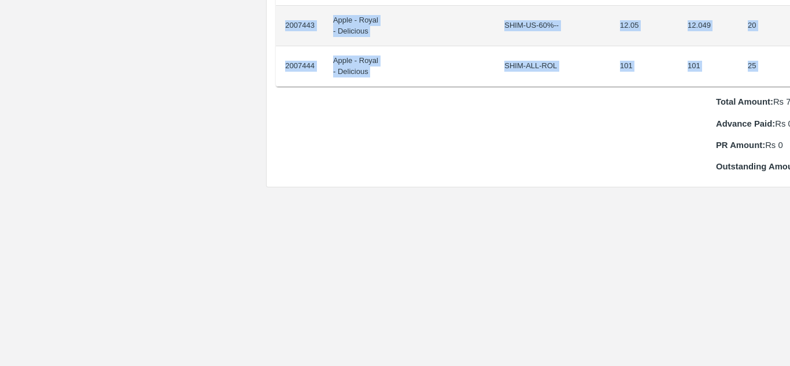
scroll to position [1237, 24]
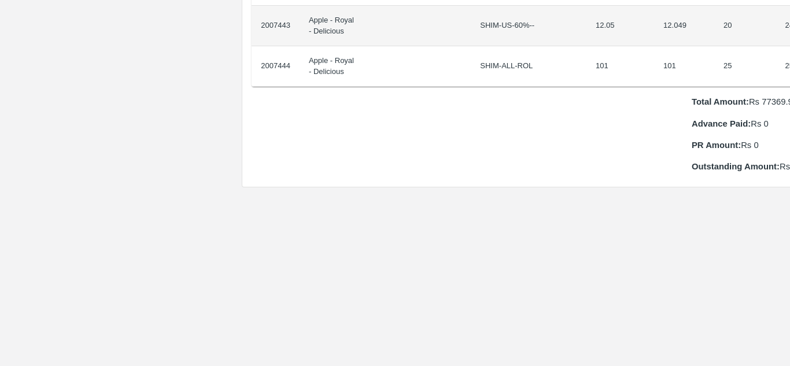
drag, startPoint x: 283, startPoint y: 195, endPoint x: 789, endPoint y: 58, distance: 524.2
click at [789, 58] on div "Supply Chain Purchase Order - 174903 Payment Requests Edit View Logs View Trace…" at bounding box center [395, 183] width 790 height 366
copy thead "ID Product Brand/[PERSON_NAME] Expected Weight (Kgs) Actual Weight (Kgs) Agreed…"
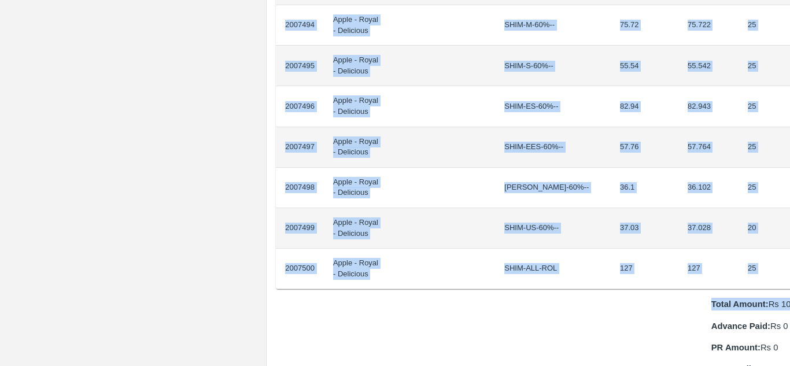
scroll to position [1035, 24]
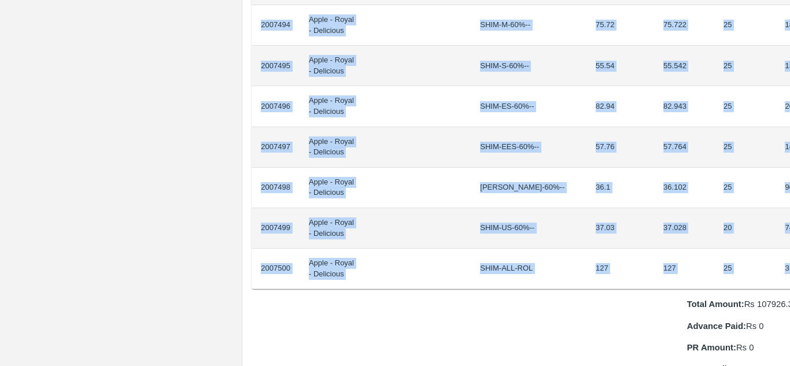
drag, startPoint x: 283, startPoint y: 197, endPoint x: 770, endPoint y: 264, distance: 491.6
copy tbody "2007473 Apple - Royal - Delicious SHIM-EEL-80%++ 6.29 6.294 20 125.88 2007474 A…"
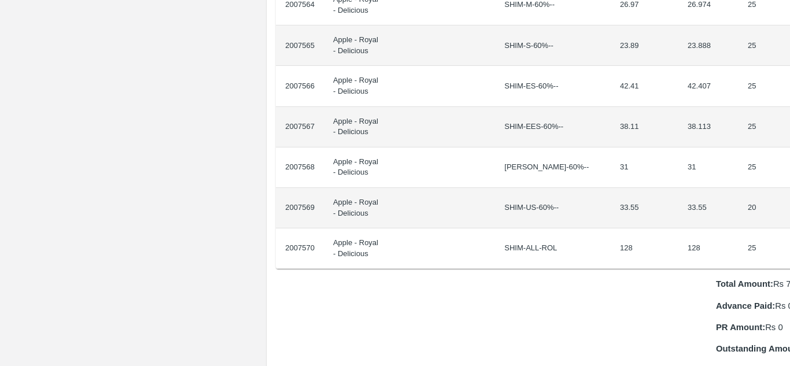
scroll to position [1055, 24]
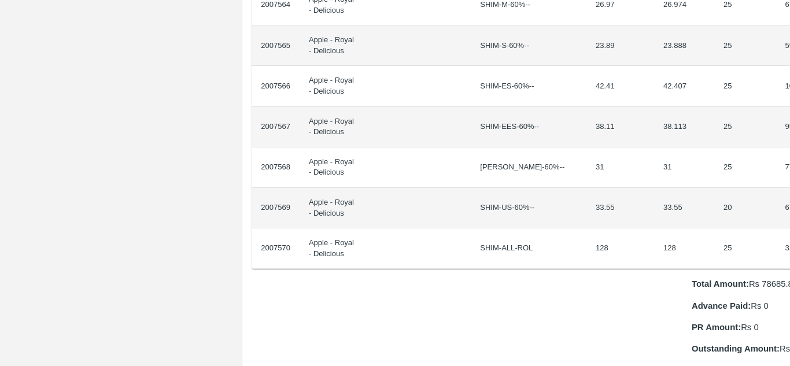
drag, startPoint x: 285, startPoint y: 195, endPoint x: 789, endPoint y: 239, distance: 506.2
click at [789, 239] on div "Supply Chain Purchase Order - 174907 Payment Requests Edit View Logs View Trace…" at bounding box center [395, 183] width 790 height 366
copy thead "ID Product Brand/[PERSON_NAME] Expected Weight (Kgs) Actual Weight (Kgs) Agreed…"
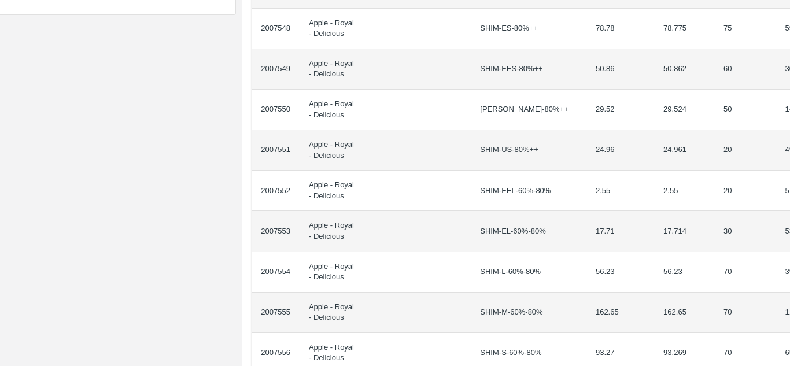
scroll to position [0, 24]
